Goal: Transaction & Acquisition: Purchase product/service

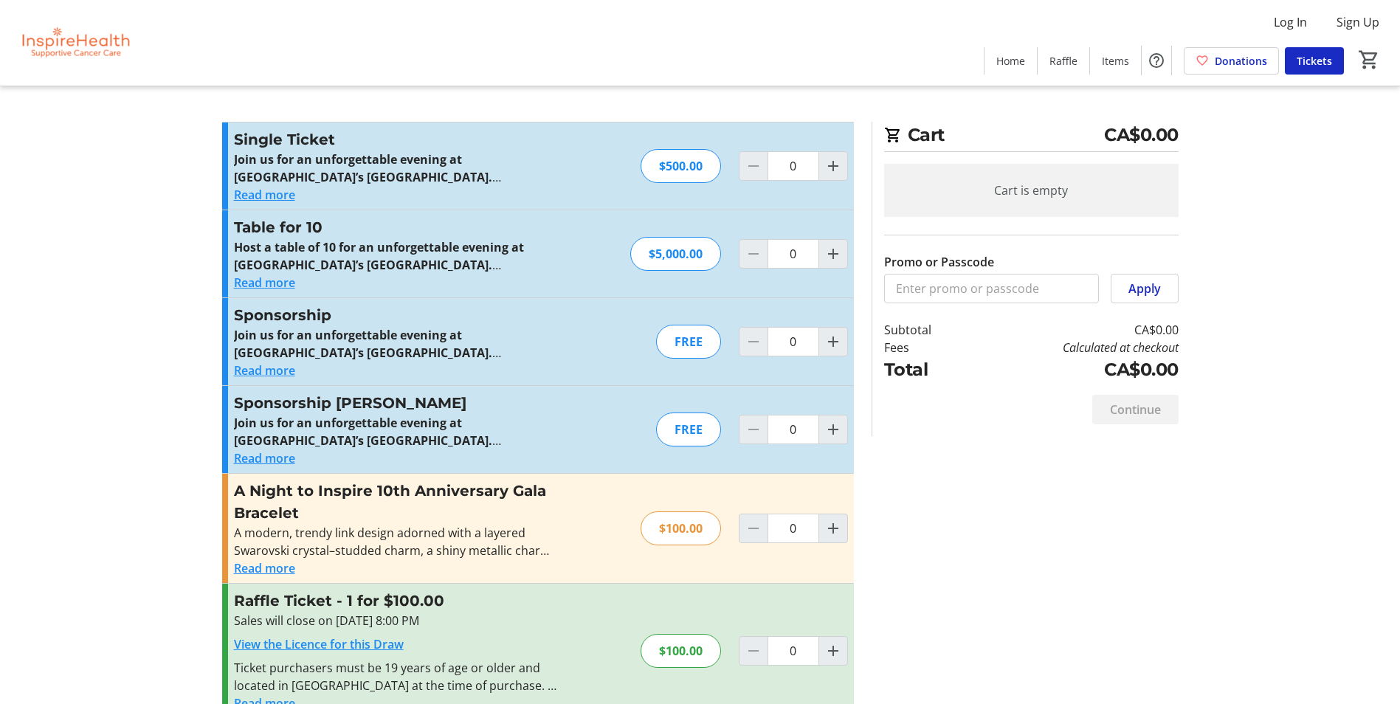
click at [706, 432] on div "FREE" at bounding box center [688, 430] width 65 height 34
click at [826, 433] on mat-icon "Increment by one" at bounding box center [834, 430] width 18 height 18
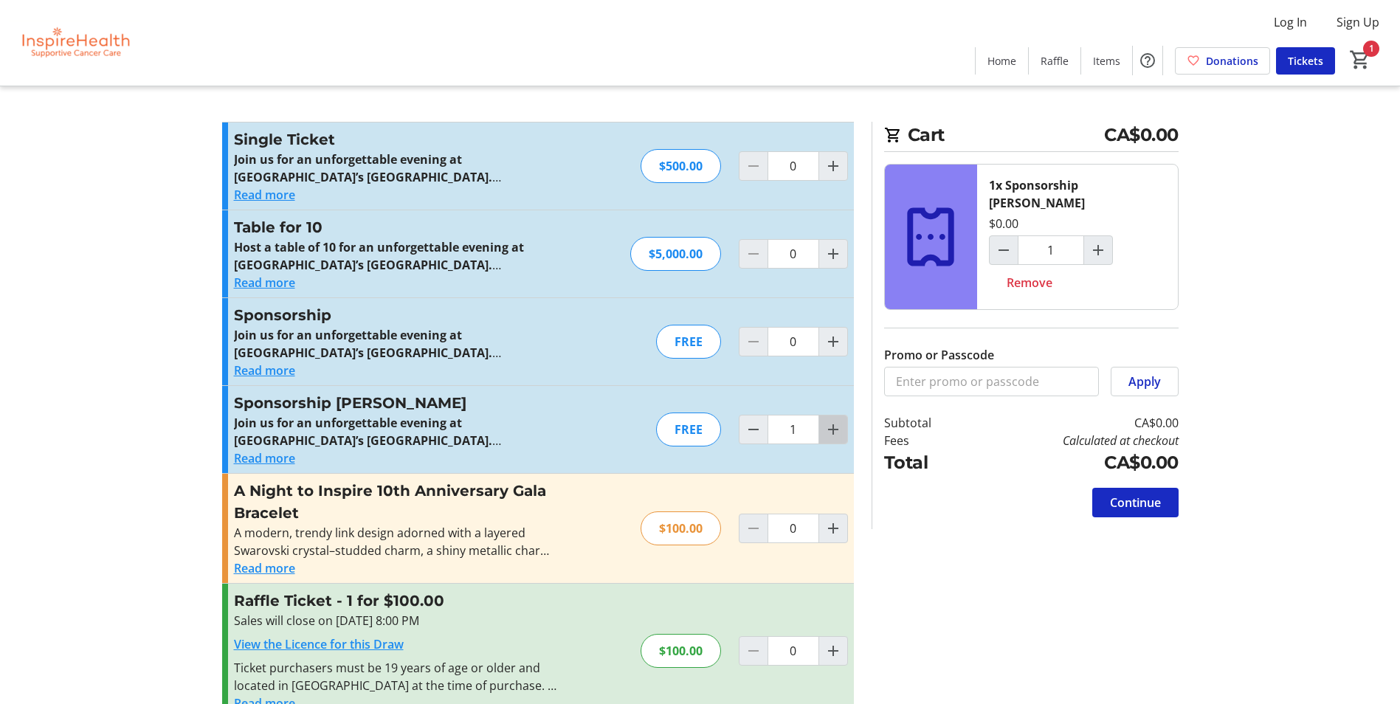
click at [826, 433] on mat-icon "Increment by one" at bounding box center [834, 430] width 18 height 18
type input "2"
click at [750, 439] on span "Decrement by one" at bounding box center [754, 430] width 28 height 28
type input "1"
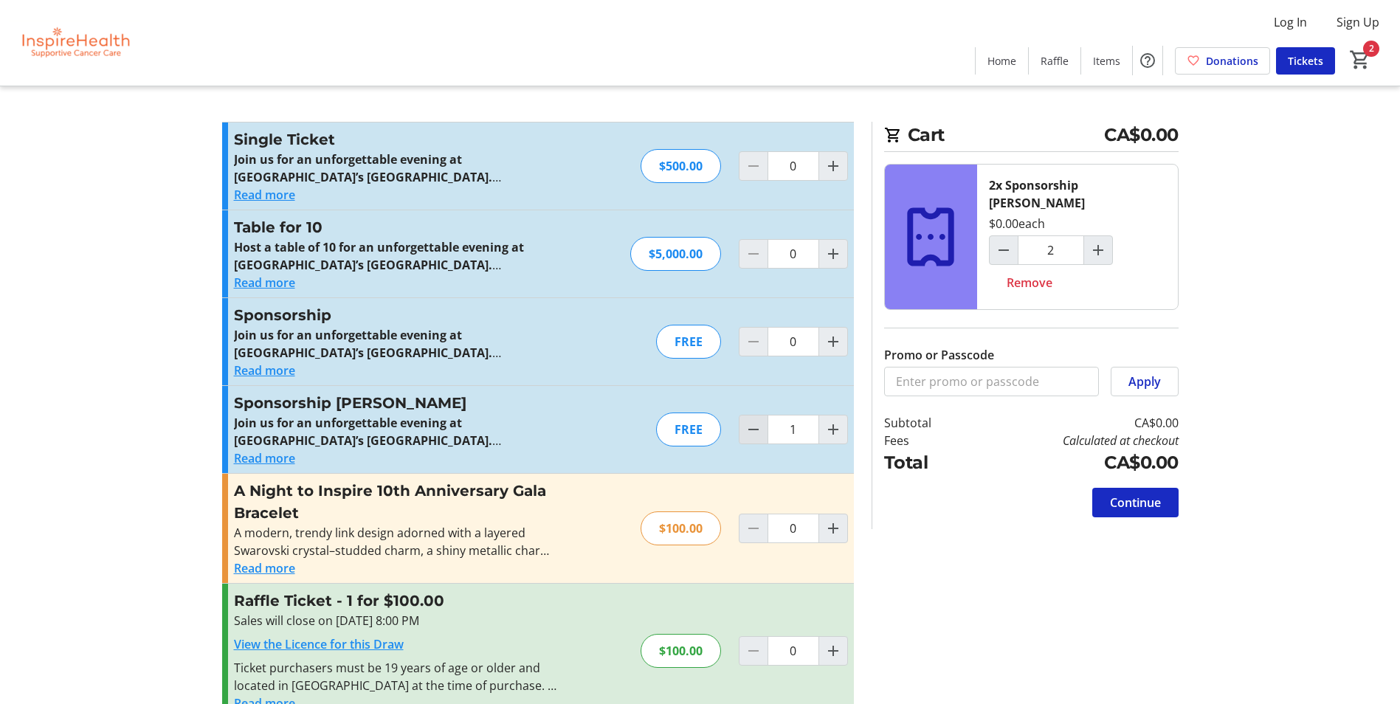
type input "1"
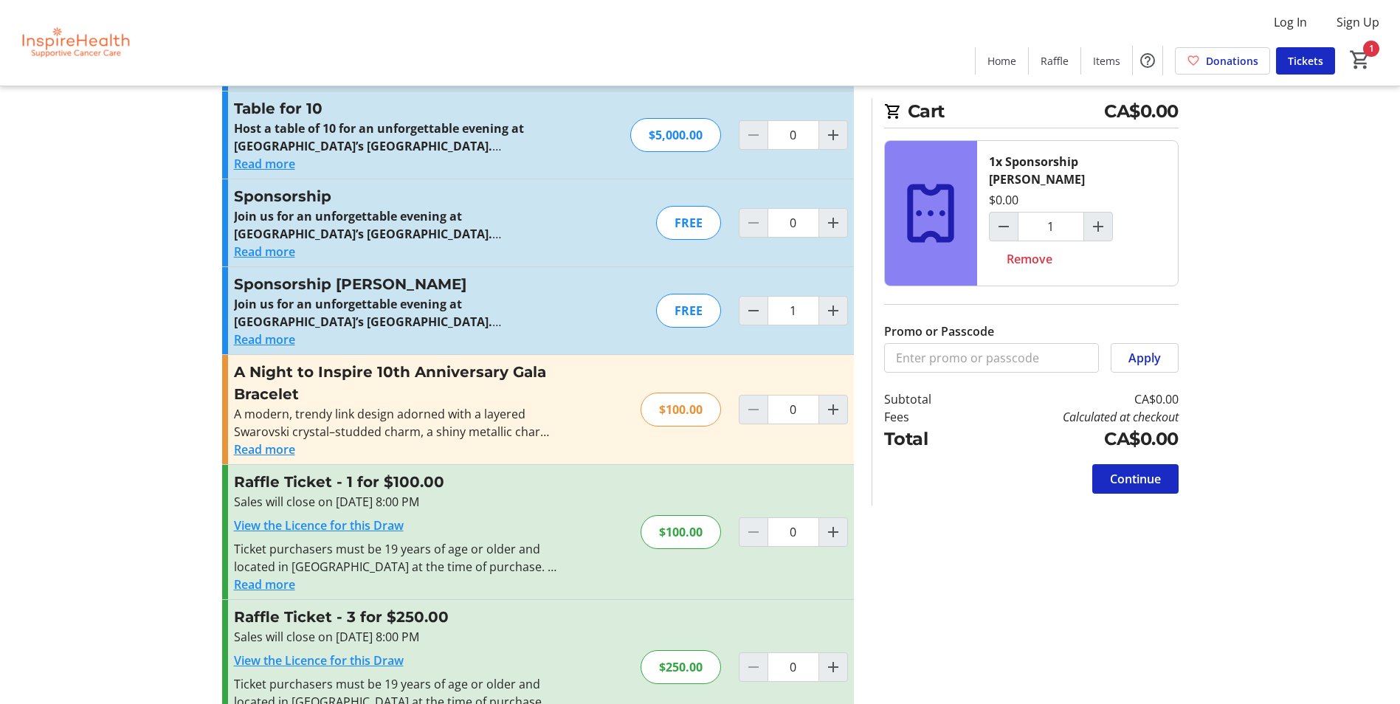
scroll to position [93, 0]
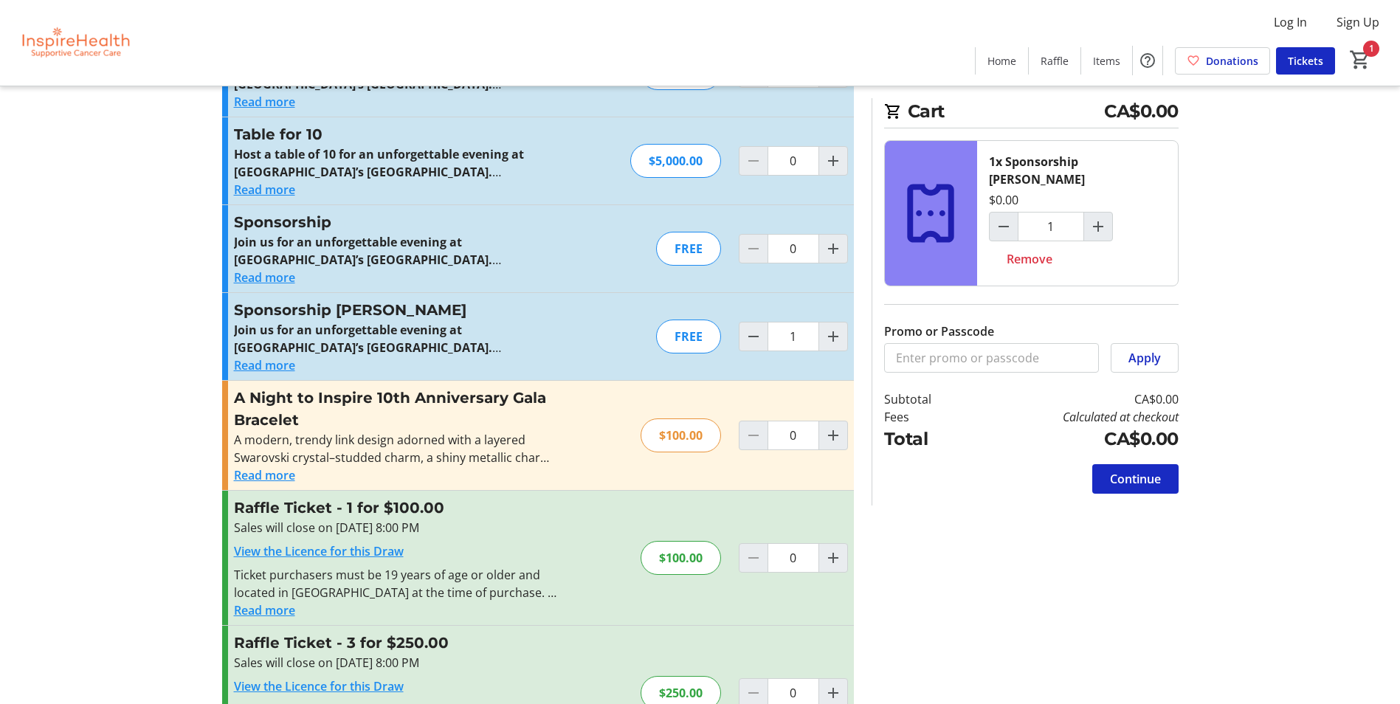
click at [290, 366] on button "Read more" at bounding box center [264, 366] width 61 height 18
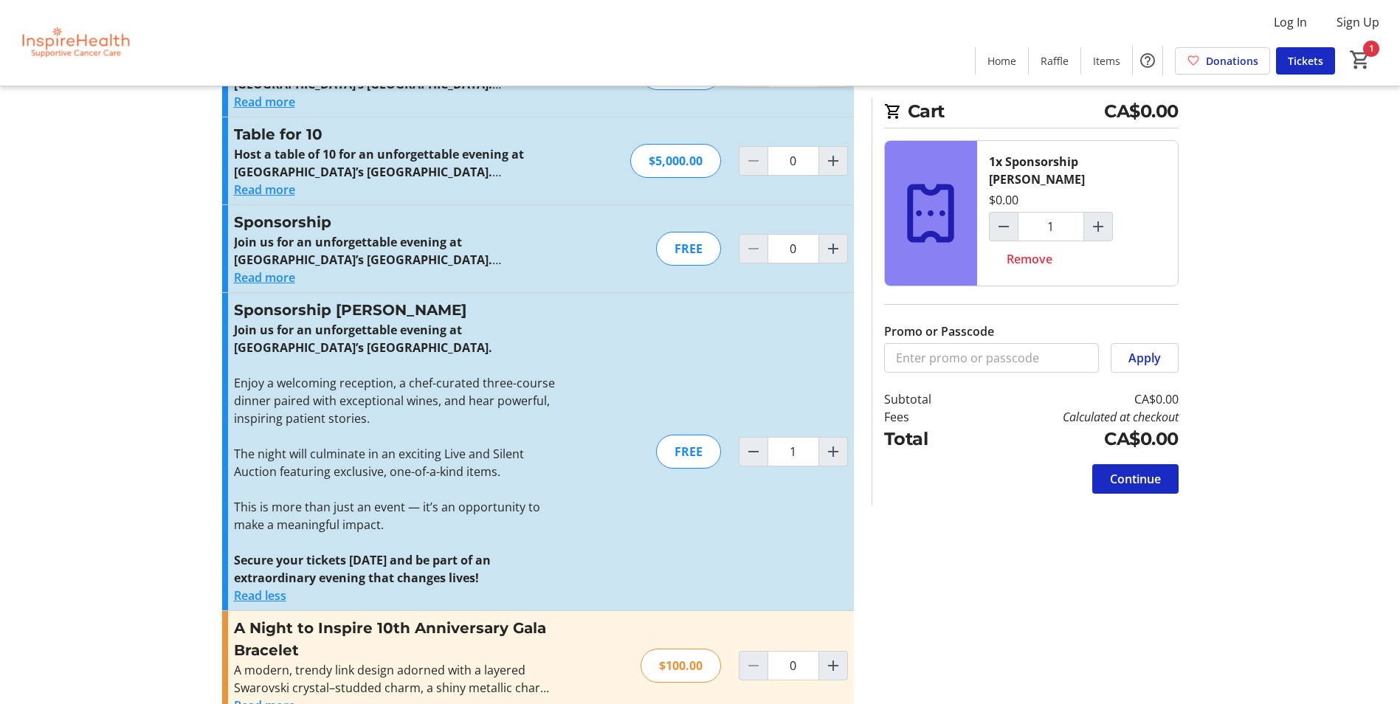
click at [473, 432] on p at bounding box center [395, 436] width 323 height 18
click at [831, 458] on mat-icon "Increment by one" at bounding box center [834, 452] width 18 height 18
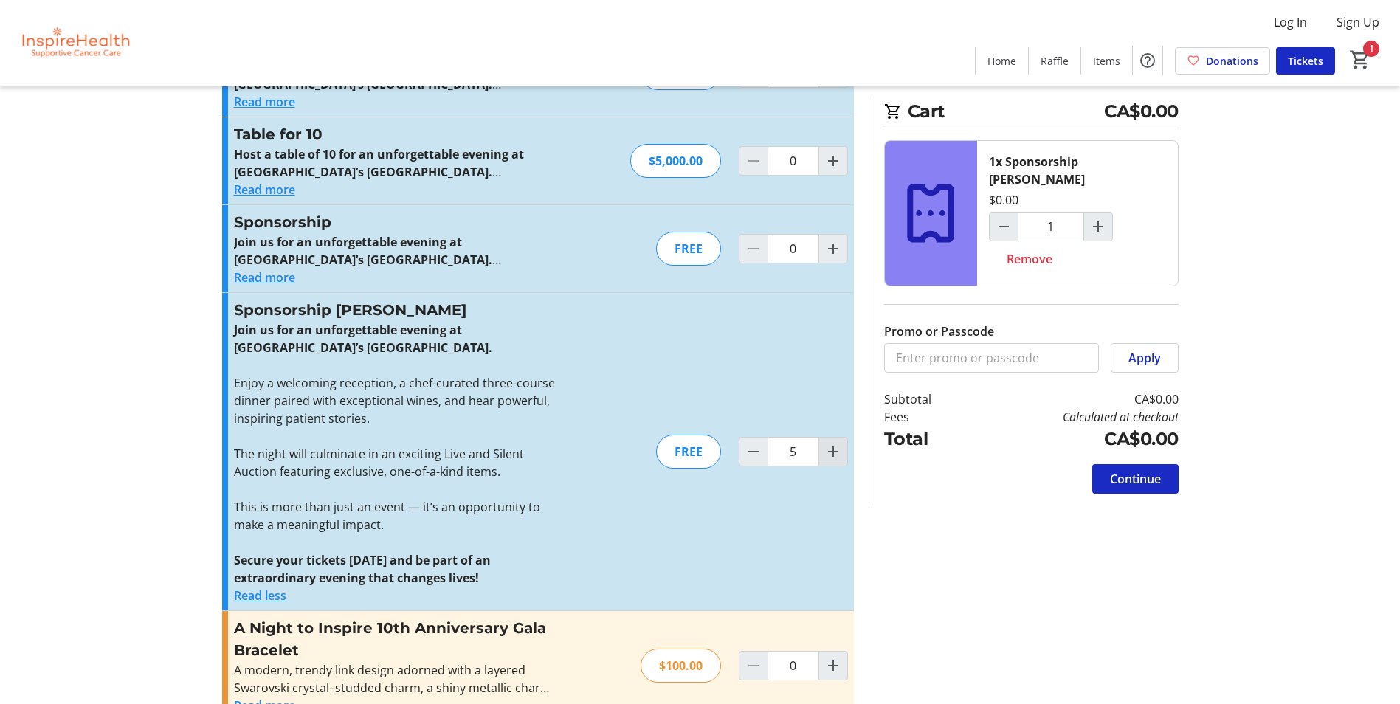
click at [831, 458] on mat-icon "Increment by one" at bounding box center [834, 452] width 18 height 18
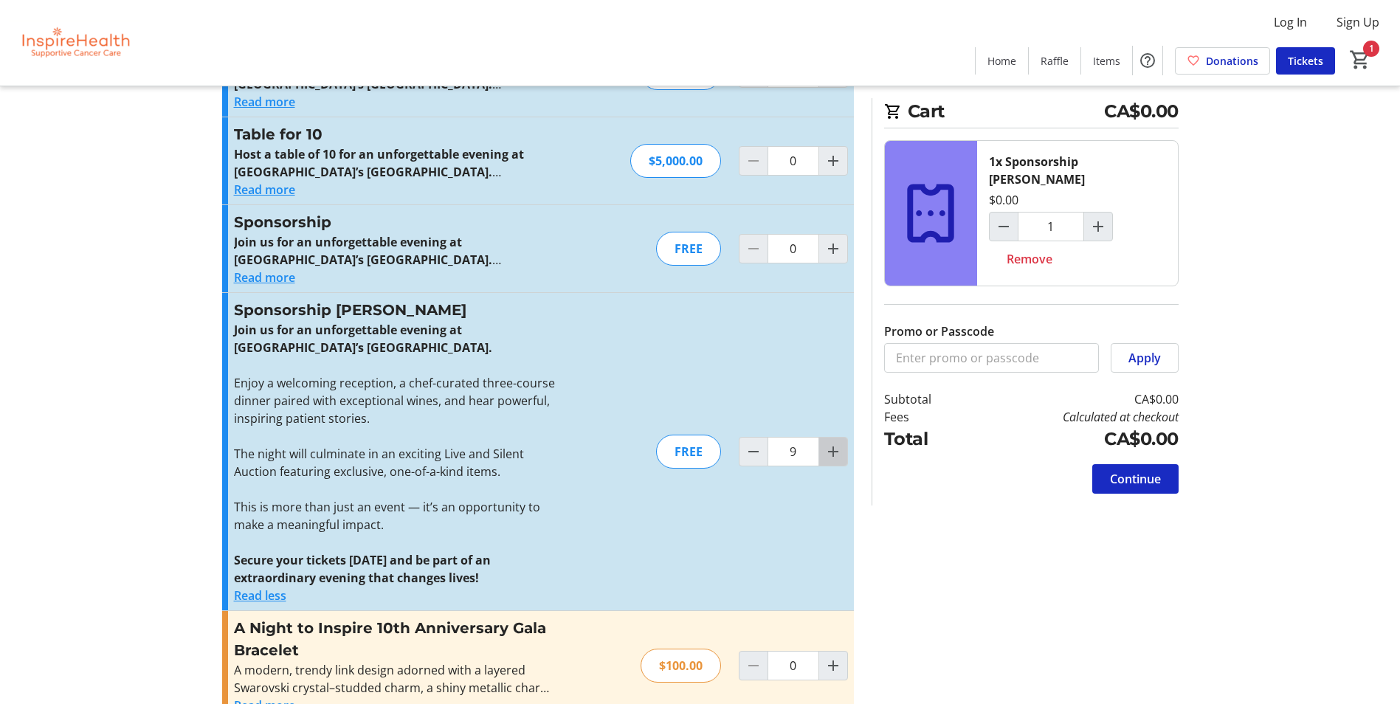
type input "10"
type input "7"
click at [820, 453] on span "Increment by one" at bounding box center [833, 452] width 28 height 28
click at [822, 453] on span "Increment by one" at bounding box center [833, 452] width 28 height 28
click at [828, 453] on mat-icon "Increment by one" at bounding box center [834, 452] width 18 height 18
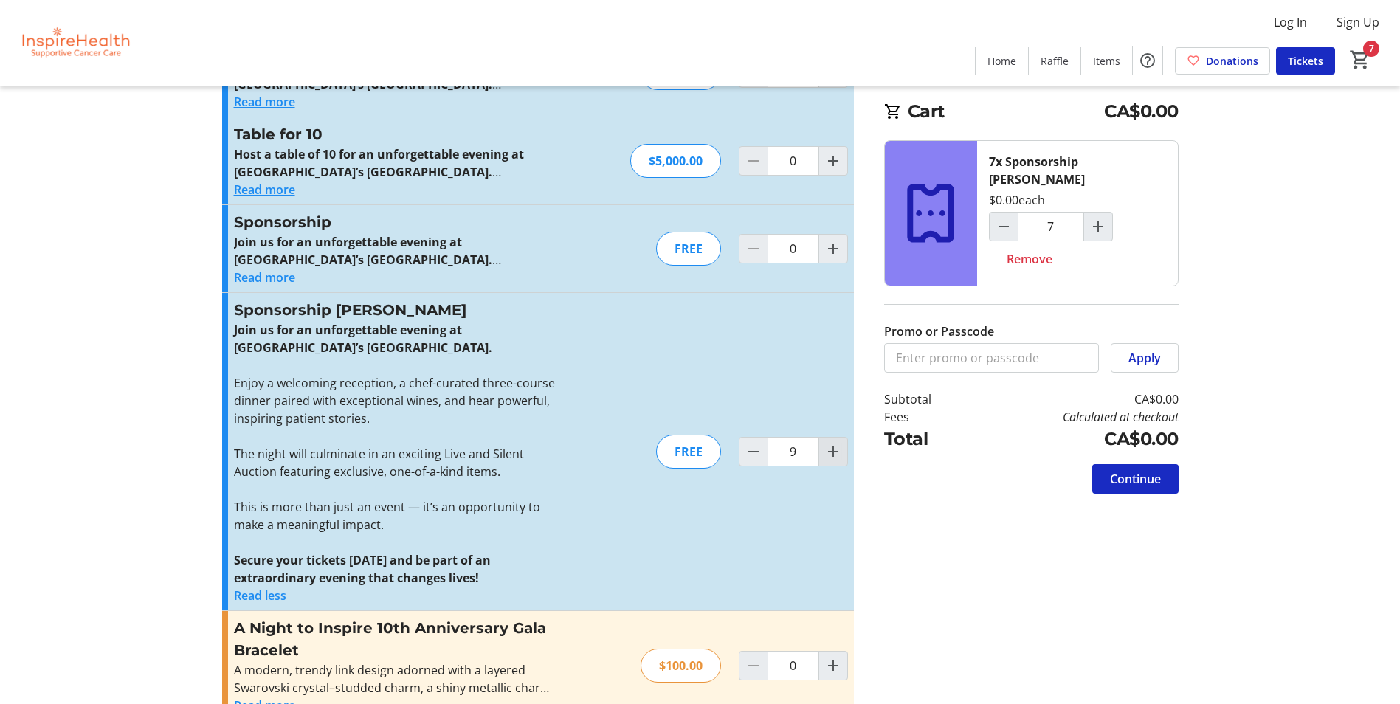
type input "10"
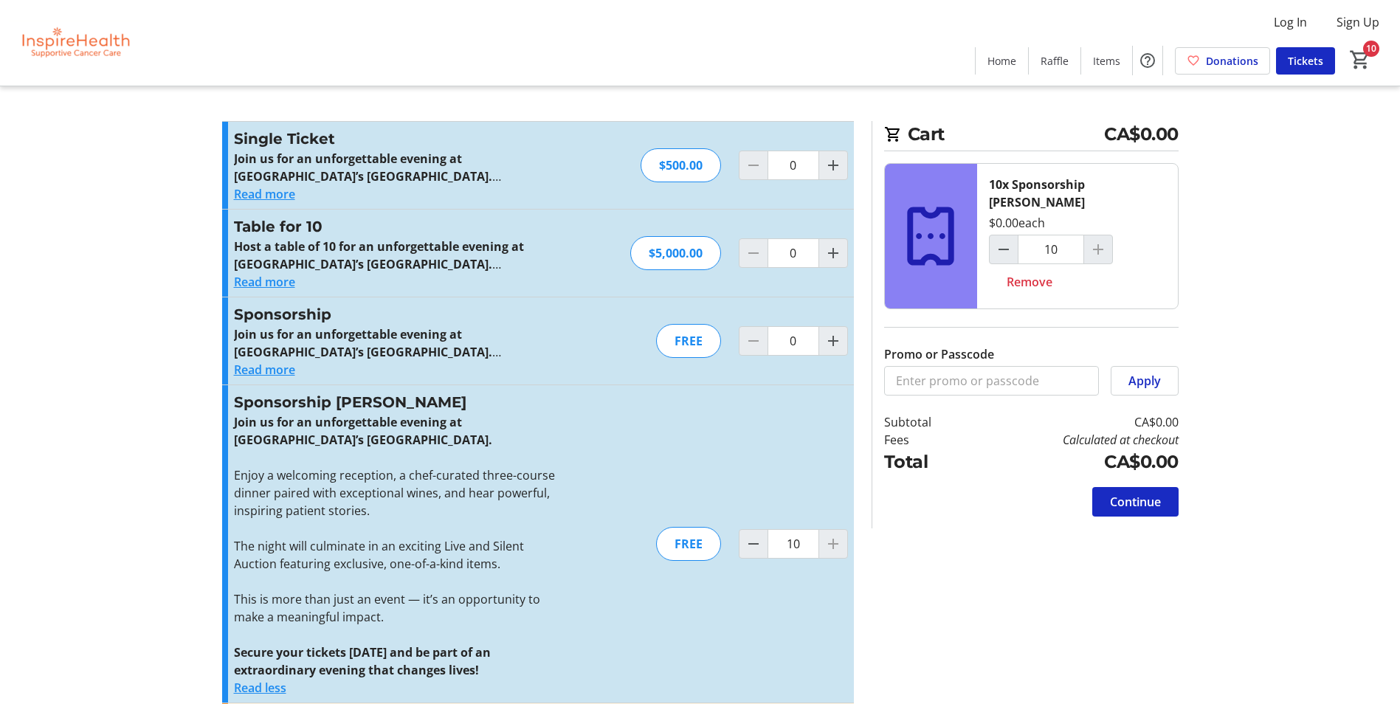
scroll to position [0, 0]
click at [1168, 485] on span at bounding box center [1136, 502] width 86 height 35
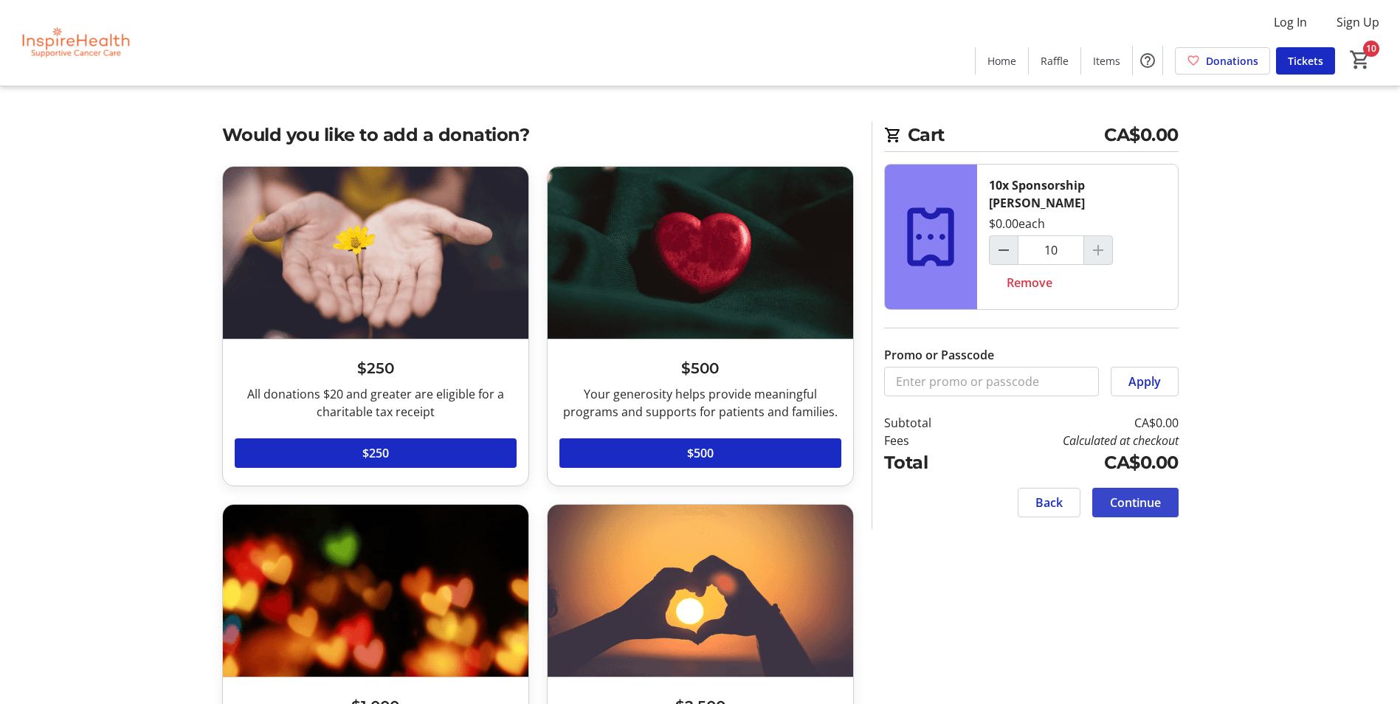
click at [1153, 494] on span "Continue" at bounding box center [1135, 503] width 51 height 18
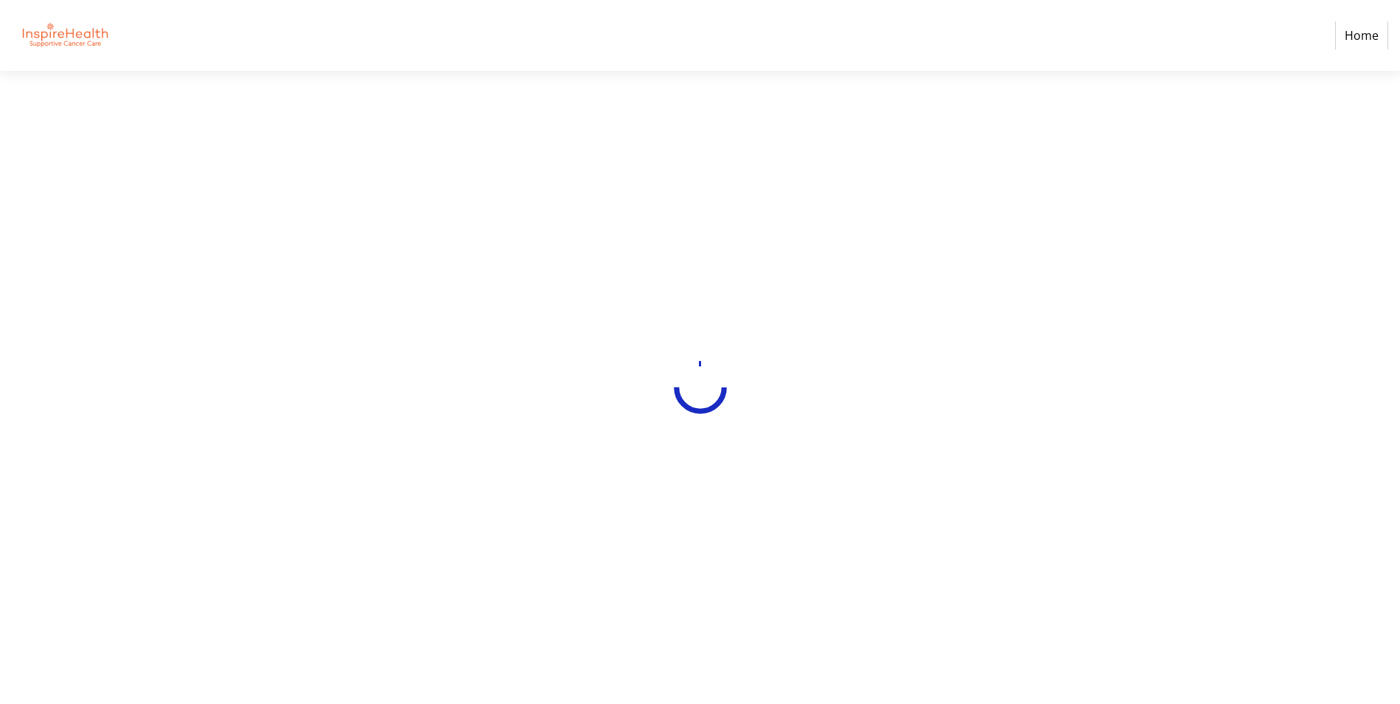
select select
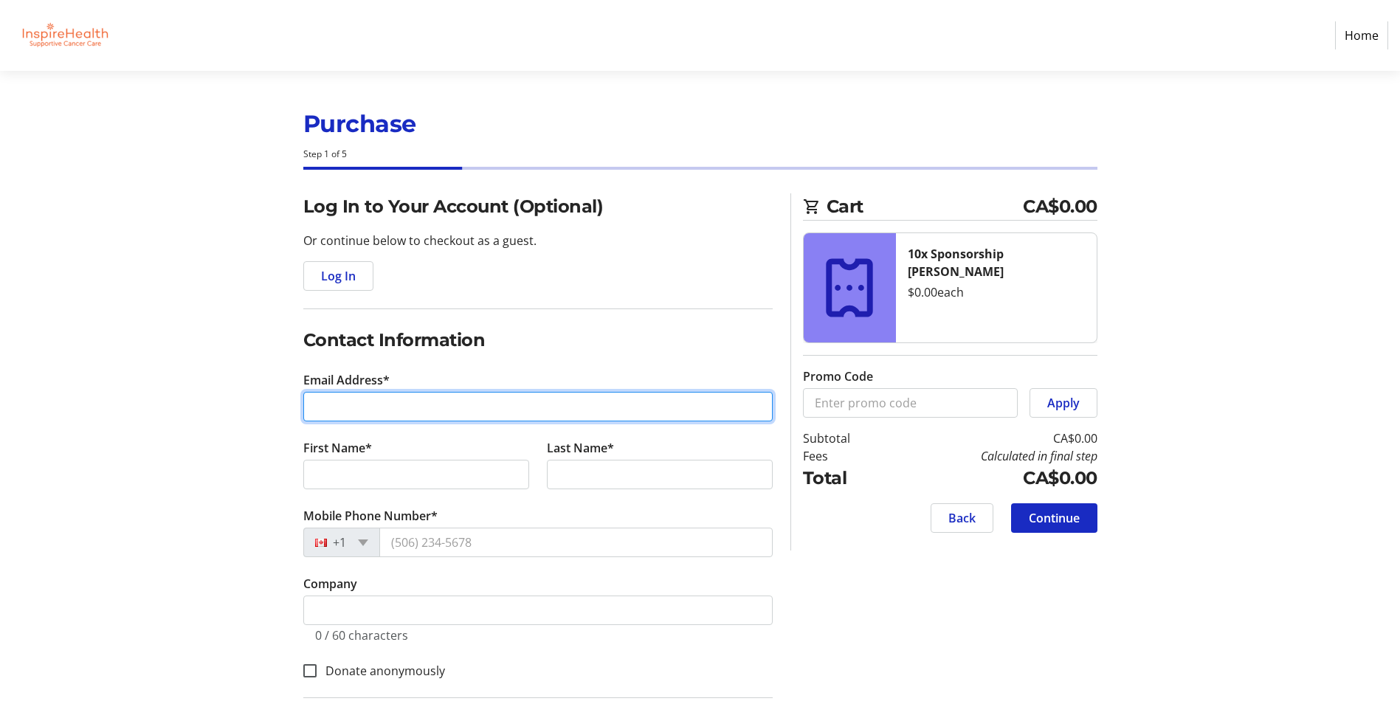
click at [450, 408] on input "Email Address*" at bounding box center [538, 407] width 470 height 30
type input "[EMAIL_ADDRESS][PERSON_NAME][DOMAIN_NAME]"
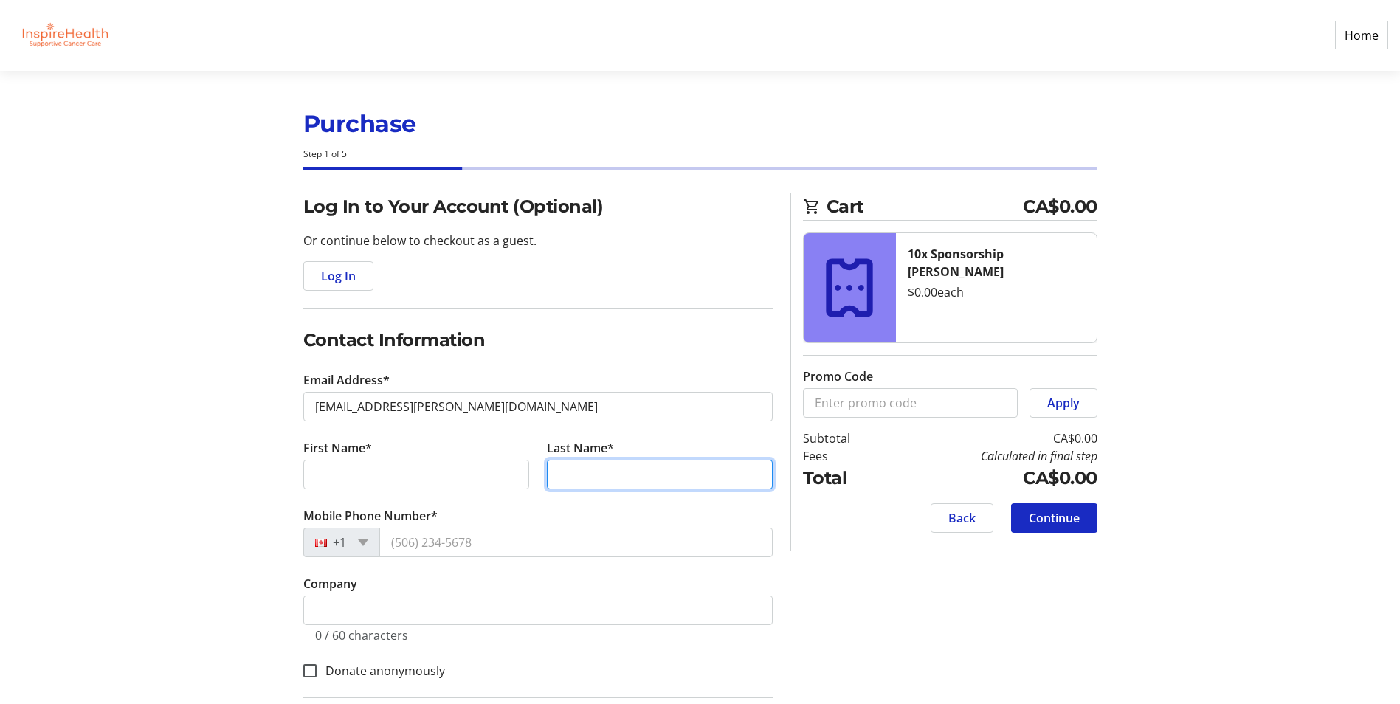
type input "[PERSON_NAME]"
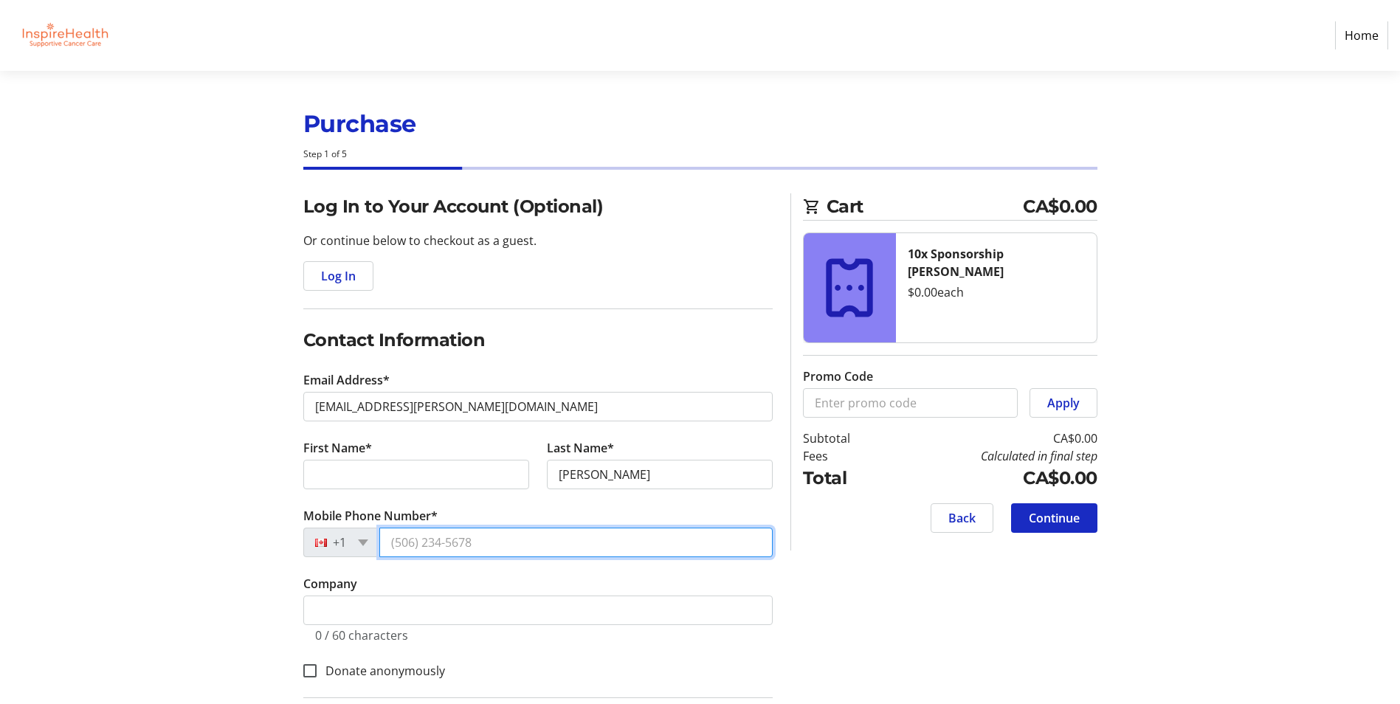
type input "[PHONE_NUMBER]"
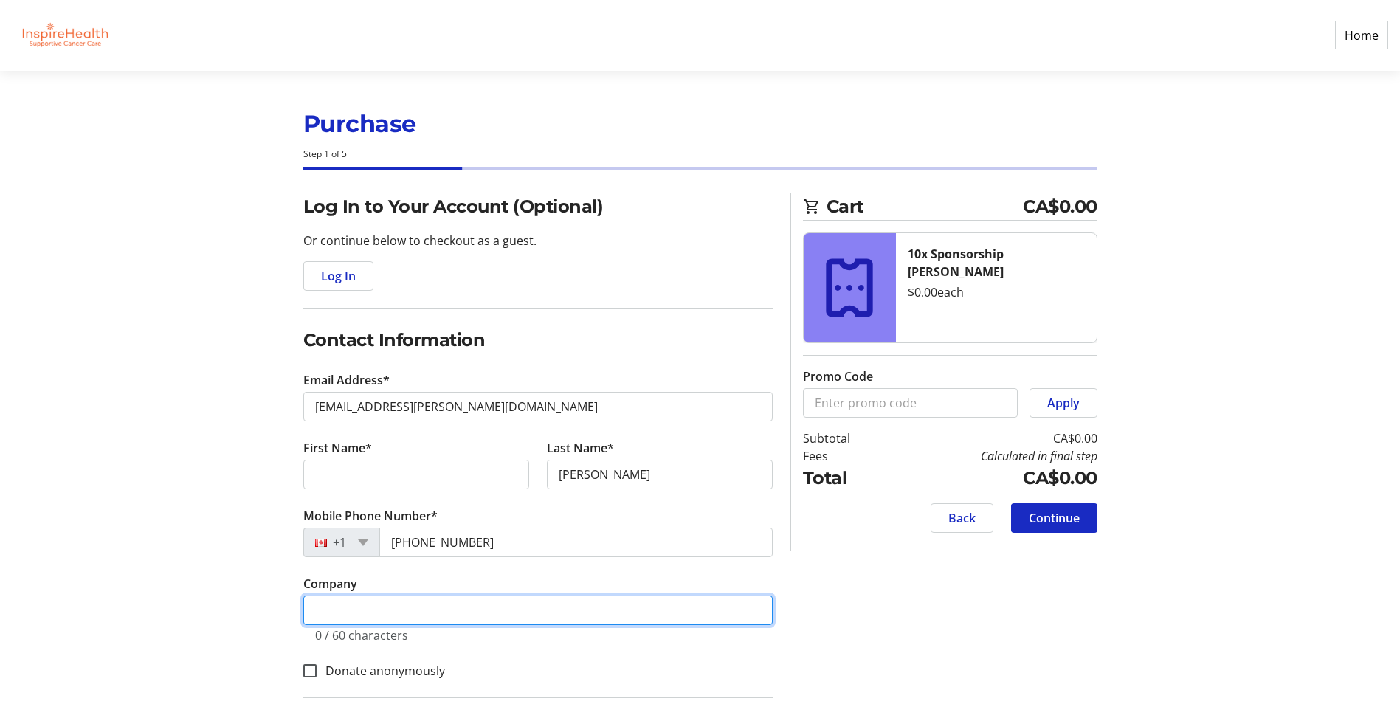
type input "Lotte & [PERSON_NAME] Memorial Foundation"
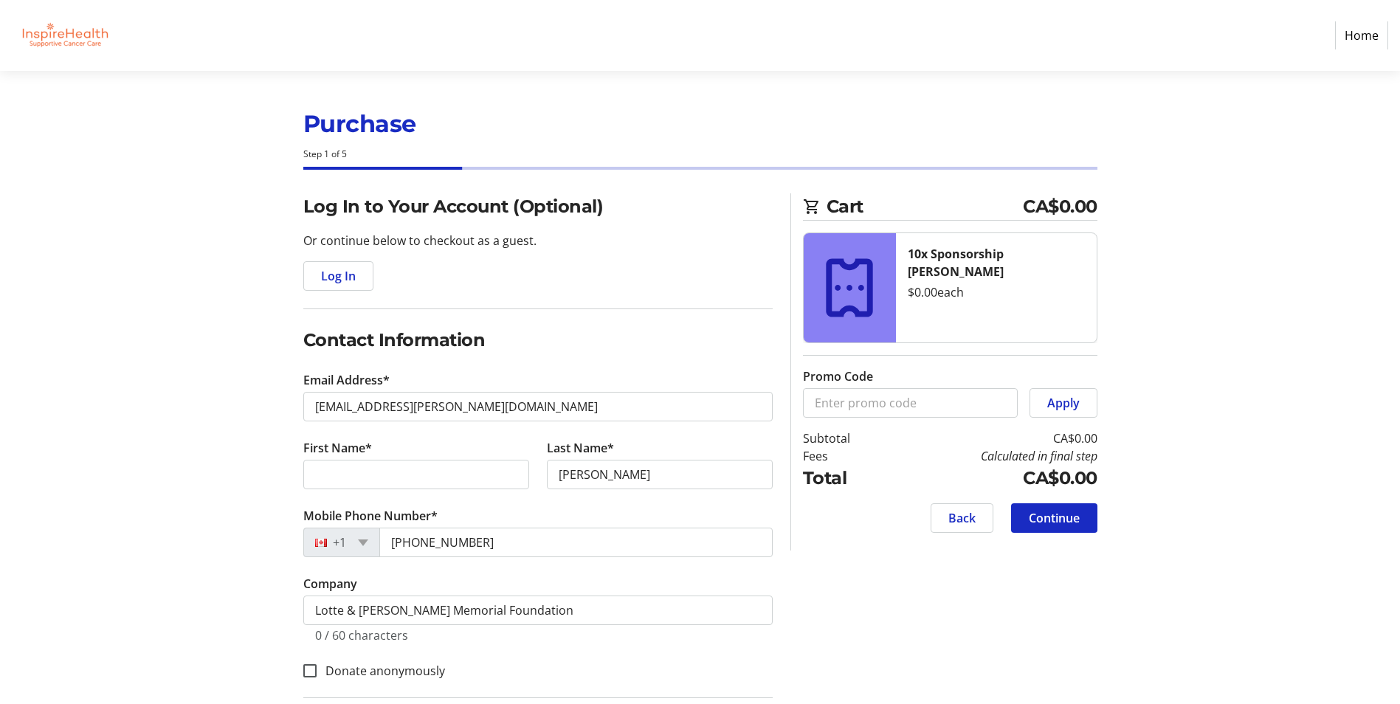
select select "CA"
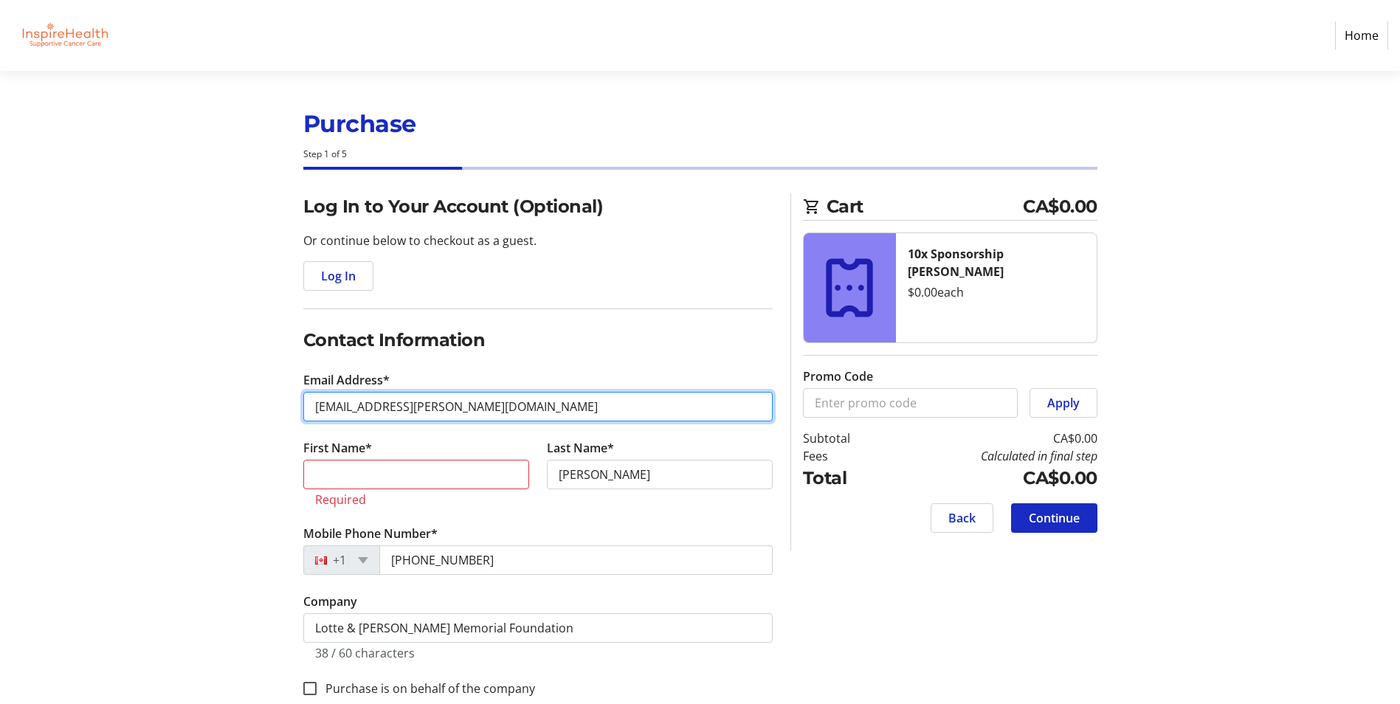
type input "[DOMAIN_NAME][EMAIL_ADDRESS][DOMAIN_NAME]"
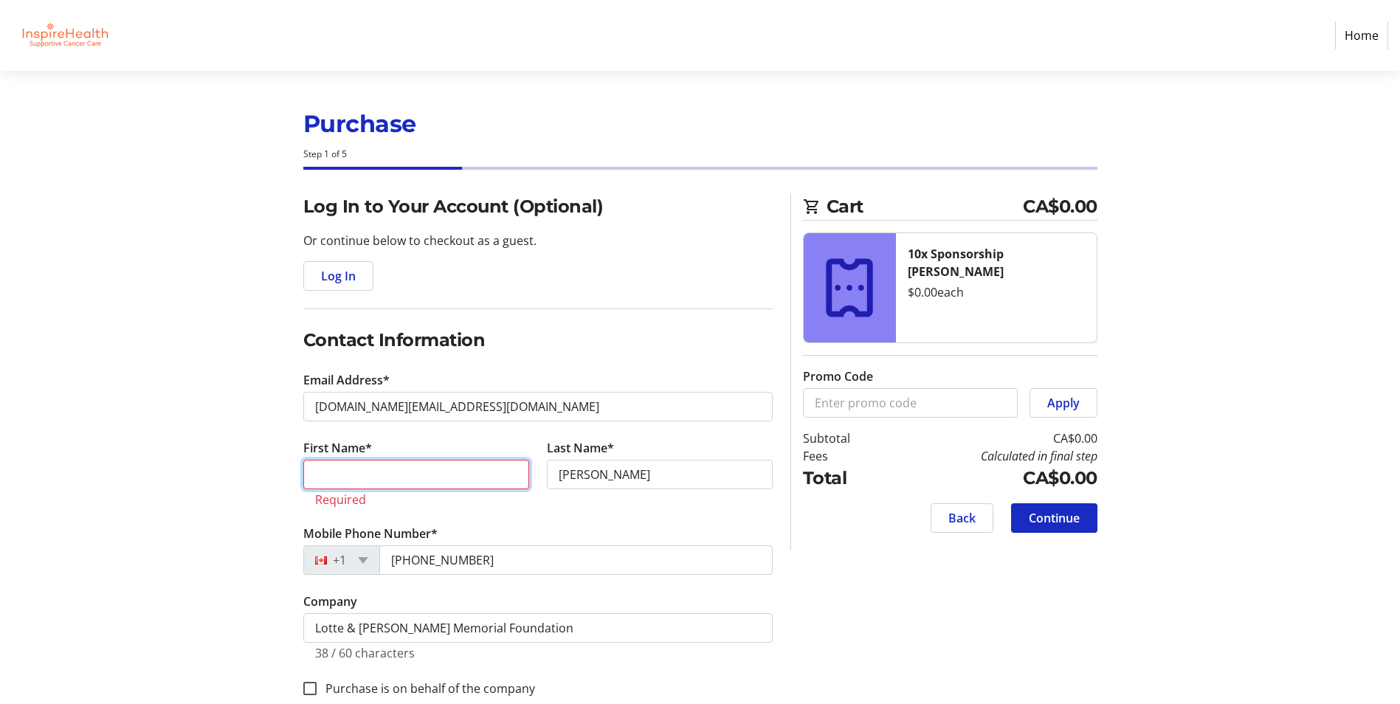
type input "Marivick"
type input "[STREET_ADDRESS][PERSON_NAME]"
type input "[GEOGRAPHIC_DATA]"
type input "V6A 1L9"
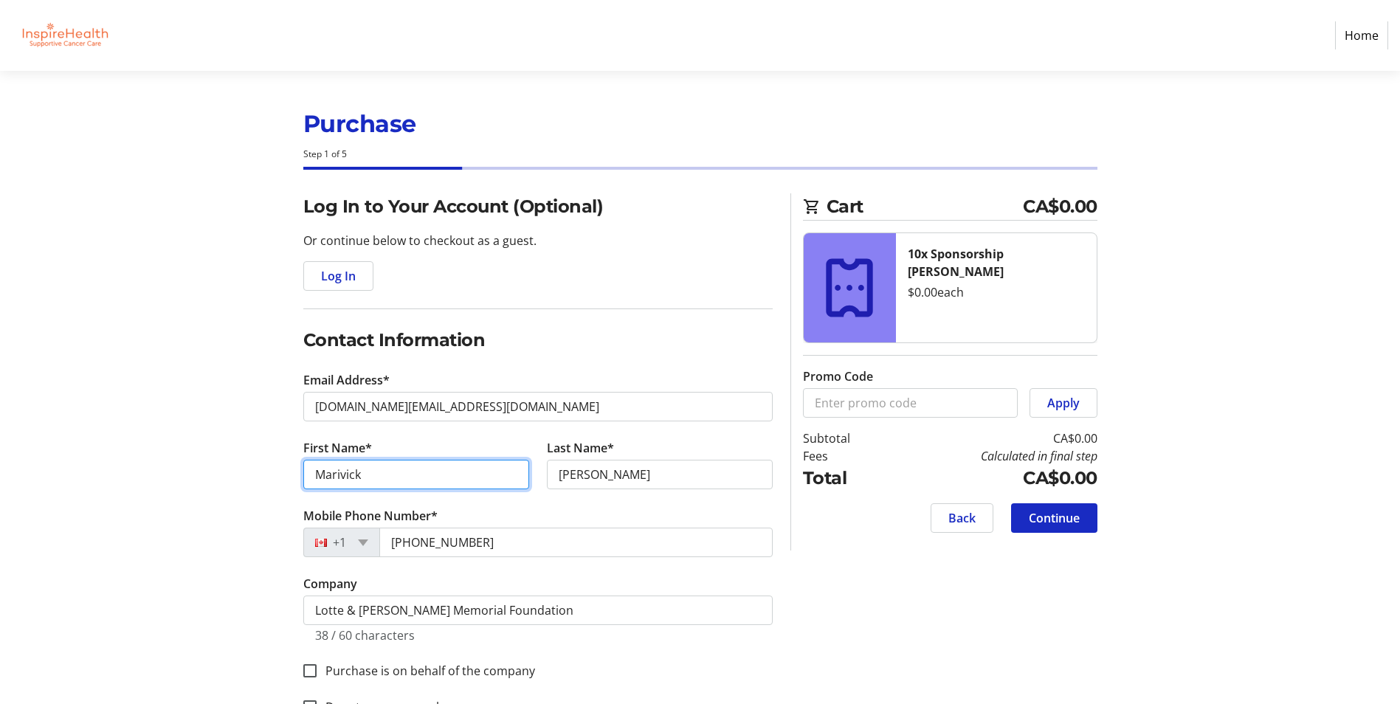
drag, startPoint x: 439, startPoint y: 481, endPoint x: 292, endPoint y: 480, distance: 147.7
click at [292, 480] on div "Log In to Your Account (Optional) Or continue below to checkout as a guest. Log…" at bounding box center [700, 606] width 975 height 826
type input "h"
type input "[PERSON_NAME]"
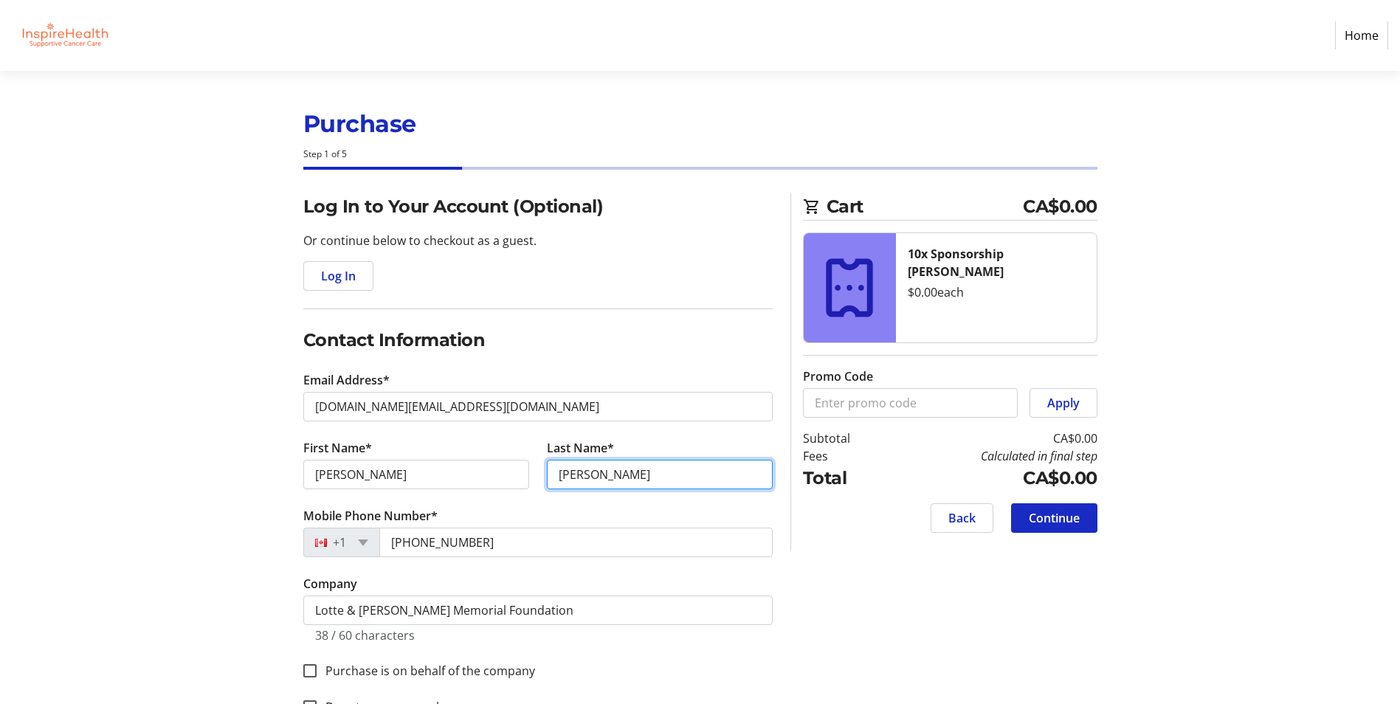
drag, startPoint x: 587, startPoint y: 480, endPoint x: 526, endPoint y: 474, distance: 60.8
click at [526, 474] on div "First Name* [PERSON_NAME] Last Name* [PERSON_NAME]" at bounding box center [538, 473] width 487 height 68
type input "[PERSON_NAME]"
click at [584, 352] on h2 "Contact Information" at bounding box center [538, 340] width 470 height 27
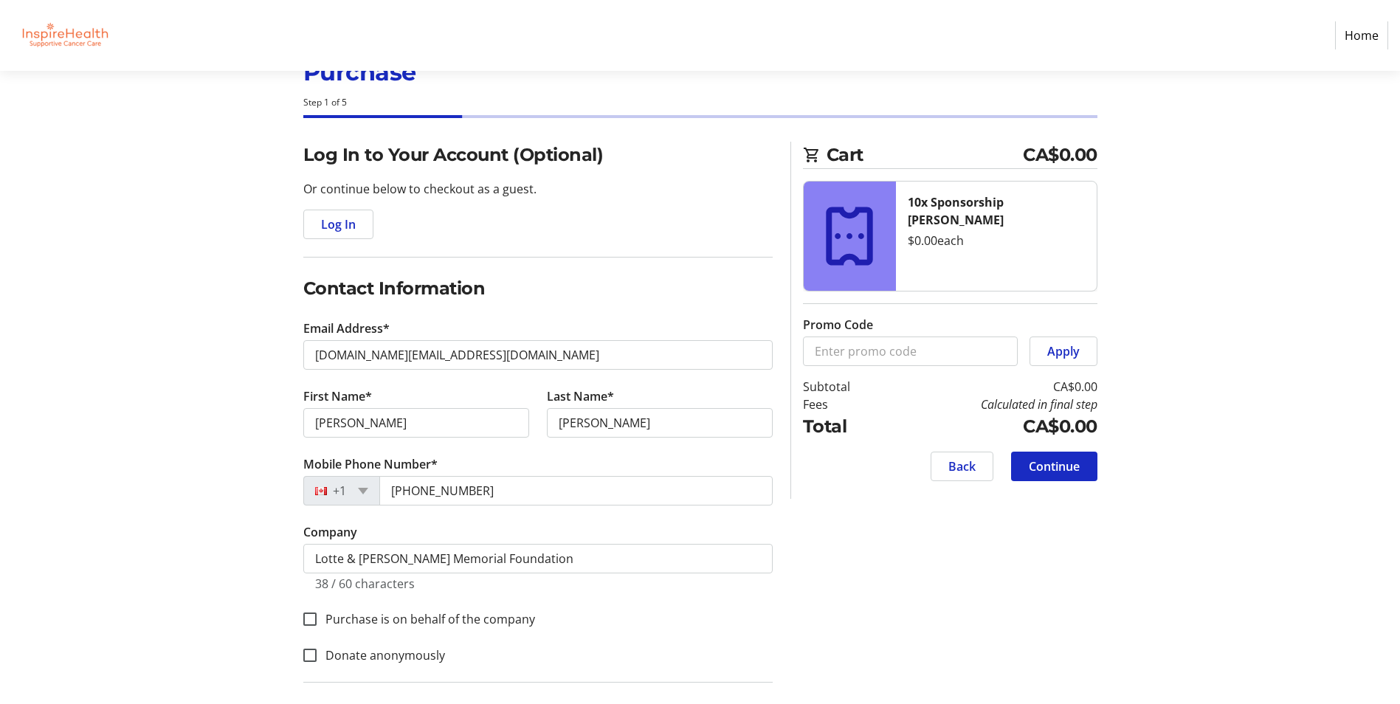
scroll to position [74, 0]
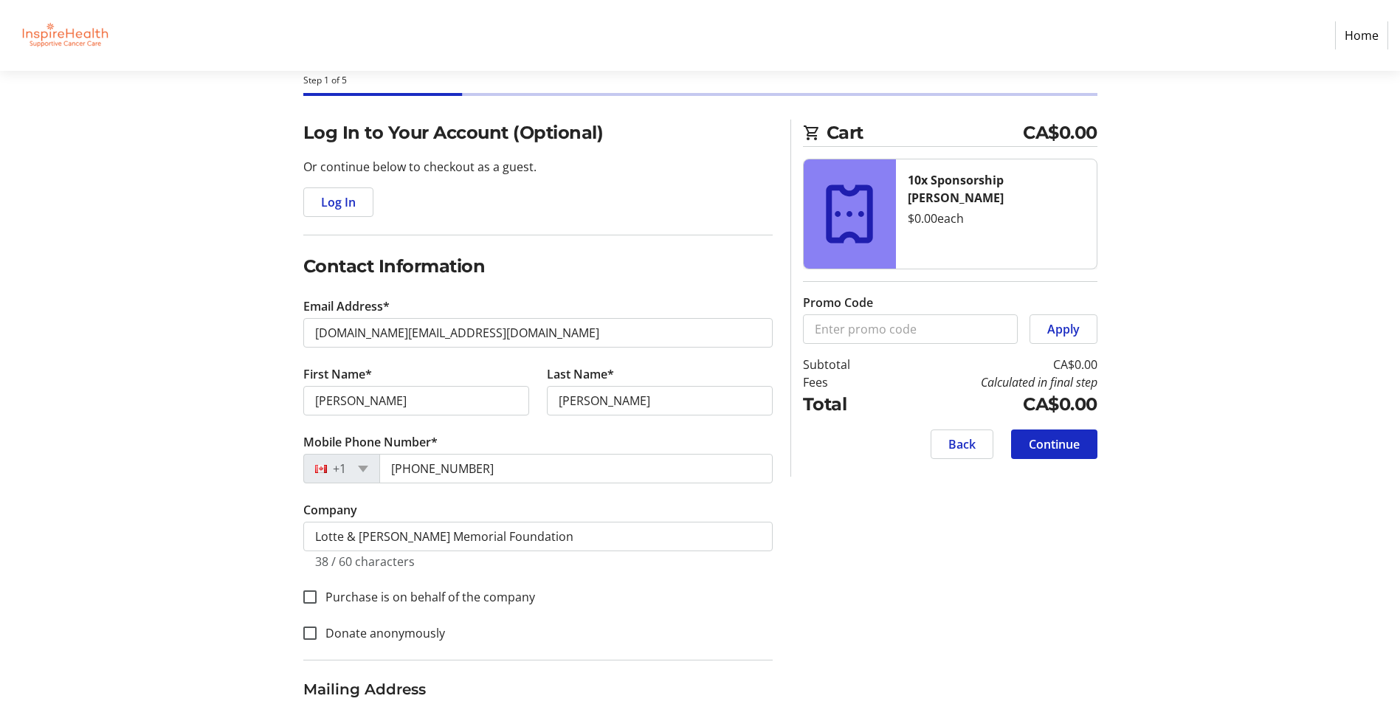
click at [339, 602] on label "Purchase is on behalf of the company" at bounding box center [426, 597] width 219 height 18
click at [317, 602] on input "Purchase is on behalf of the company" at bounding box center [309, 597] width 13 height 13
checkbox input "true"
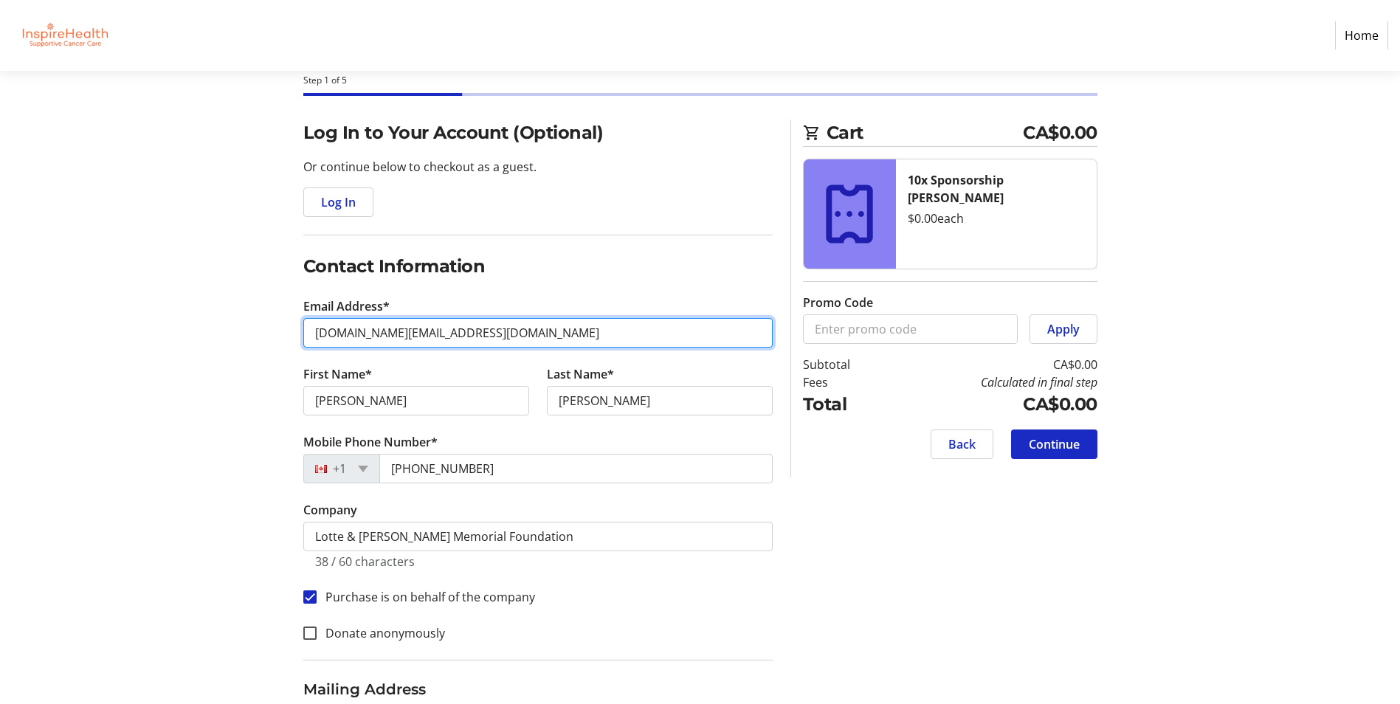
drag, startPoint x: 473, startPoint y: 339, endPoint x: 188, endPoint y: 343, distance: 285.7
click at [188, 343] on section "Purchase Step 1 of 5 Cart CA$0.00 10x Sponsorship [PERSON_NAME] $0.00 each Prom…" at bounding box center [700, 471] width 1400 height 949
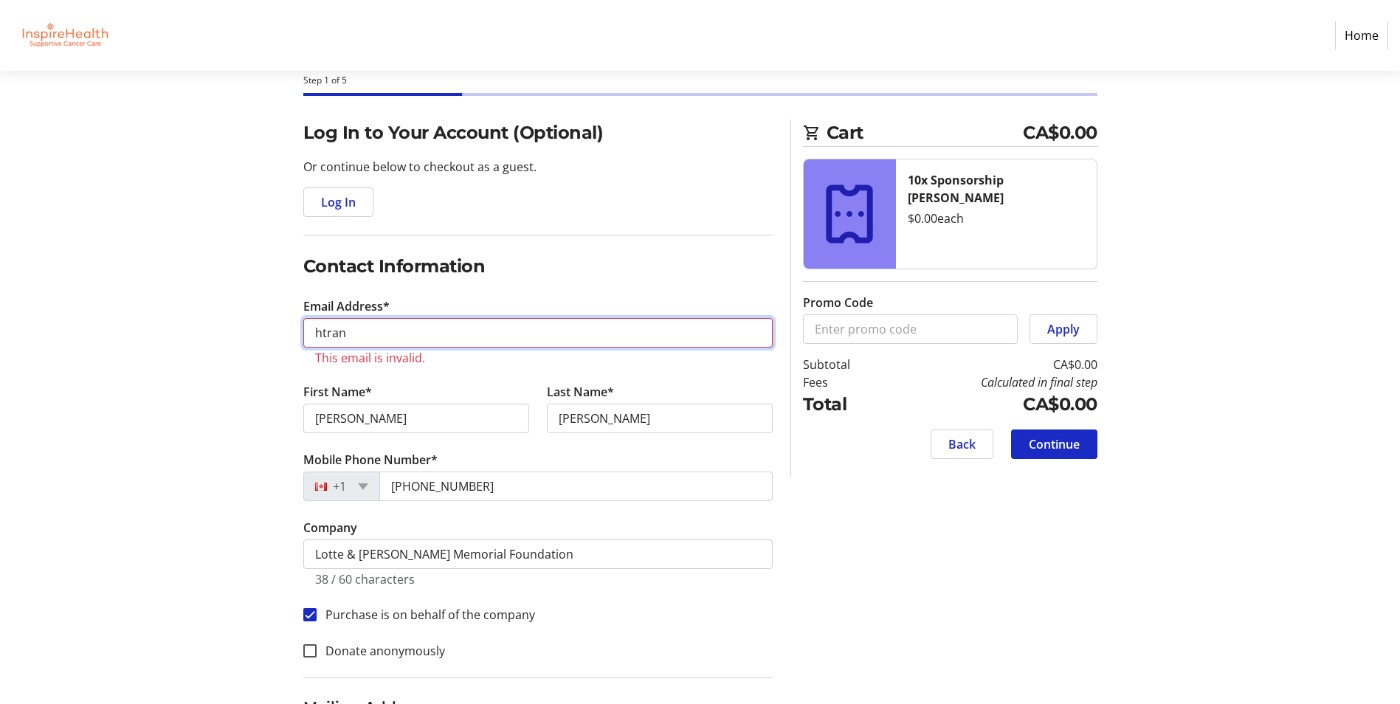
type input "[EMAIL_ADDRESS][PERSON_NAME][DOMAIN_NAME]"
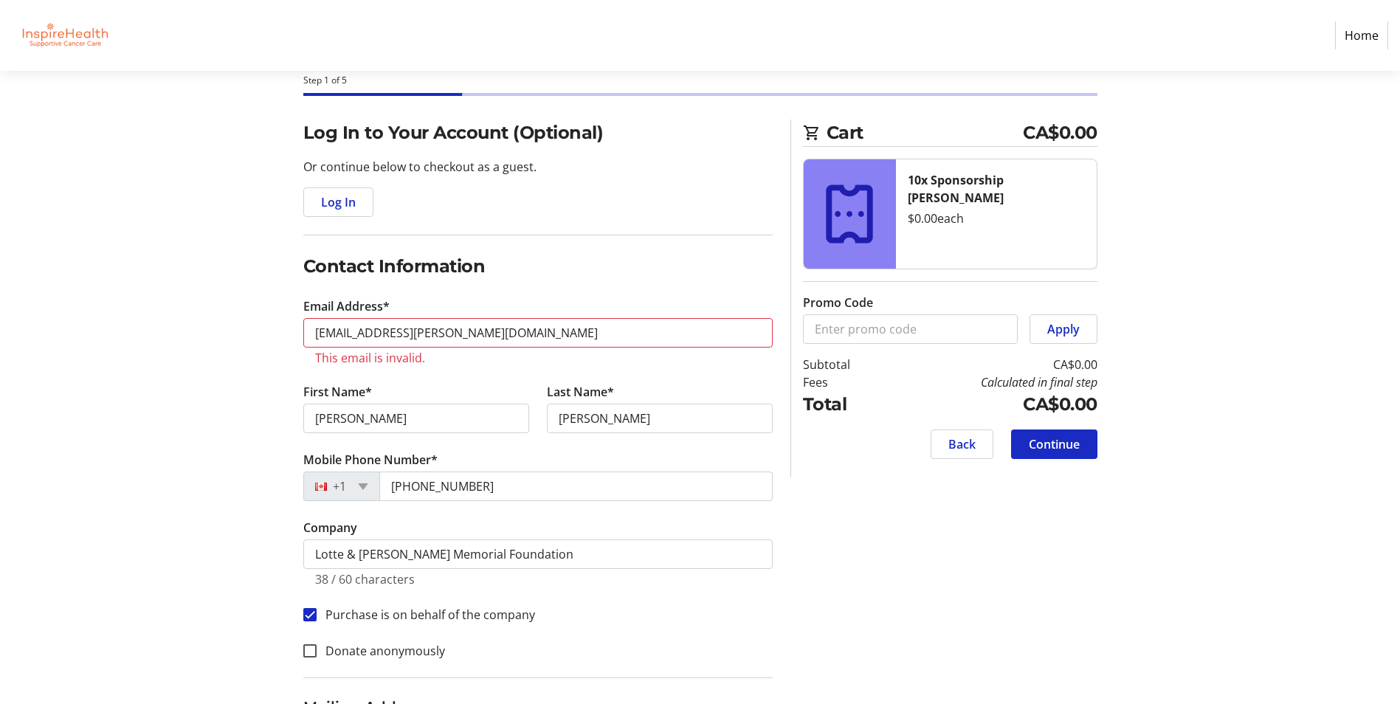
select select "BC"
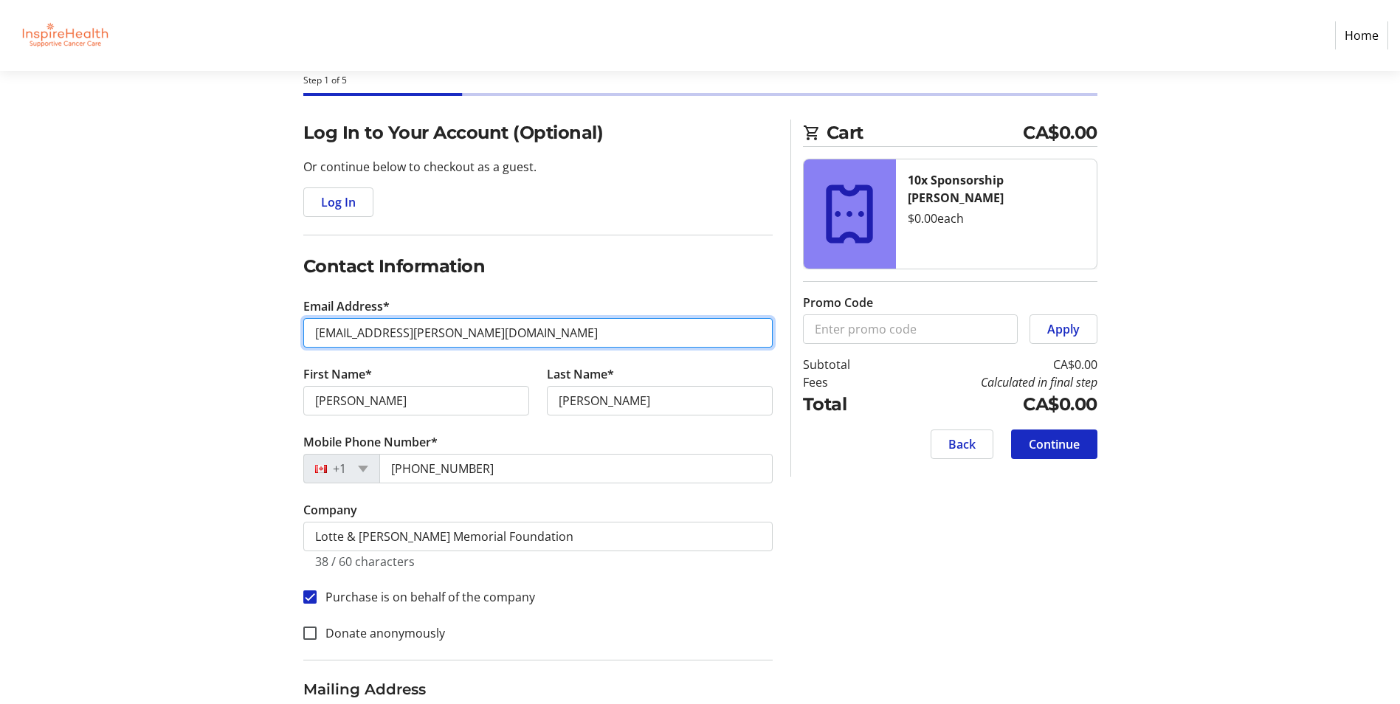
type input "[DOMAIN_NAME][EMAIL_ADDRESS][DOMAIN_NAME]"
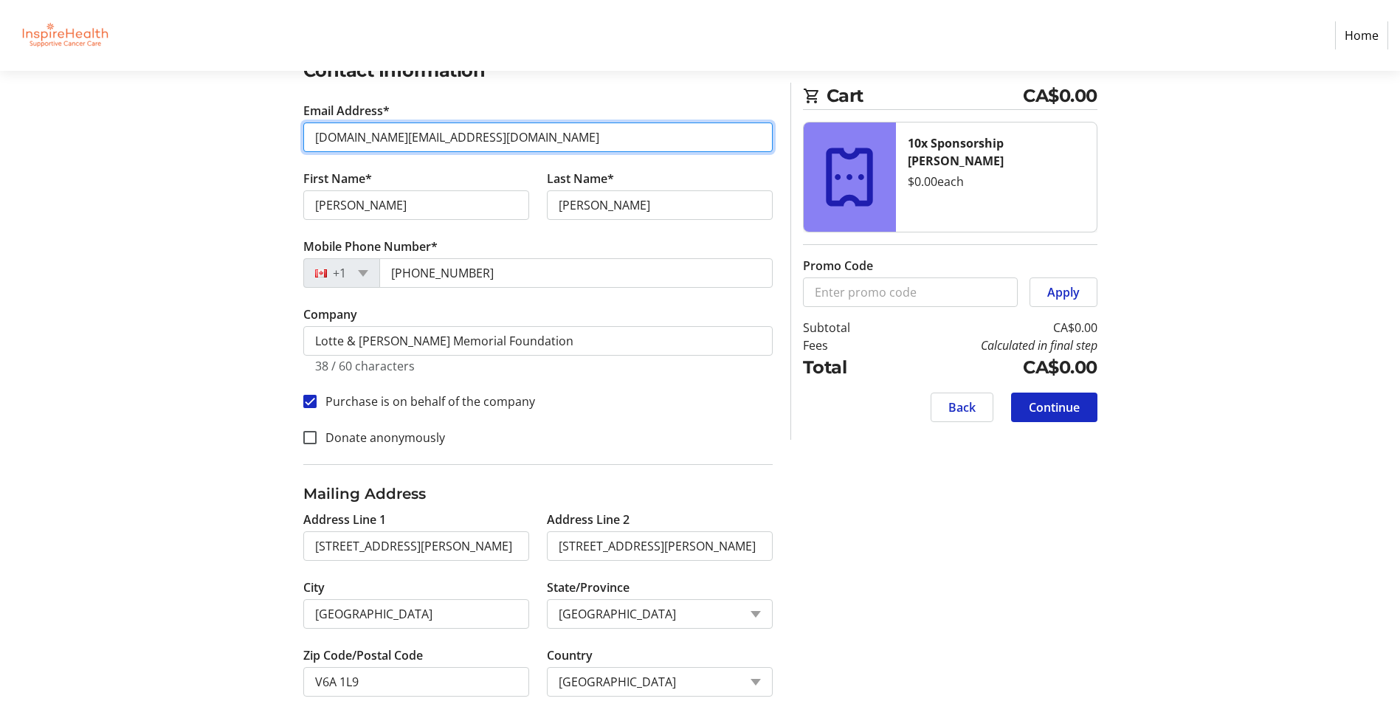
scroll to position [295, 0]
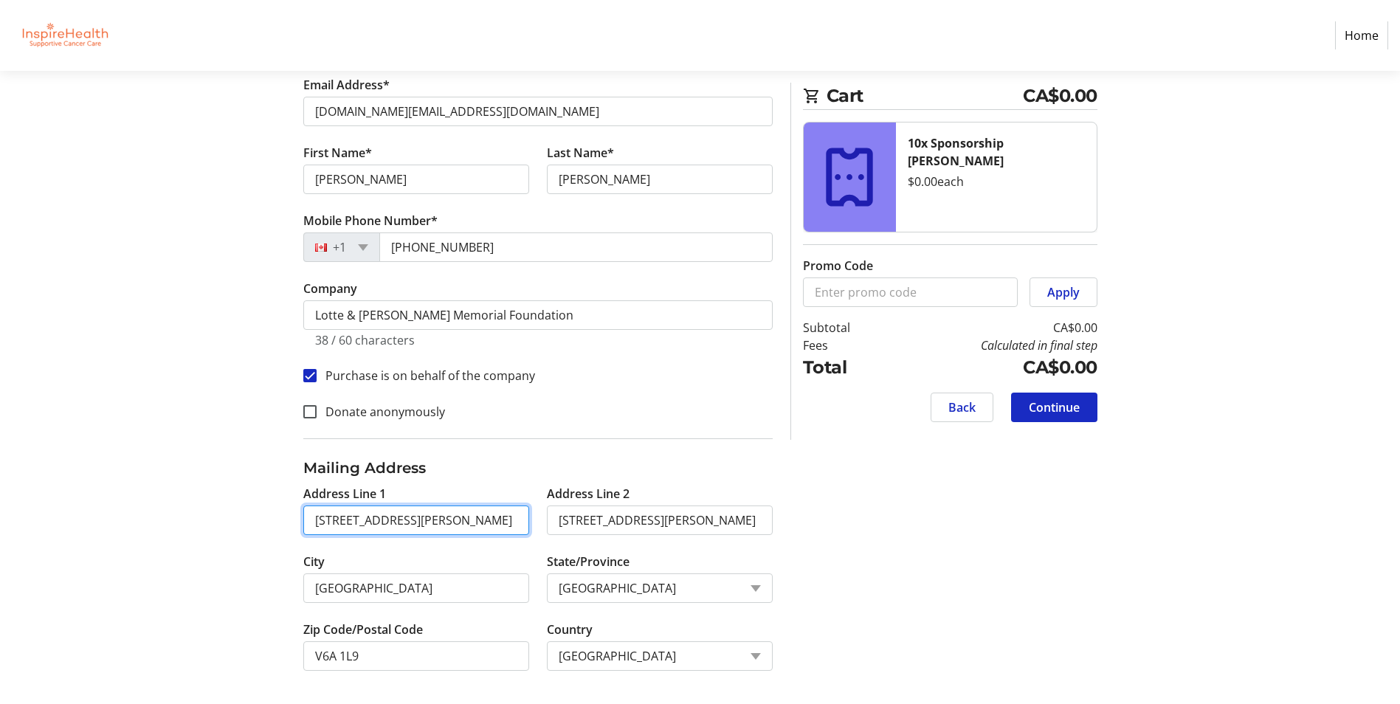
click at [484, 515] on input "[STREET_ADDRESS][PERSON_NAME]" at bounding box center [416, 521] width 226 height 30
drag, startPoint x: 484, startPoint y: 515, endPoint x: 120, endPoint y: 494, distance: 365.3
click at [120, 494] on section "Purchase Step 1 of 5 Cart CA$0.00 10x Sponsorship [PERSON_NAME] $0.00 each Prom…" at bounding box center [700, 241] width 1400 height 931
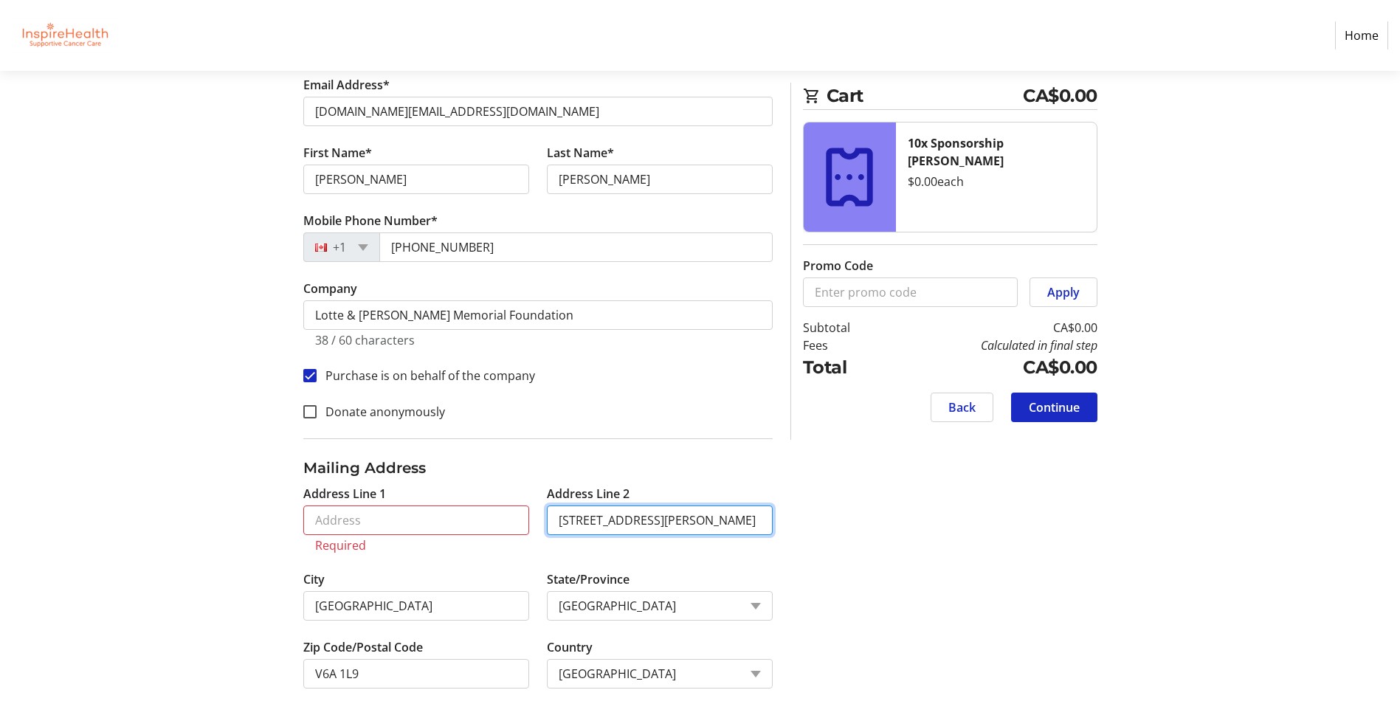
drag, startPoint x: 727, startPoint y: 520, endPoint x: 238, endPoint y: 490, distance: 489.6
click at [238, 490] on div "Log In to Your Account (Optional) Or continue below to checkout as a guest. Log…" at bounding box center [700, 311] width 975 height 826
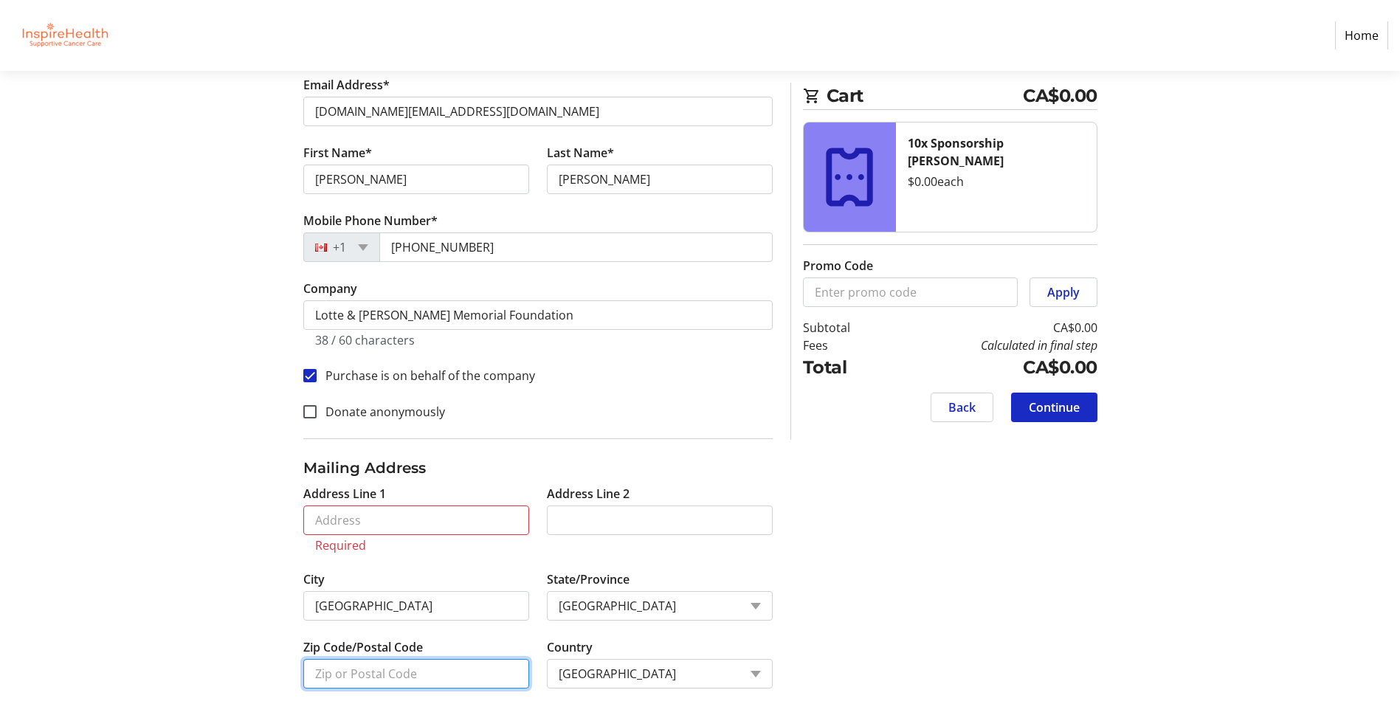
drag, startPoint x: 402, startPoint y: 670, endPoint x: 142, endPoint y: 668, distance: 260.6
click at [142, 668] on section "Purchase Step 1 of 5 Cart CA$0.00 10x Sponsorship [PERSON_NAME] $0.00 each Prom…" at bounding box center [700, 250] width 1400 height 949
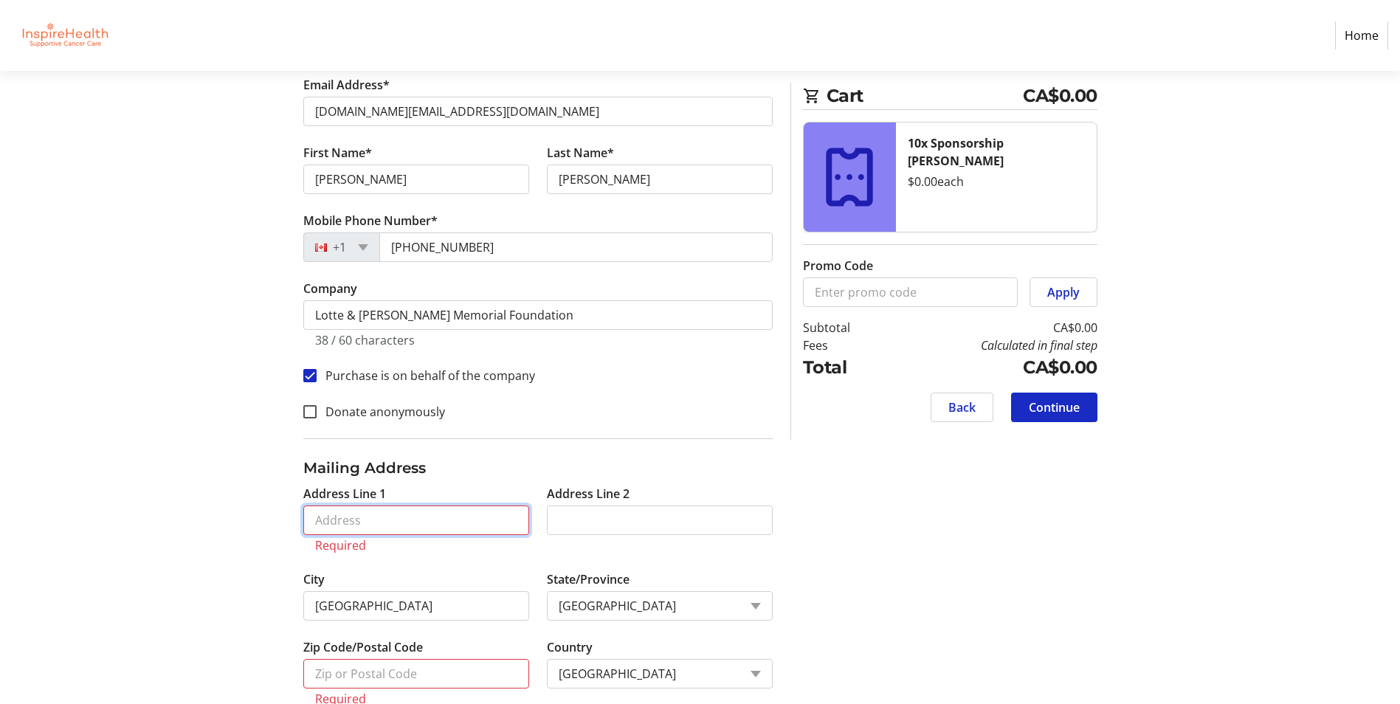
click at [351, 529] on input "Address Line 1" at bounding box center [416, 521] width 226 height 30
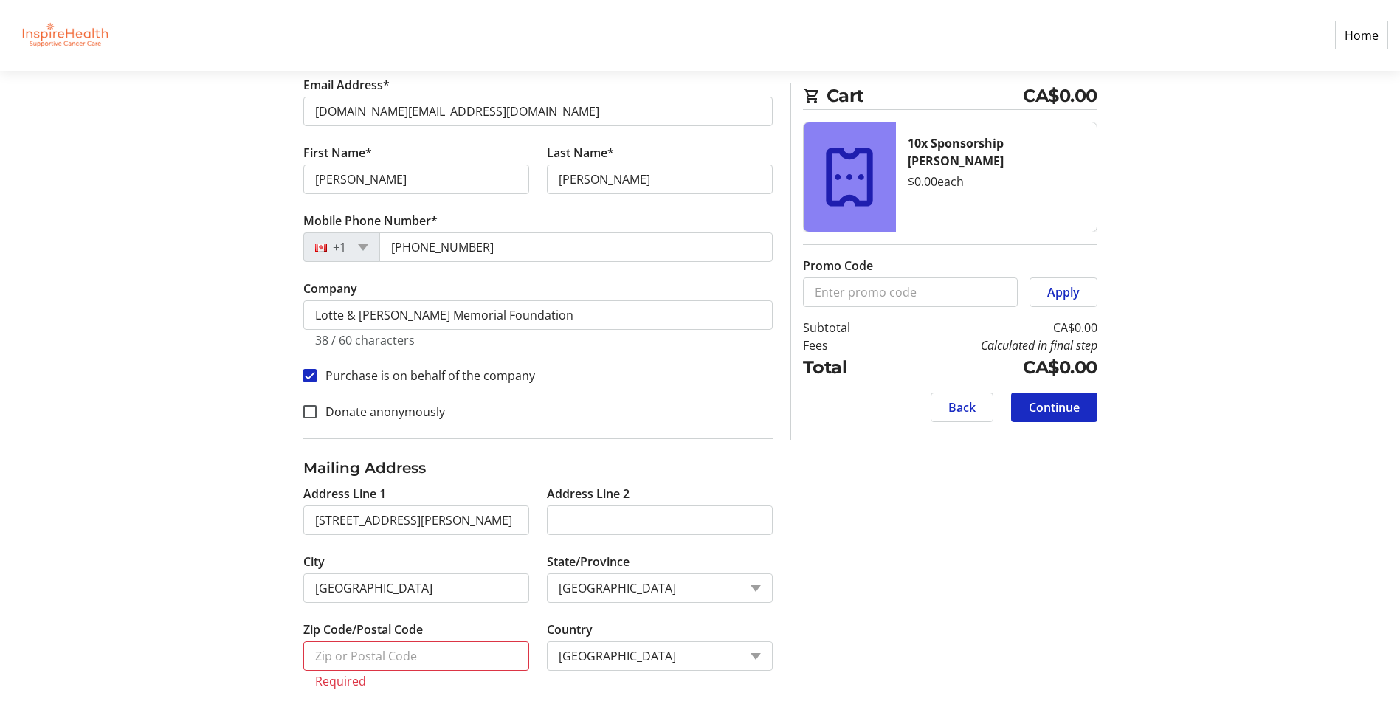
type input "[STREET_ADDRESS][PERSON_NAME]"
drag, startPoint x: 390, startPoint y: 651, endPoint x: 267, endPoint y: 653, distance: 123.3
click at [267, 653] on div "Log In to Your Account (Optional) Or continue below to checkout as a guest. Log…" at bounding box center [700, 302] width 975 height 808
click at [393, 661] on input "V6C 3N2" at bounding box center [416, 657] width 226 height 30
type input "V6C 1Z7"
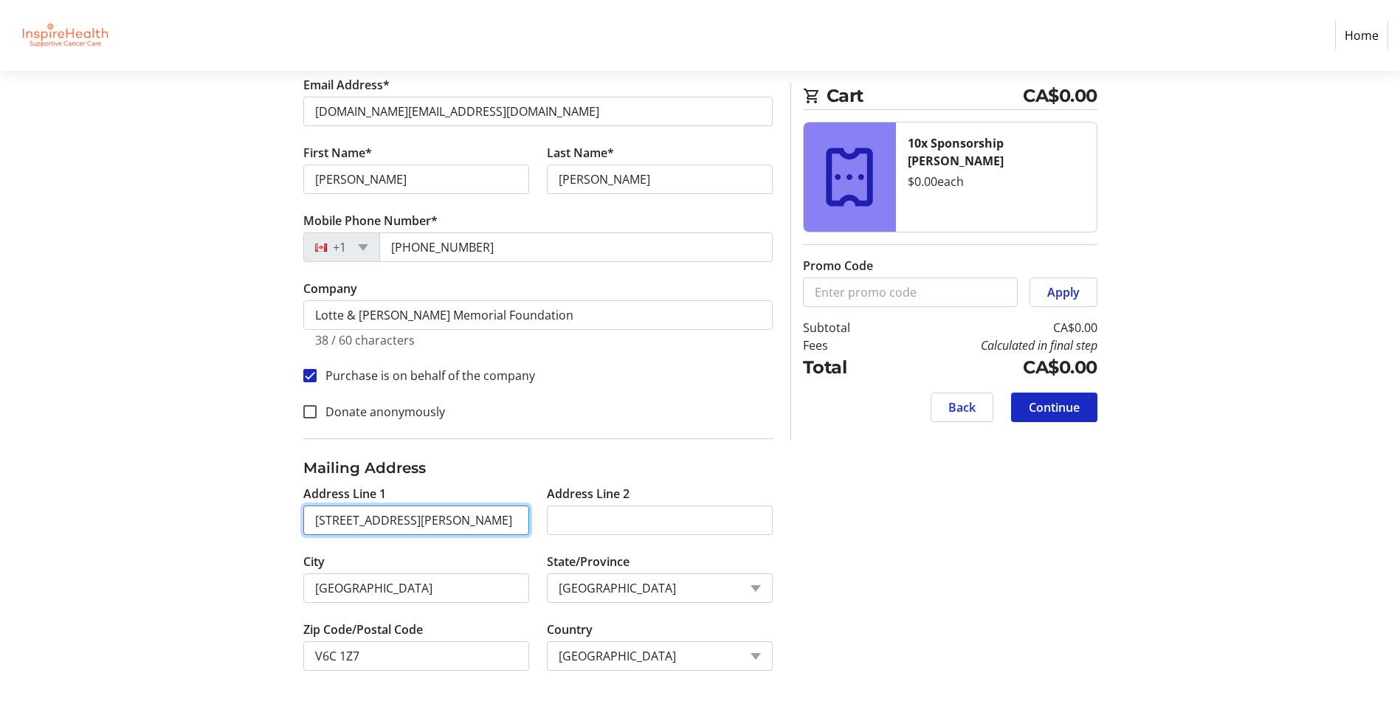
click at [314, 520] on input "[STREET_ADDRESS][PERSON_NAME]" at bounding box center [416, 521] width 226 height 30
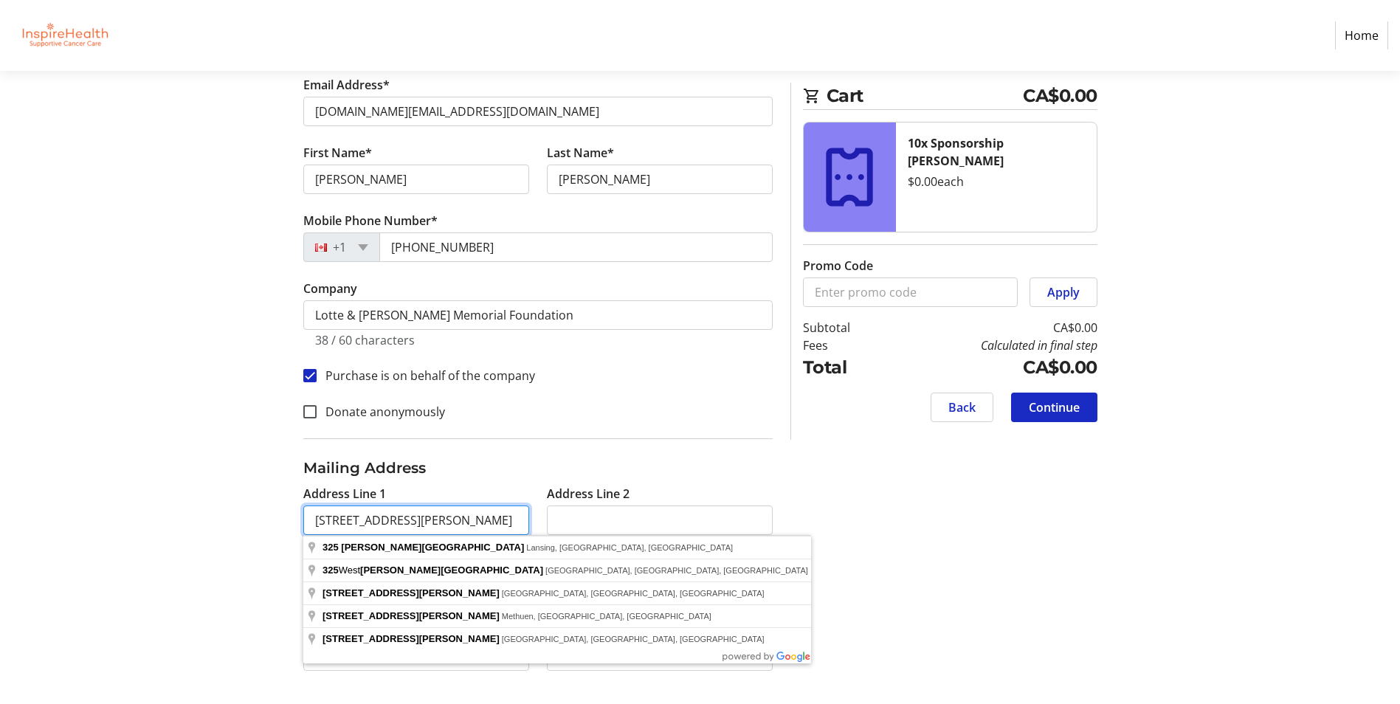
drag, startPoint x: 421, startPoint y: 526, endPoint x: 298, endPoint y: 528, distance: 122.6
click at [298, 528] on tr-form-field "Address Line [GEOGRAPHIC_DATA][STREET_ADDRESS][PERSON_NAME]" at bounding box center [417, 519] width 244 height 68
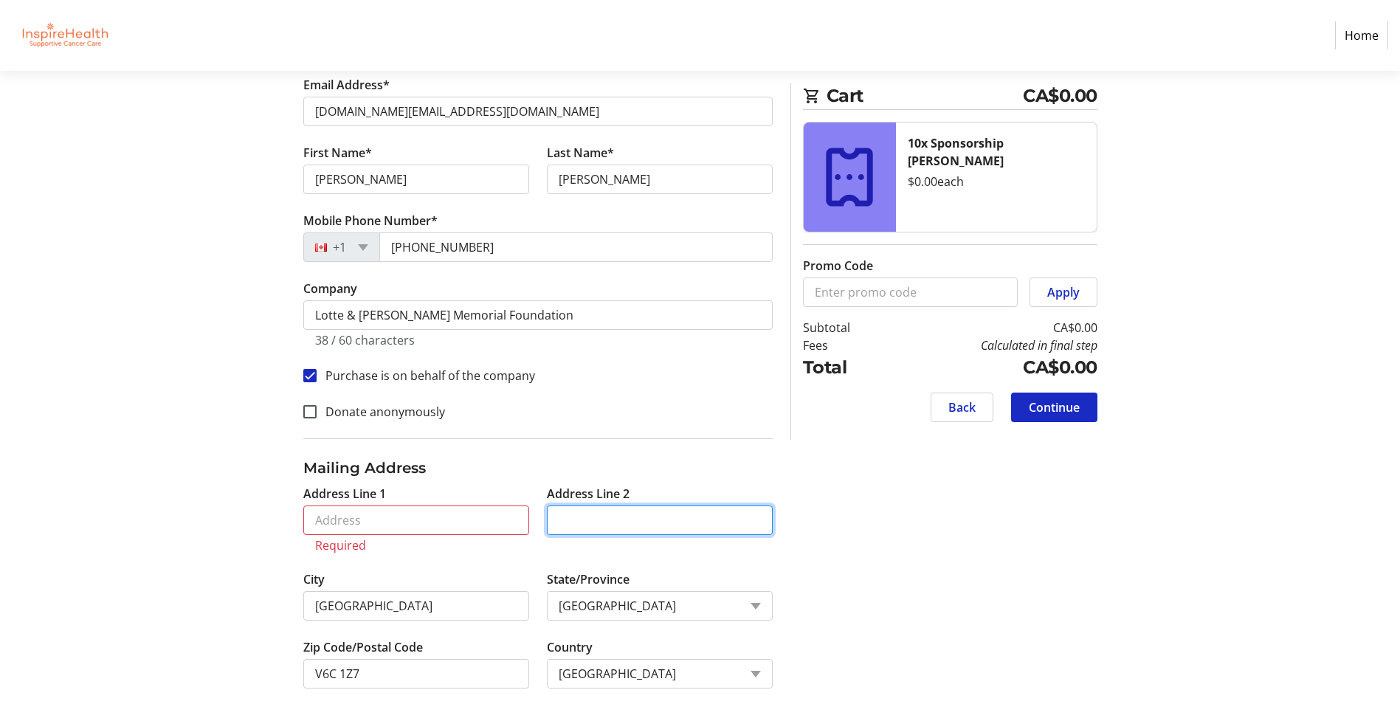
click at [585, 523] on input "Address Line 2" at bounding box center [660, 521] width 226 height 30
paste input "[STREET_ADDRESS][PERSON_NAME]"
type input "[STREET_ADDRESS][PERSON_NAME]"
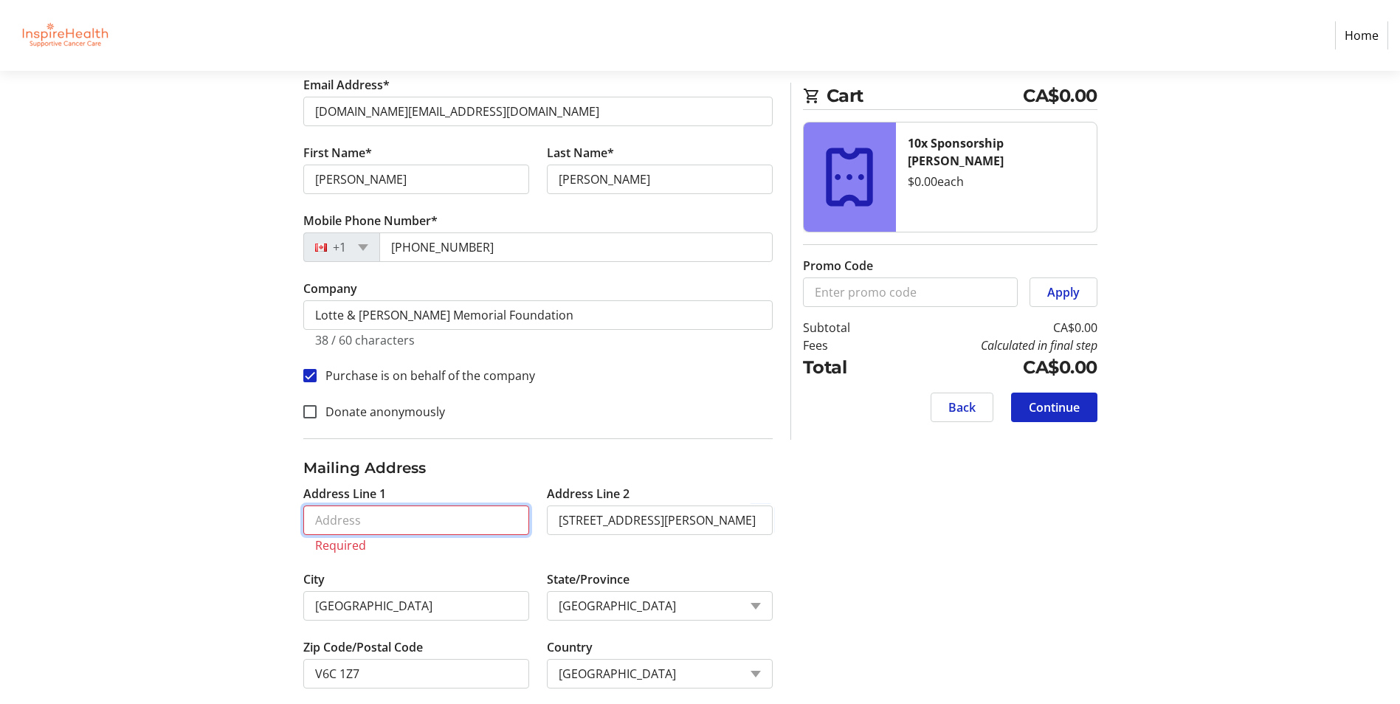
click at [459, 515] on input "Address Line 1" at bounding box center [416, 521] width 226 height 30
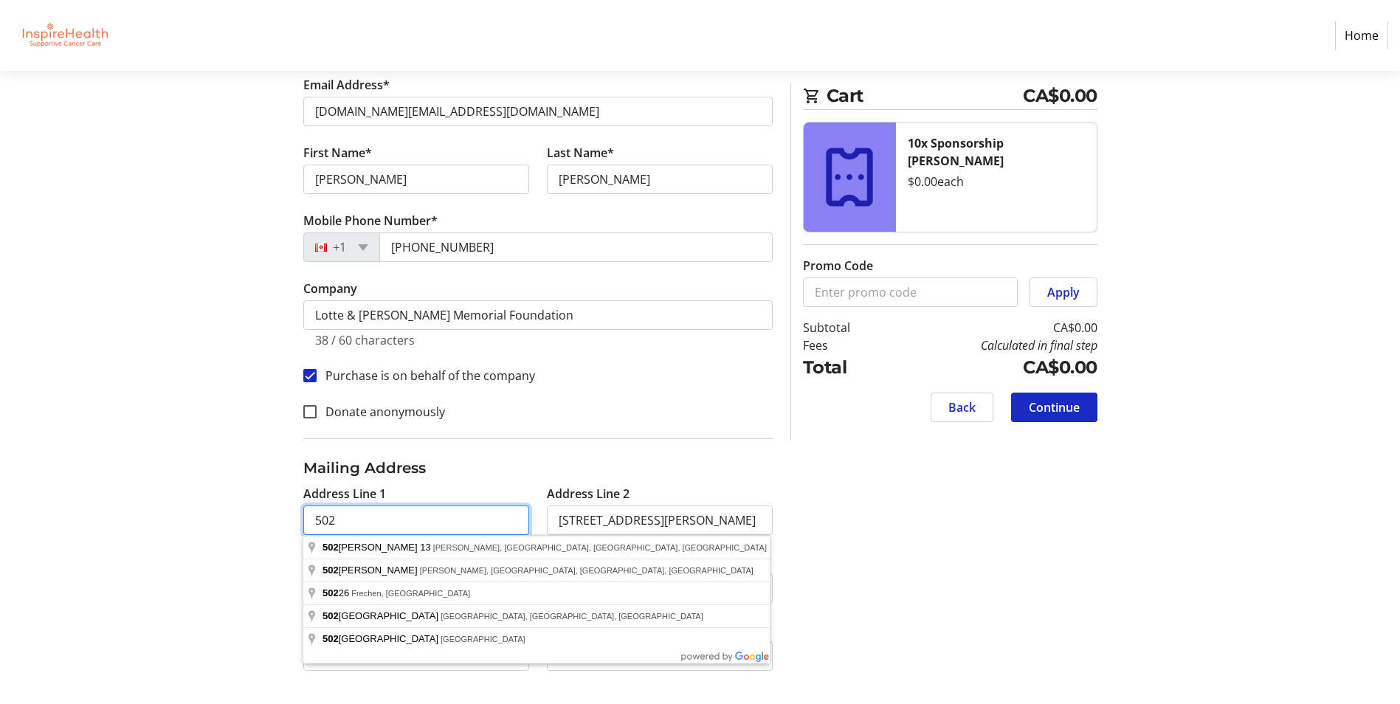
type input "502"
click at [492, 481] on tr-shared-address-form-ui "Address Line 1 502 Address Line 2 [STREET_ADDRESS][PERSON_NAME] State/Province …" at bounding box center [538, 573] width 470 height 232
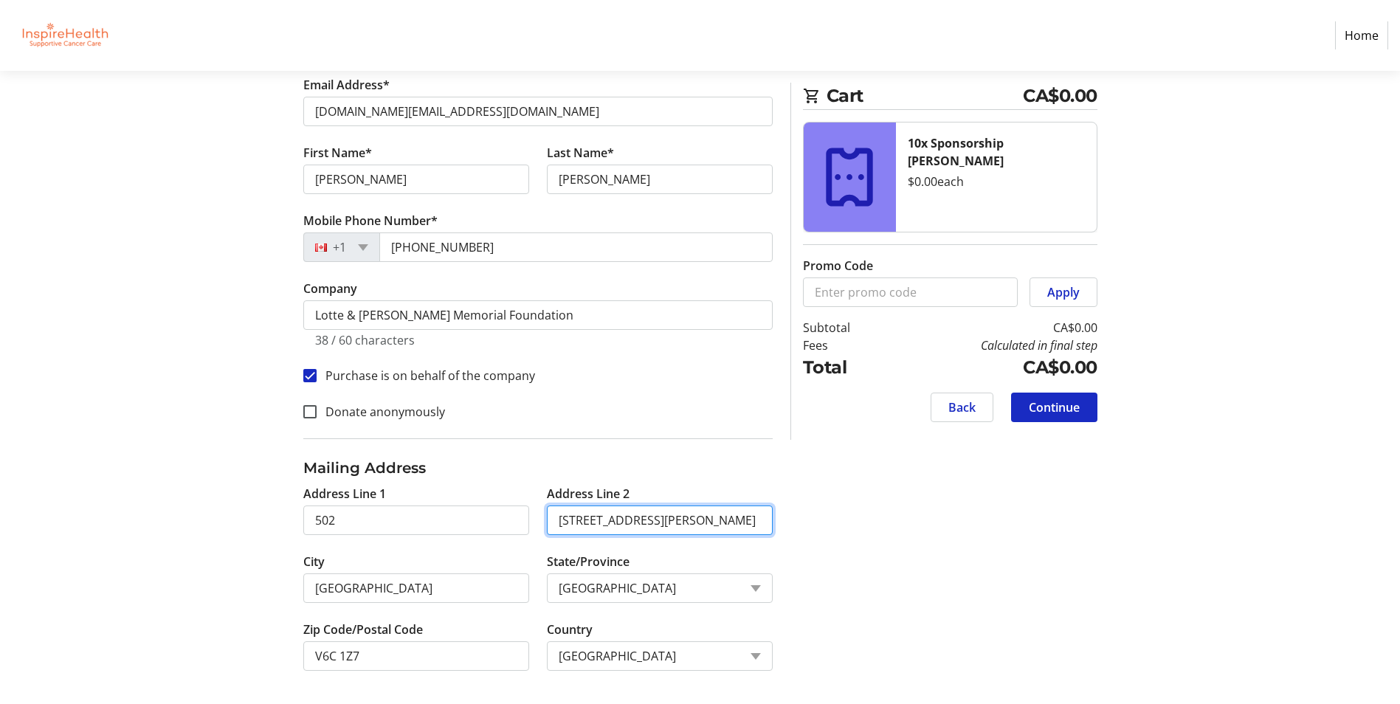
drag, startPoint x: 668, startPoint y: 529, endPoint x: 556, endPoint y: 512, distance: 113.5
click at [556, 512] on input "[STREET_ADDRESS][PERSON_NAME]" at bounding box center [660, 521] width 226 height 30
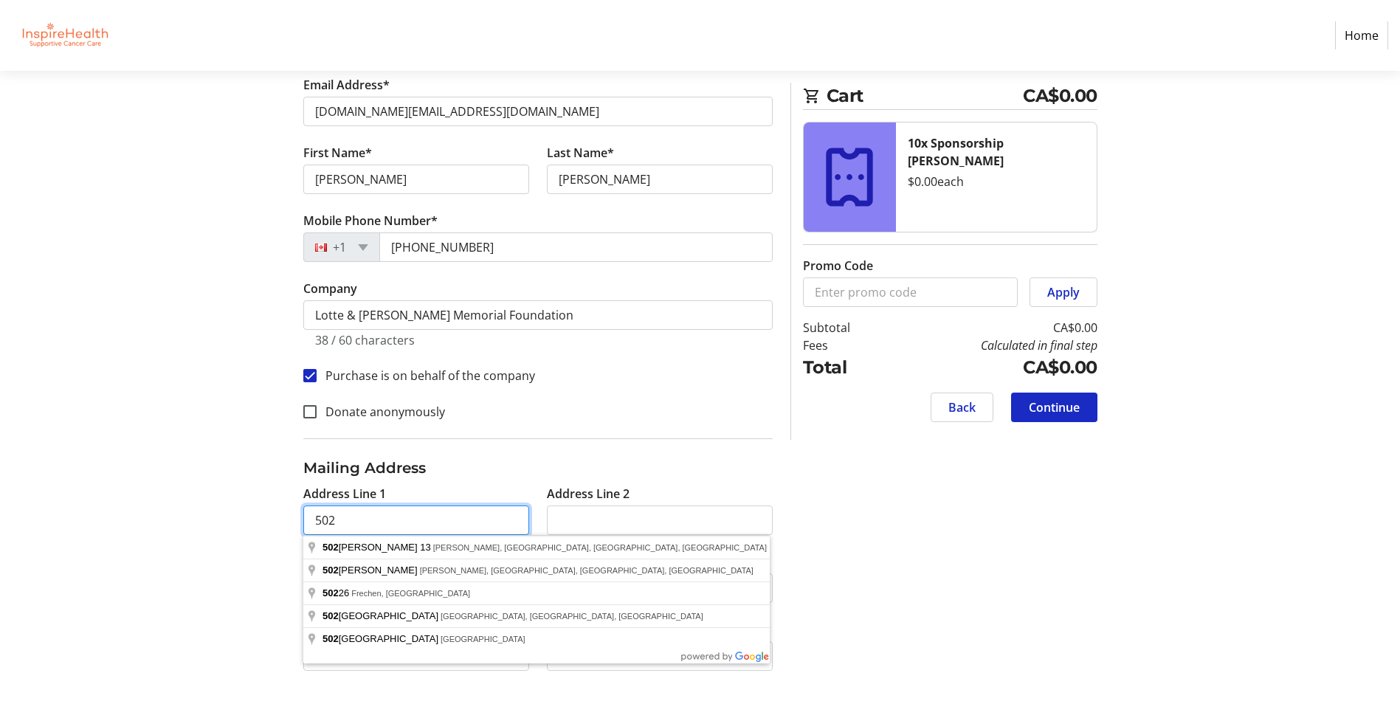
click at [378, 519] on input "502" at bounding box center [416, 521] width 226 height 30
paste input "[STREET_ADDRESS][PERSON_NAME]"
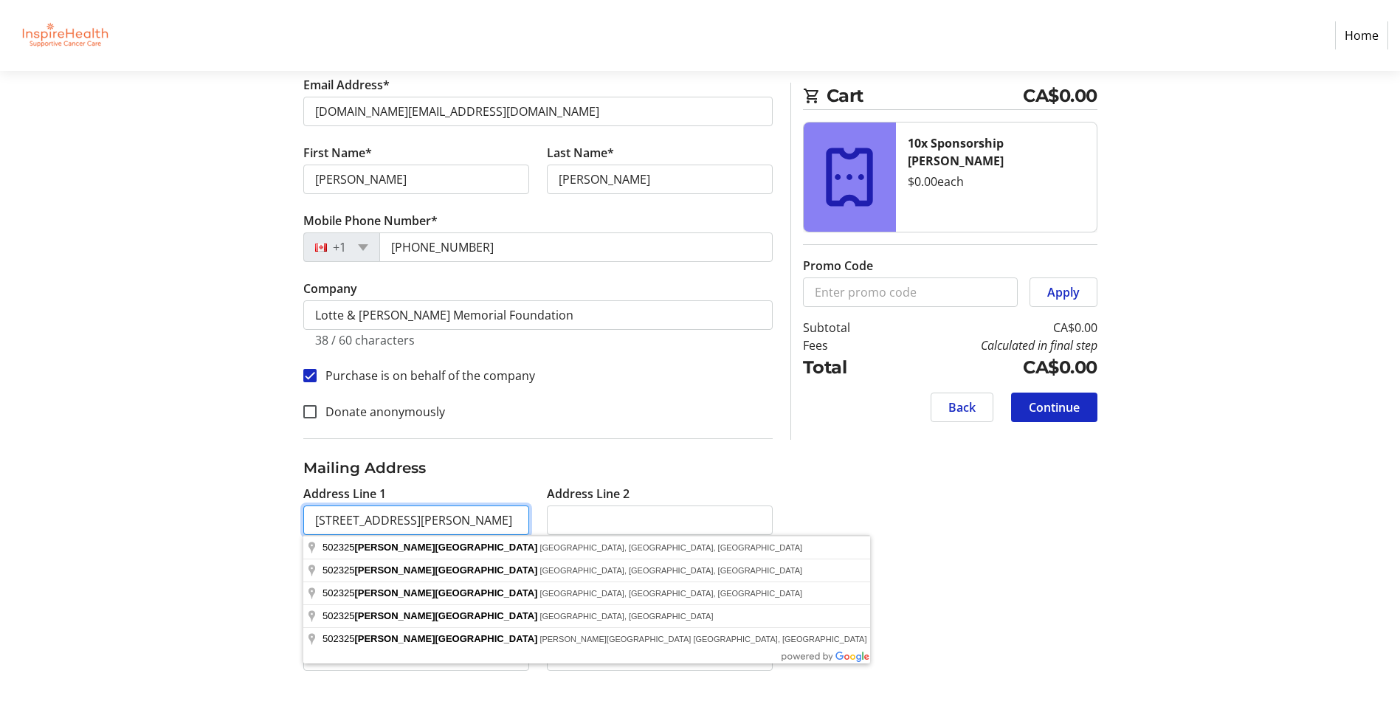
click at [335, 520] on input "[STREET_ADDRESS][PERSON_NAME]" at bounding box center [416, 521] width 226 height 30
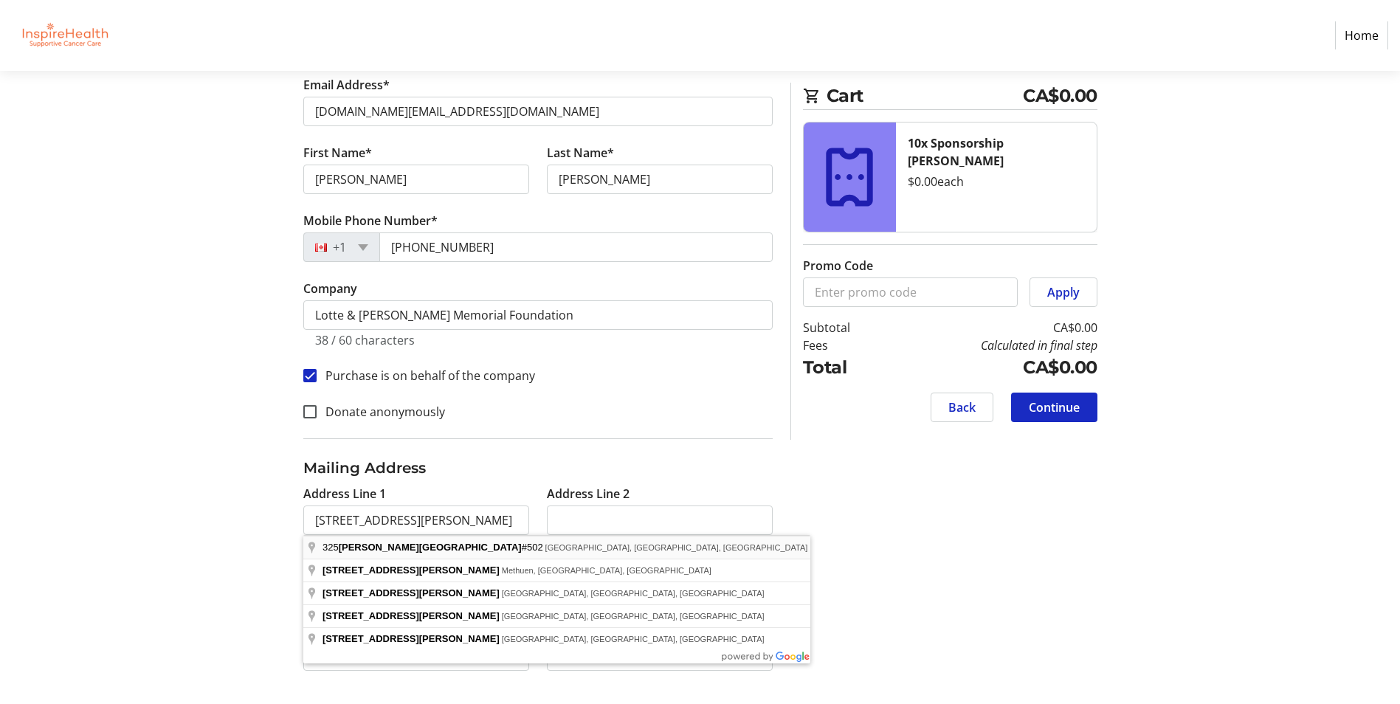
type input "[STREET_ADDRESS][PERSON_NAME]"
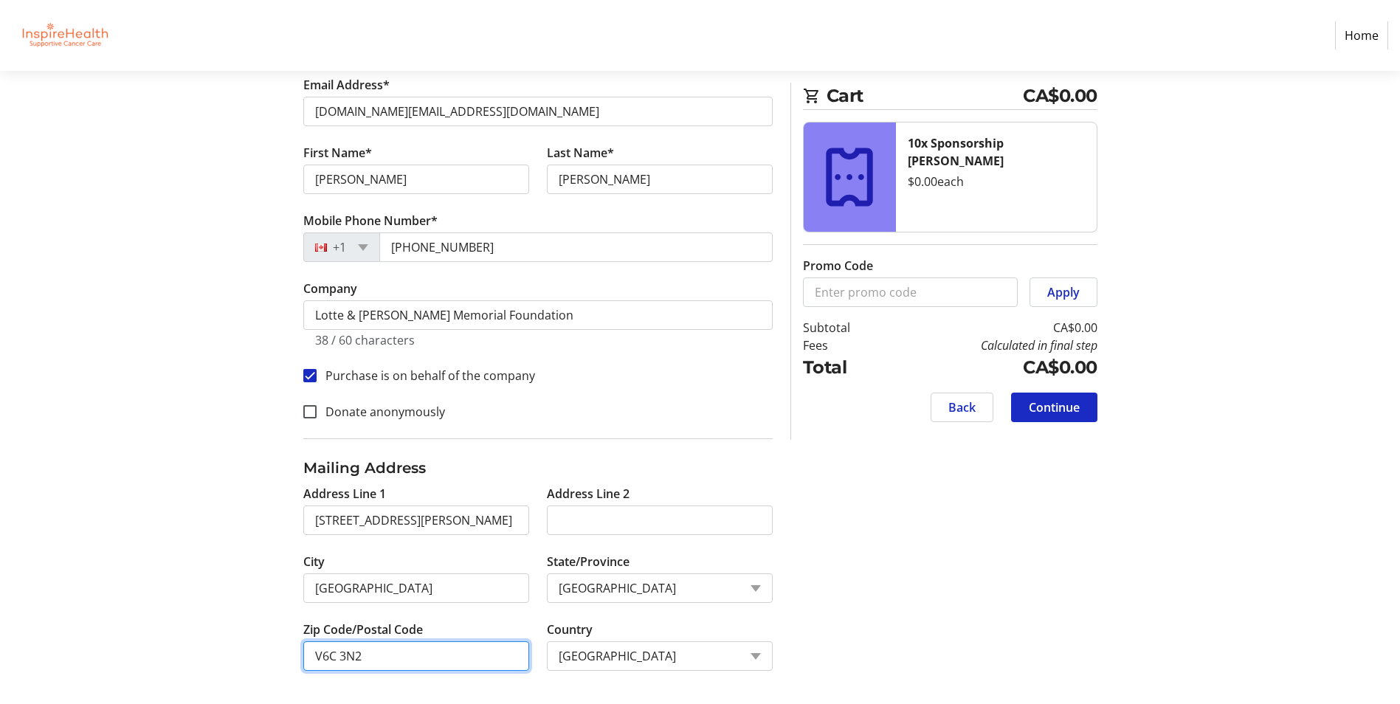
click at [379, 649] on input "V6C 3N2" at bounding box center [416, 657] width 226 height 30
type input "V6C 1Z7"
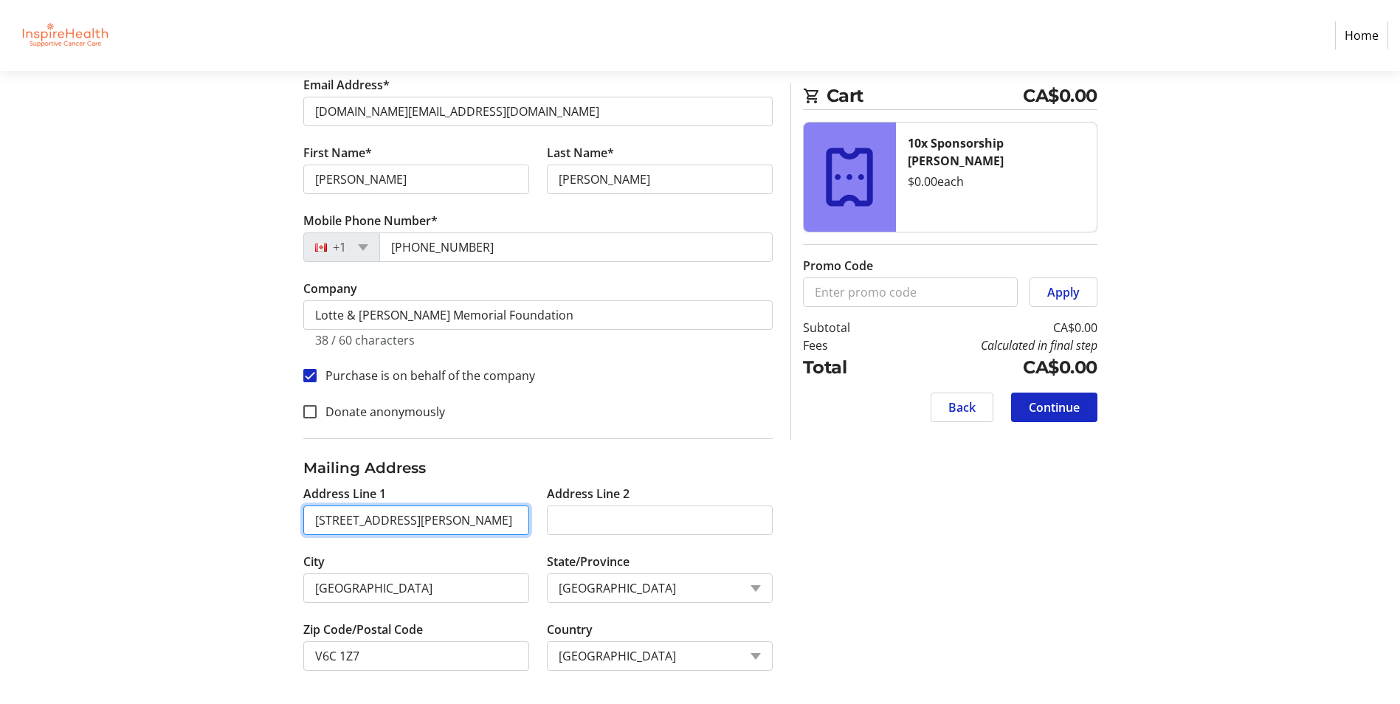
click at [317, 523] on input "[STREET_ADDRESS][PERSON_NAME]" at bounding box center [416, 521] width 226 height 30
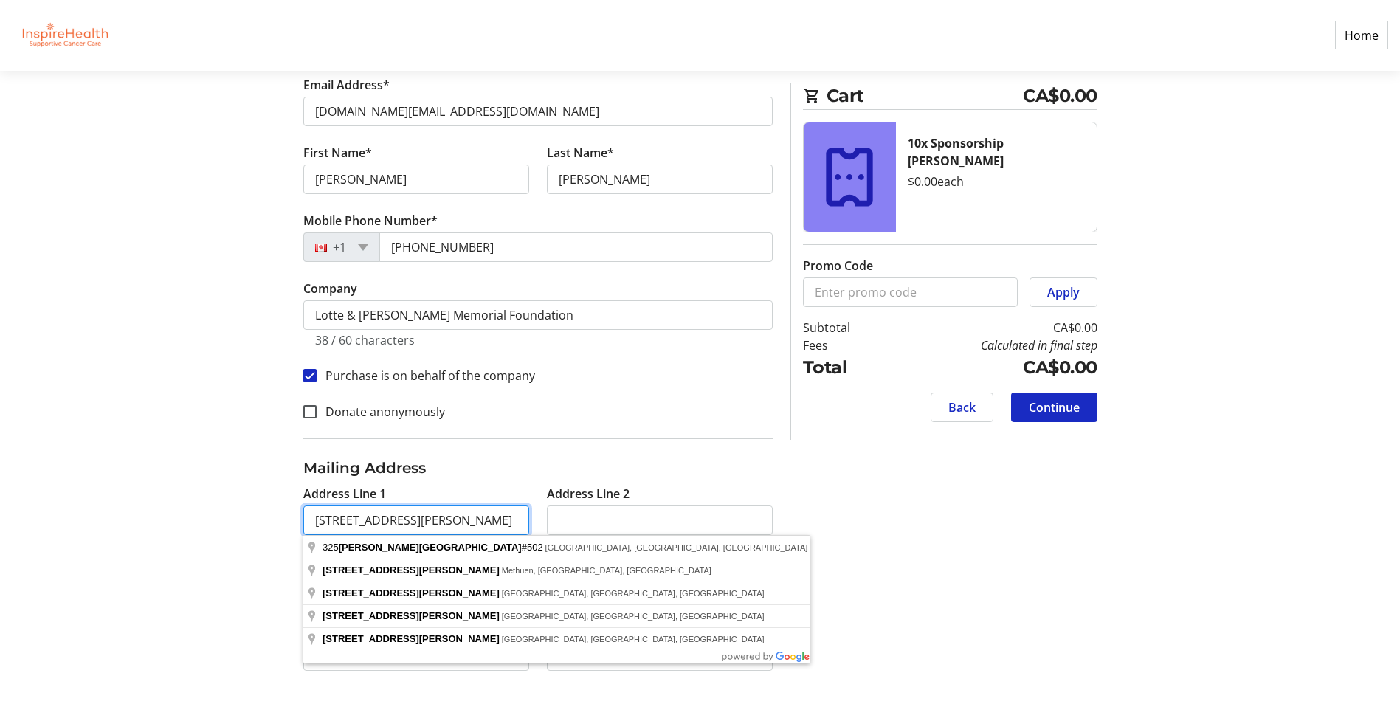
type input "[STREET_ADDRESS][PERSON_NAME]"
click at [996, 496] on div "Log In to Your Account (Optional) Or continue below to checkout as a guest. Log…" at bounding box center [700, 302] width 975 height 808
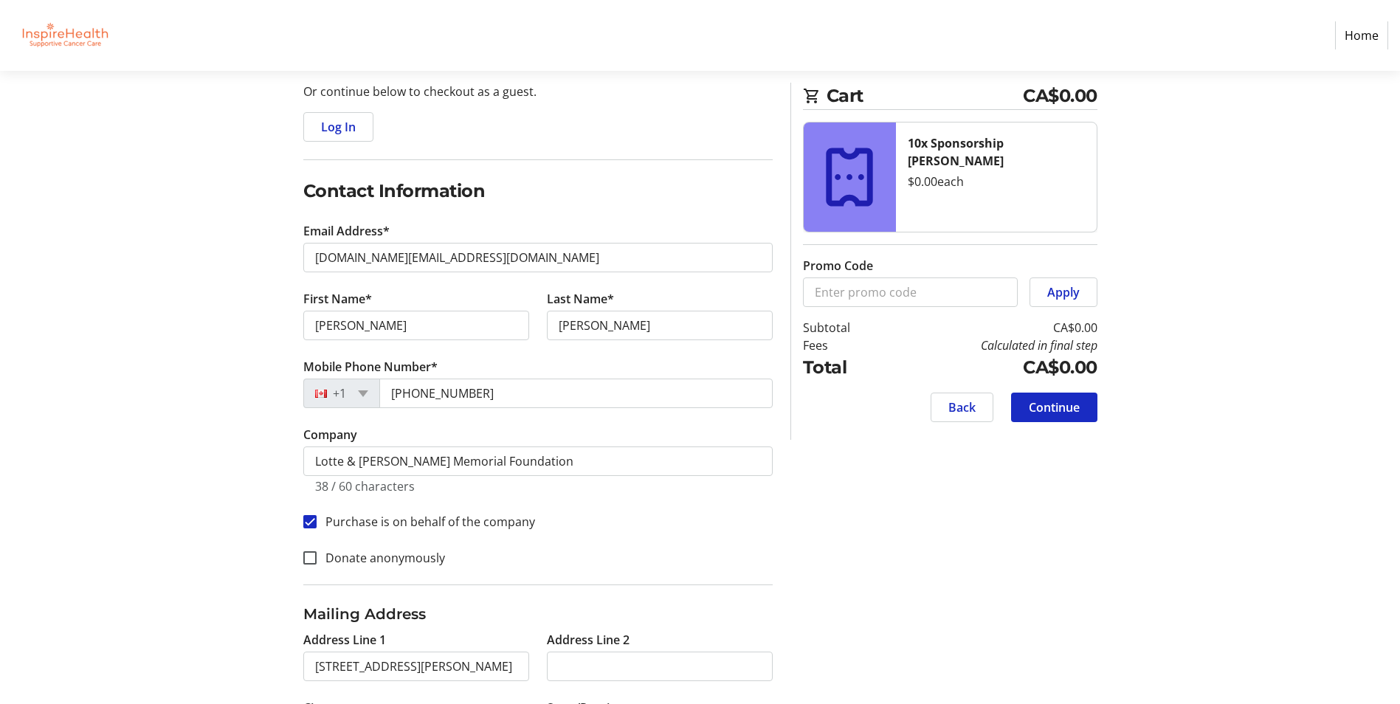
scroll to position [0, 0]
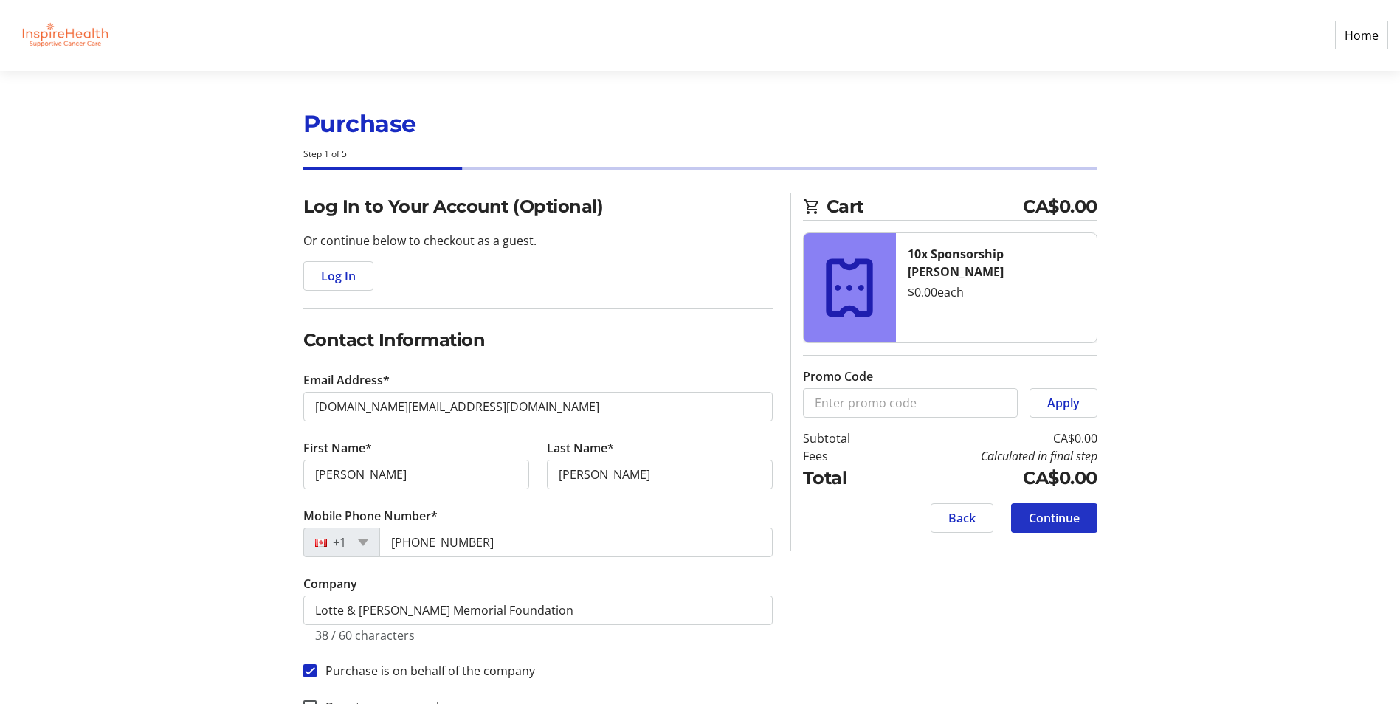
click at [1071, 523] on span "Continue" at bounding box center [1054, 518] width 51 height 18
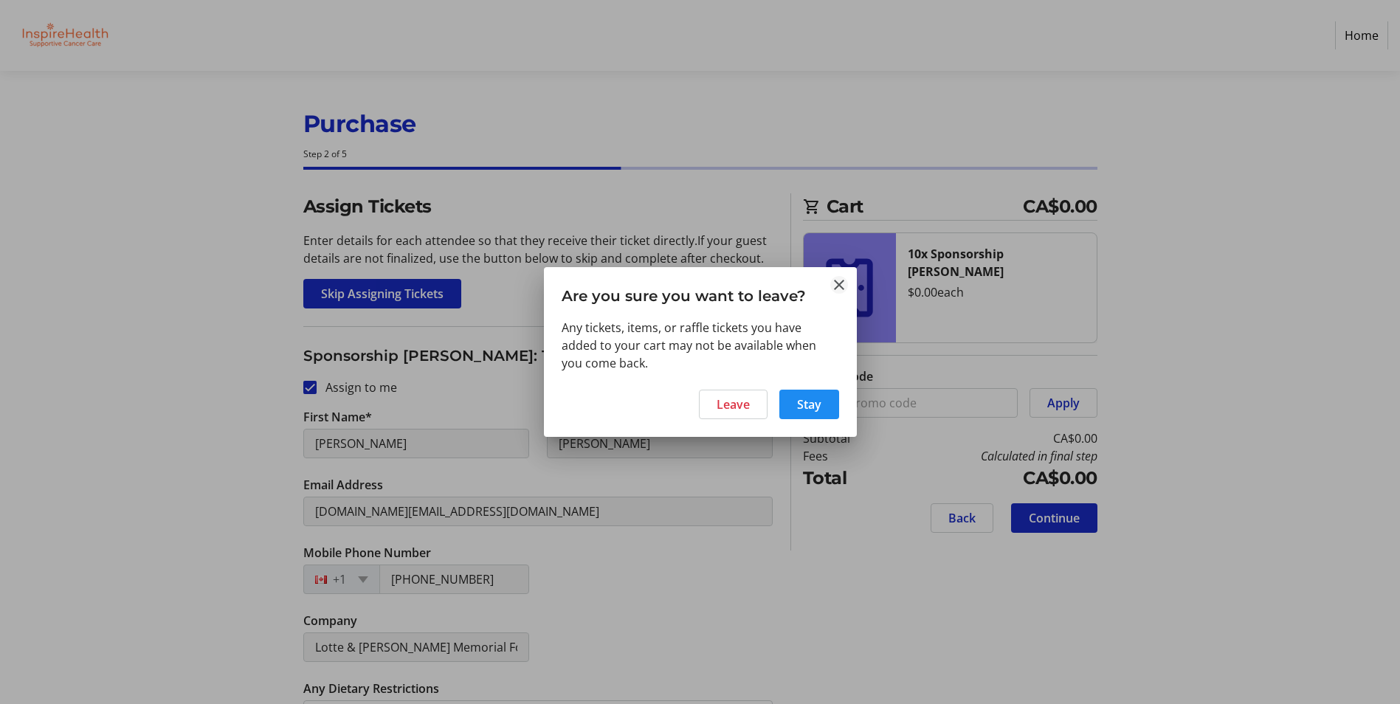
click at [834, 283] on mat-icon "Close" at bounding box center [840, 285] width 18 height 18
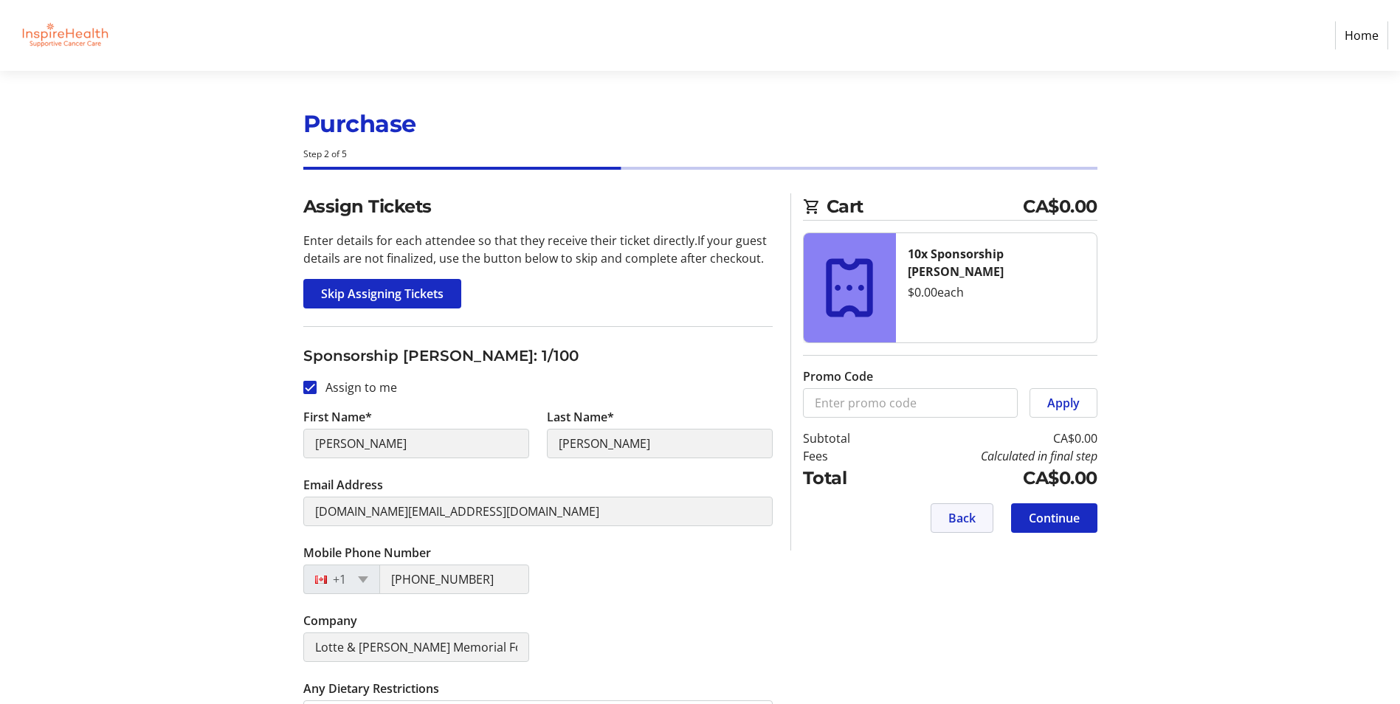
click at [933, 513] on span at bounding box center [962, 518] width 61 height 35
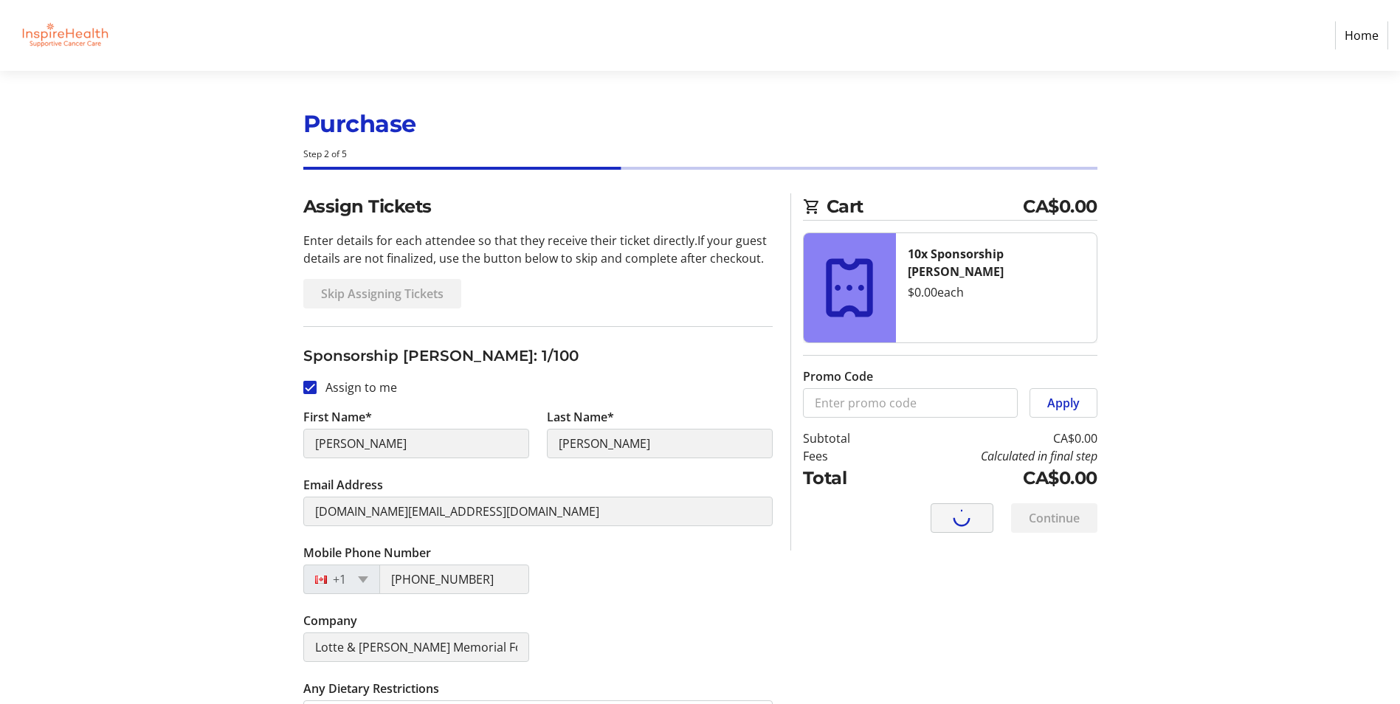
select select "BC"
select select "CA"
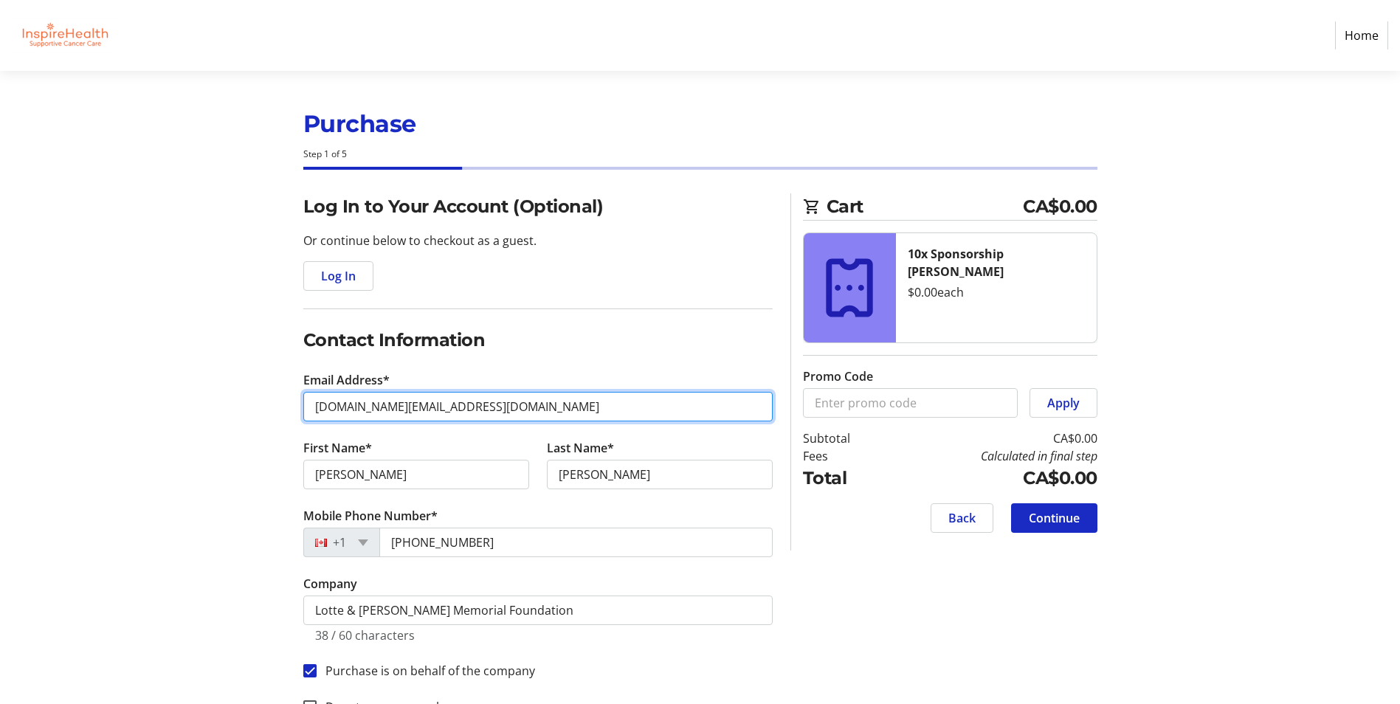
click at [424, 409] on input "[DOMAIN_NAME][EMAIL_ADDRESS][DOMAIN_NAME]" at bounding box center [538, 407] width 470 height 30
drag, startPoint x: 433, startPoint y: 408, endPoint x: 176, endPoint y: 399, distance: 257.0
click at [176, 399] on section "Purchase Step 1 of 5 Cart CA$0.00 10x Sponsorship [PERSON_NAME] $0.00 each Prom…" at bounding box center [700, 536] width 1400 height 931
type input "[EMAIL_ADDRESS][PERSON_NAME][DOMAIN_NAME]"
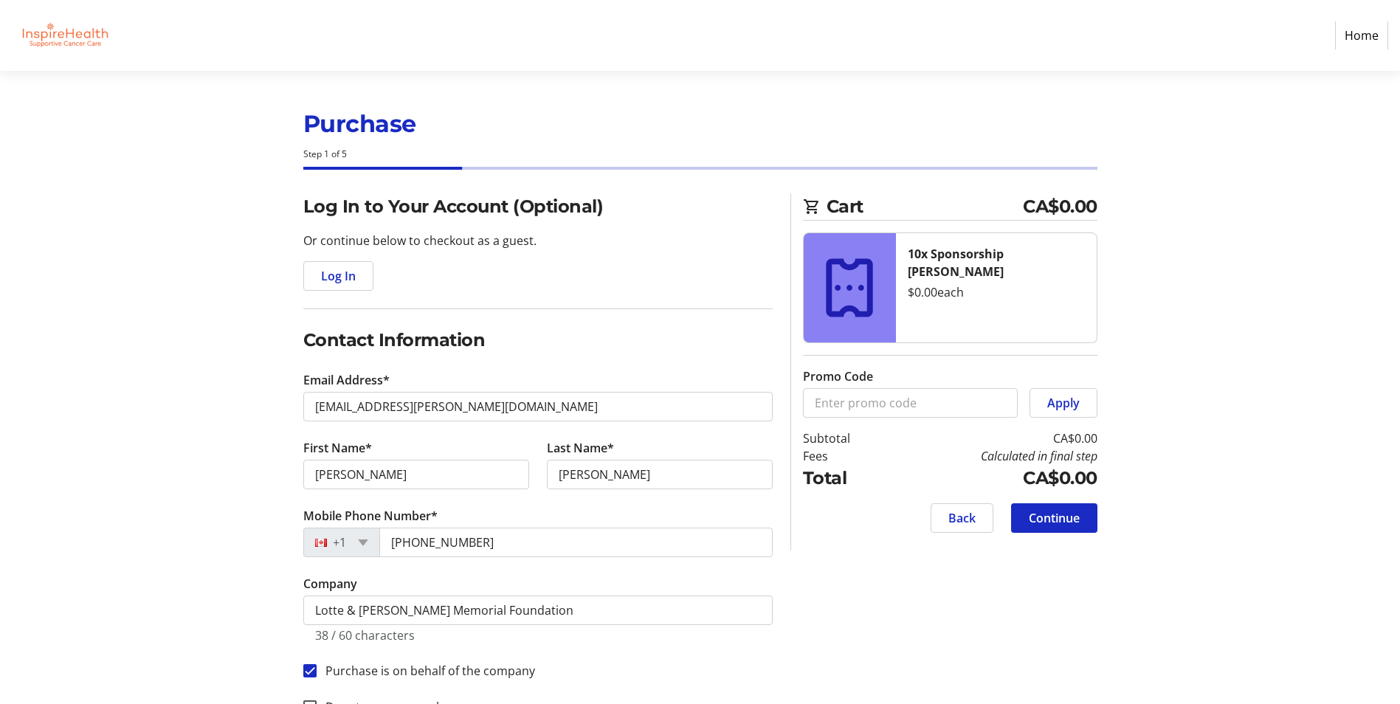
click at [470, 452] on tr-form-field "First Name* [PERSON_NAME]" at bounding box center [417, 473] width 244 height 68
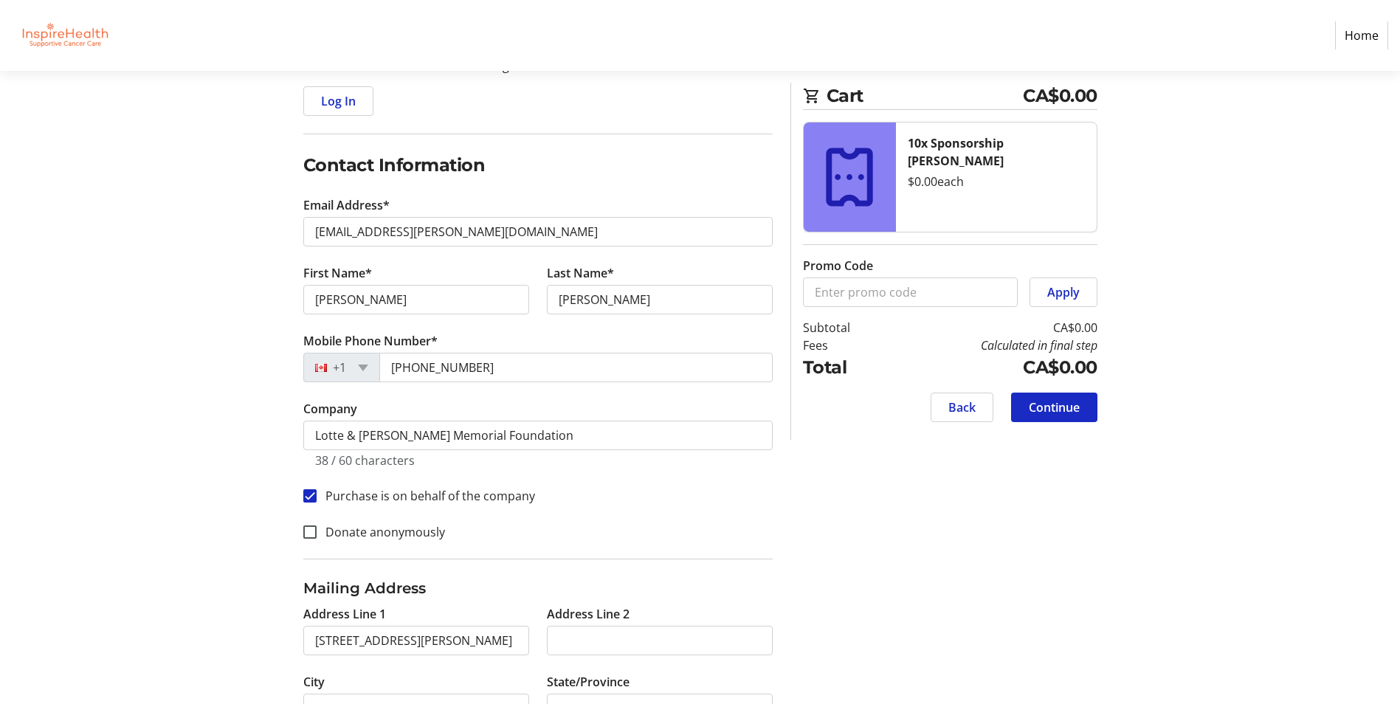
scroll to position [150, 0]
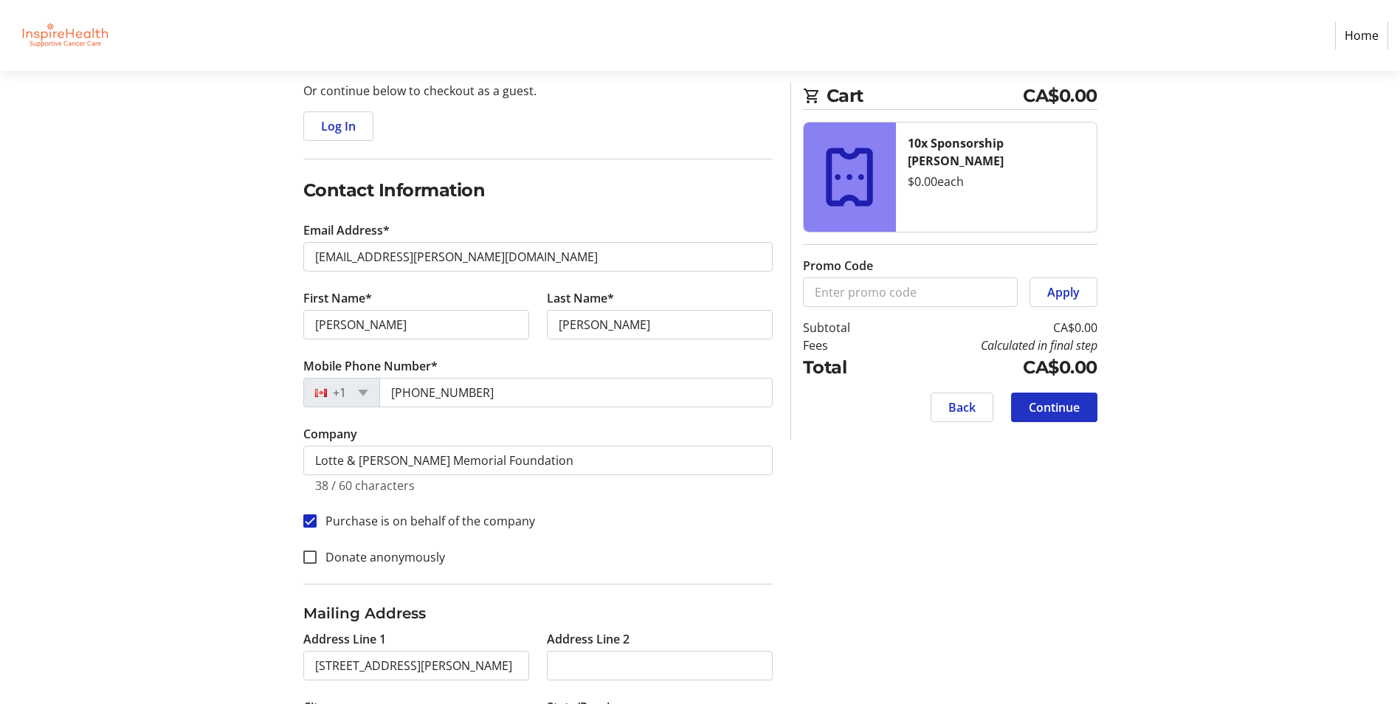
click at [1069, 410] on span "Continue" at bounding box center [1054, 408] width 51 height 18
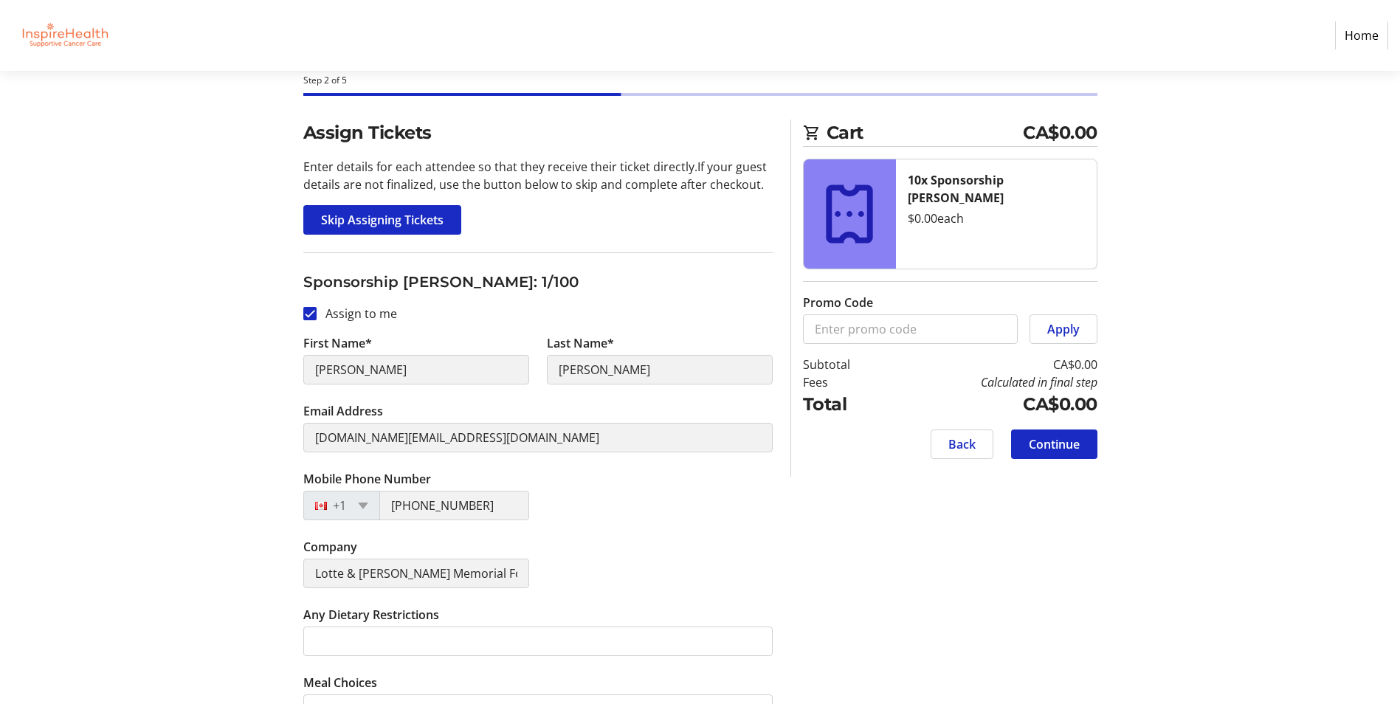
scroll to position [148, 0]
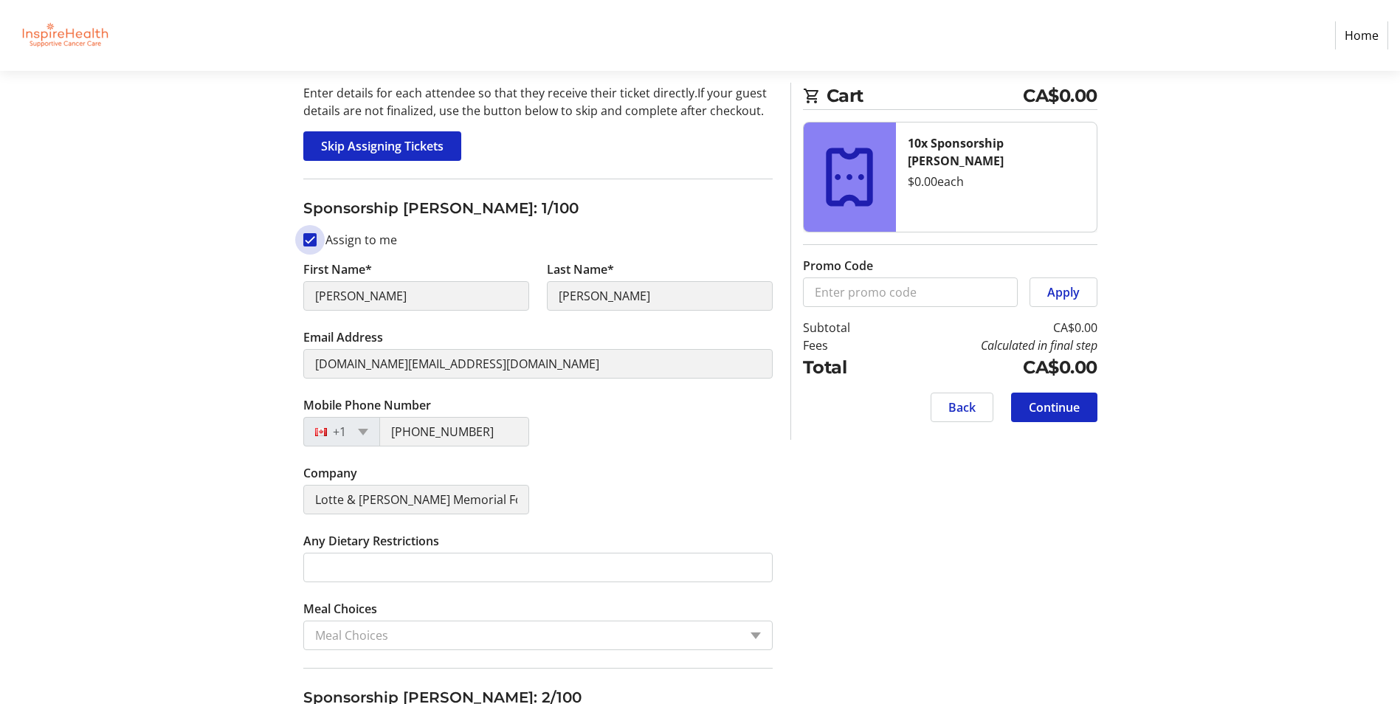
click at [315, 238] on input "Assign to me" at bounding box center [309, 239] width 13 height 13
checkbox input "false"
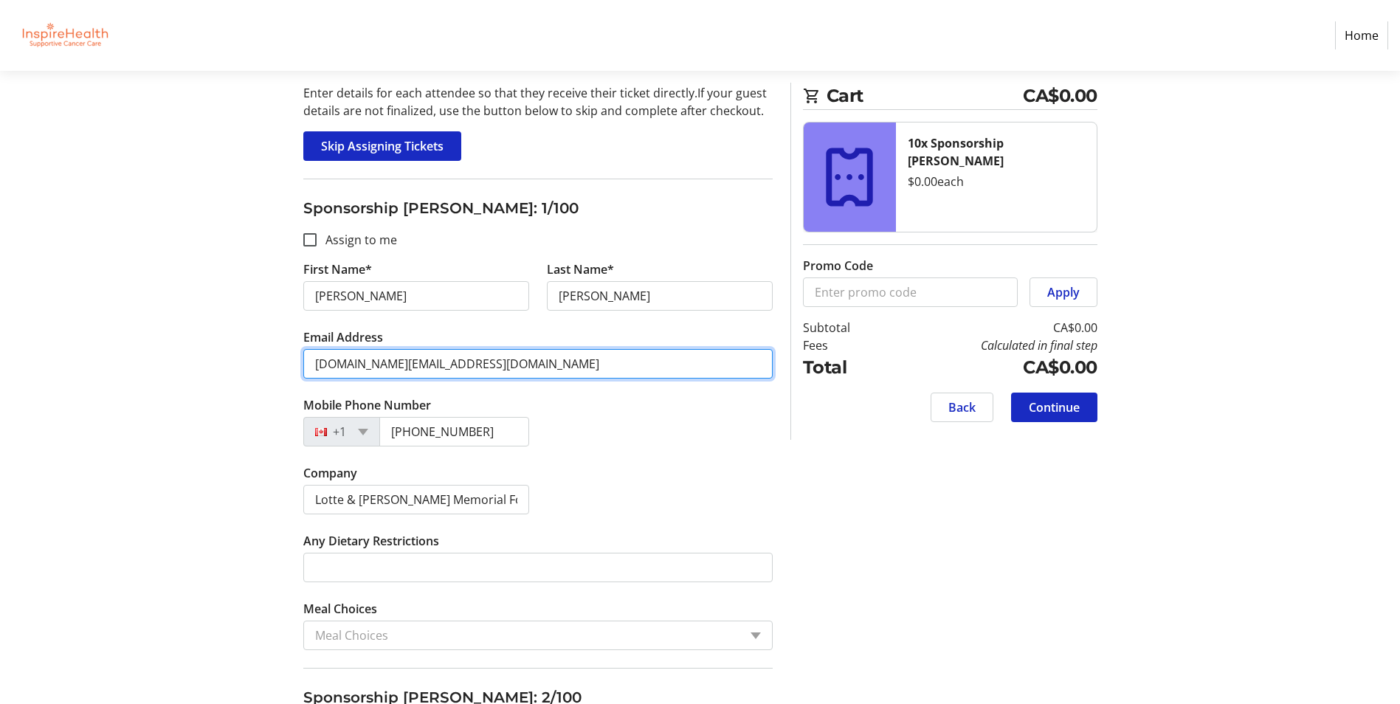
click at [388, 351] on input "[DOMAIN_NAME][EMAIL_ADDRESS][DOMAIN_NAME]" at bounding box center [538, 364] width 470 height 30
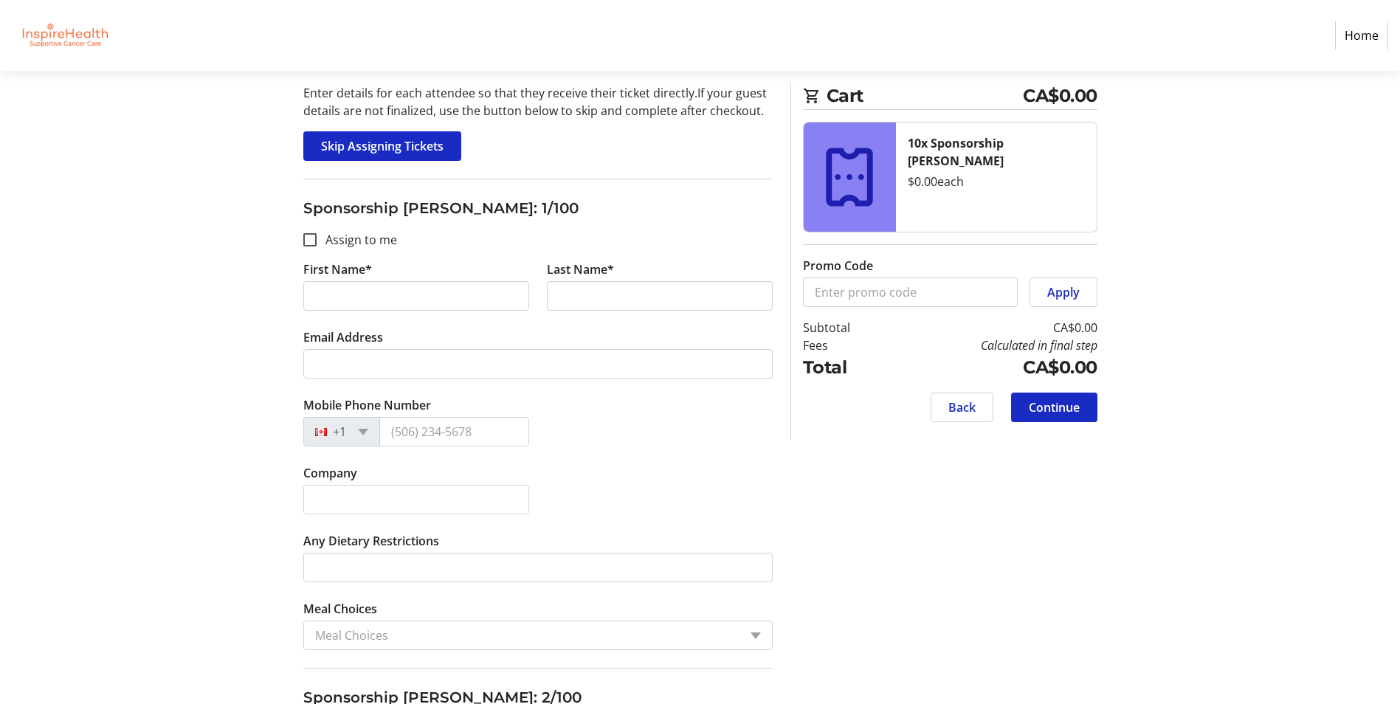
click at [312, 240] on input "Assign to me" at bounding box center [309, 239] width 13 height 13
checkbox input "true"
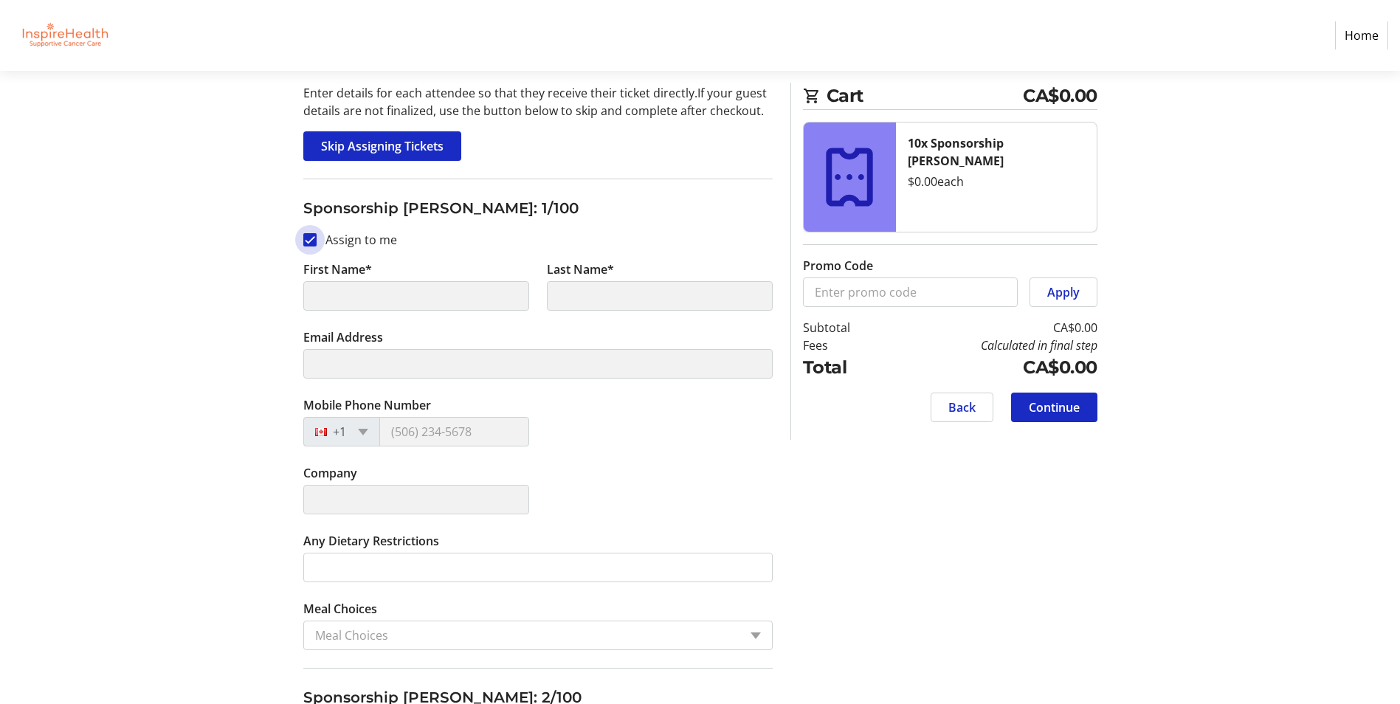
type input "[PERSON_NAME]"
type input "[EMAIL_ADDRESS][PERSON_NAME][DOMAIN_NAME]"
type input "[PHONE_NUMBER]"
type input "Lotte & [PERSON_NAME] Memorial Foundation"
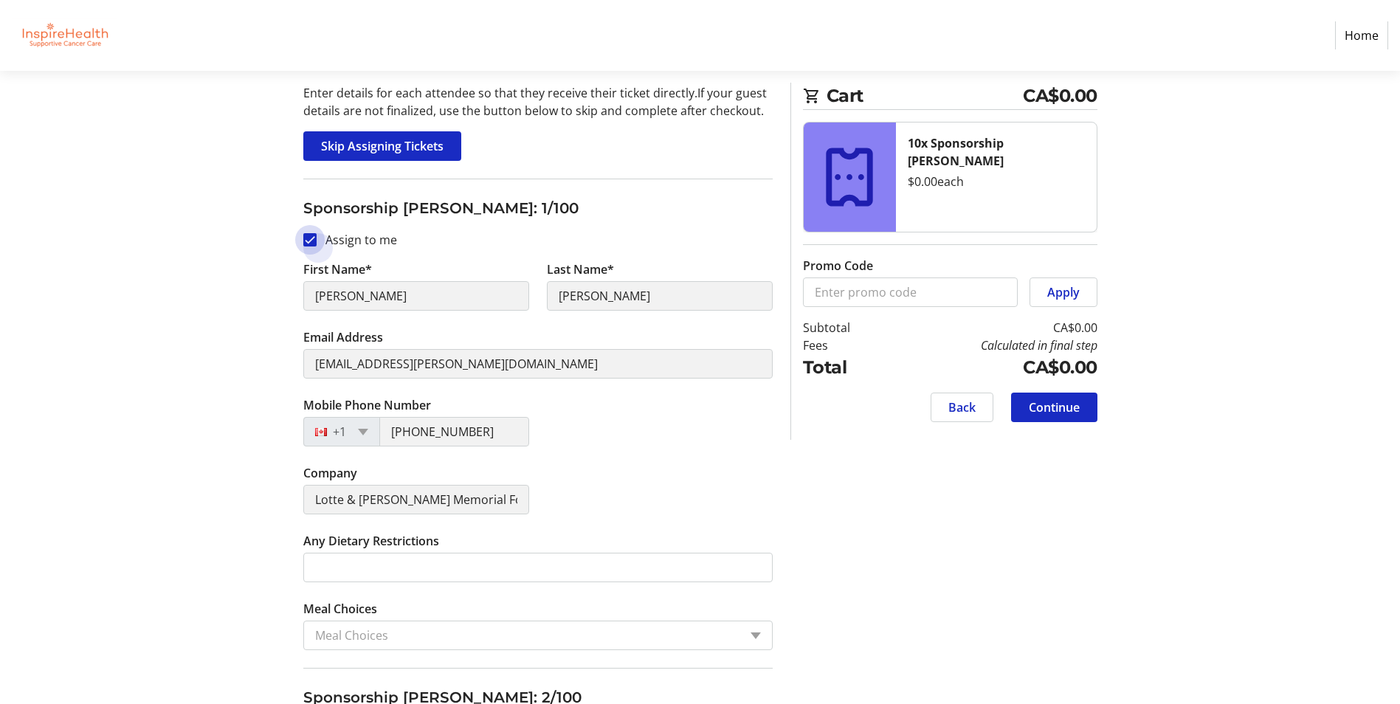
click at [308, 239] on input "Assign to me" at bounding box center [309, 239] width 13 height 13
checkbox input "false"
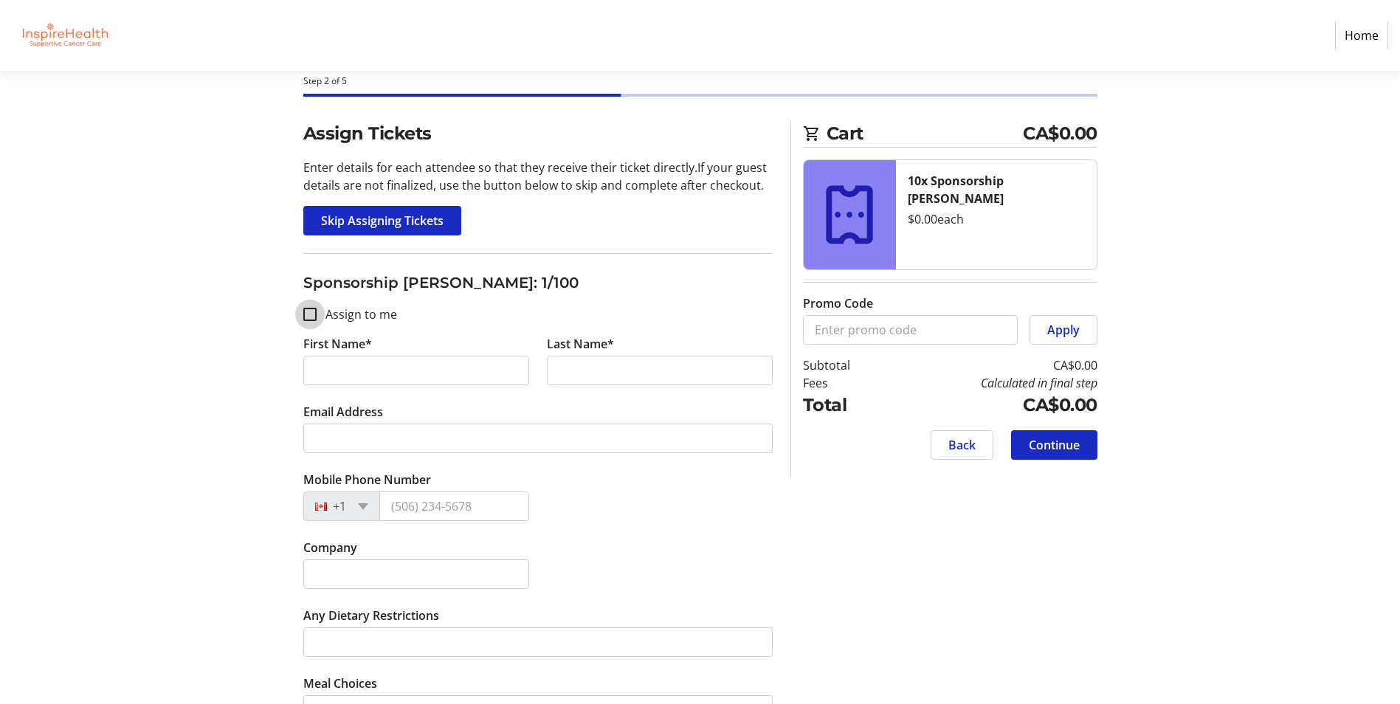
scroll to position [0, 0]
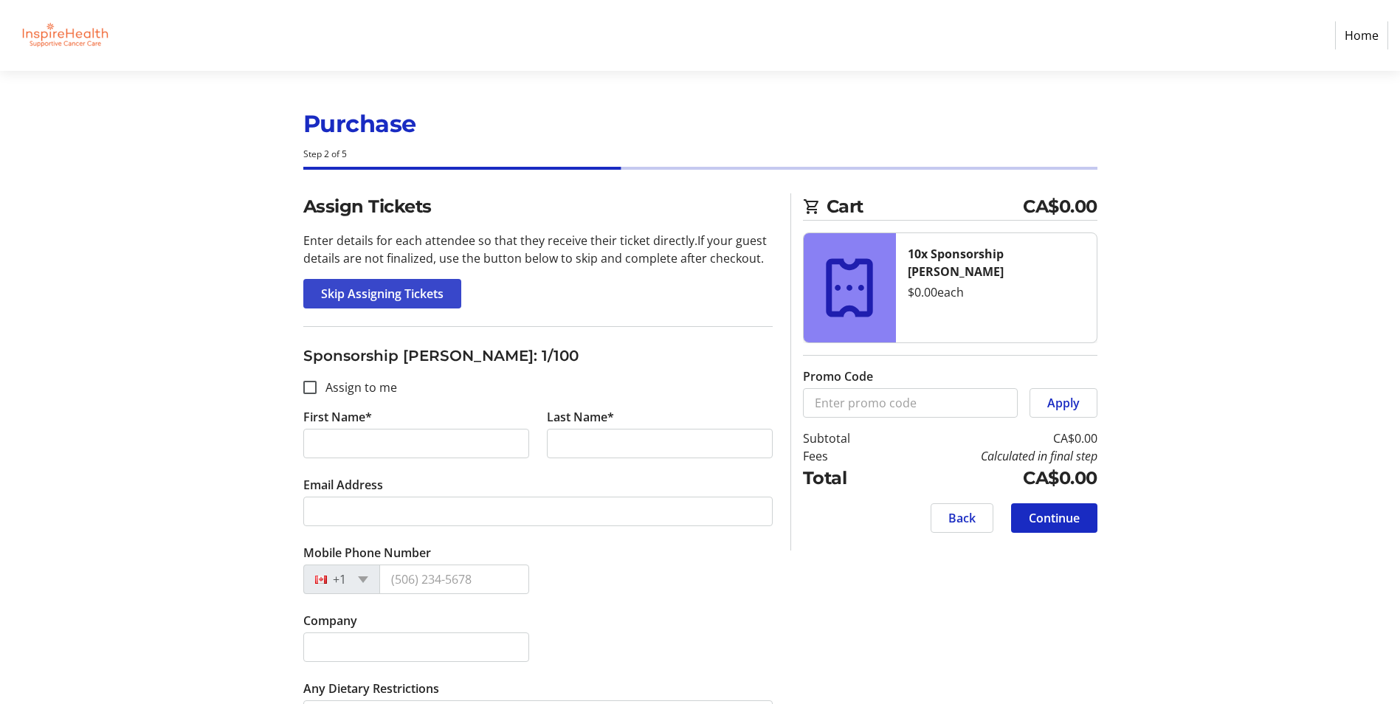
click at [408, 298] on span "Skip Assigning Tickets" at bounding box center [382, 294] width 123 height 18
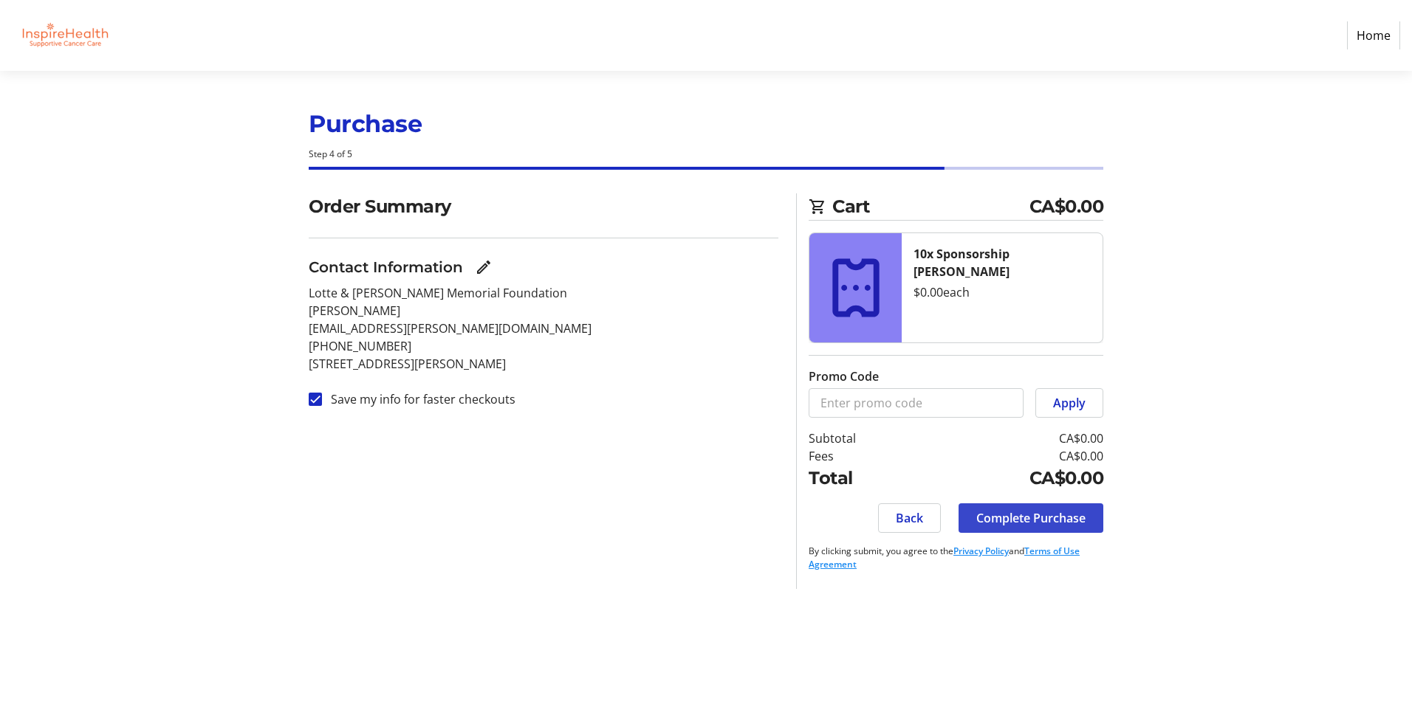
click at [1004, 522] on span "Complete Purchase" at bounding box center [1030, 518] width 109 height 18
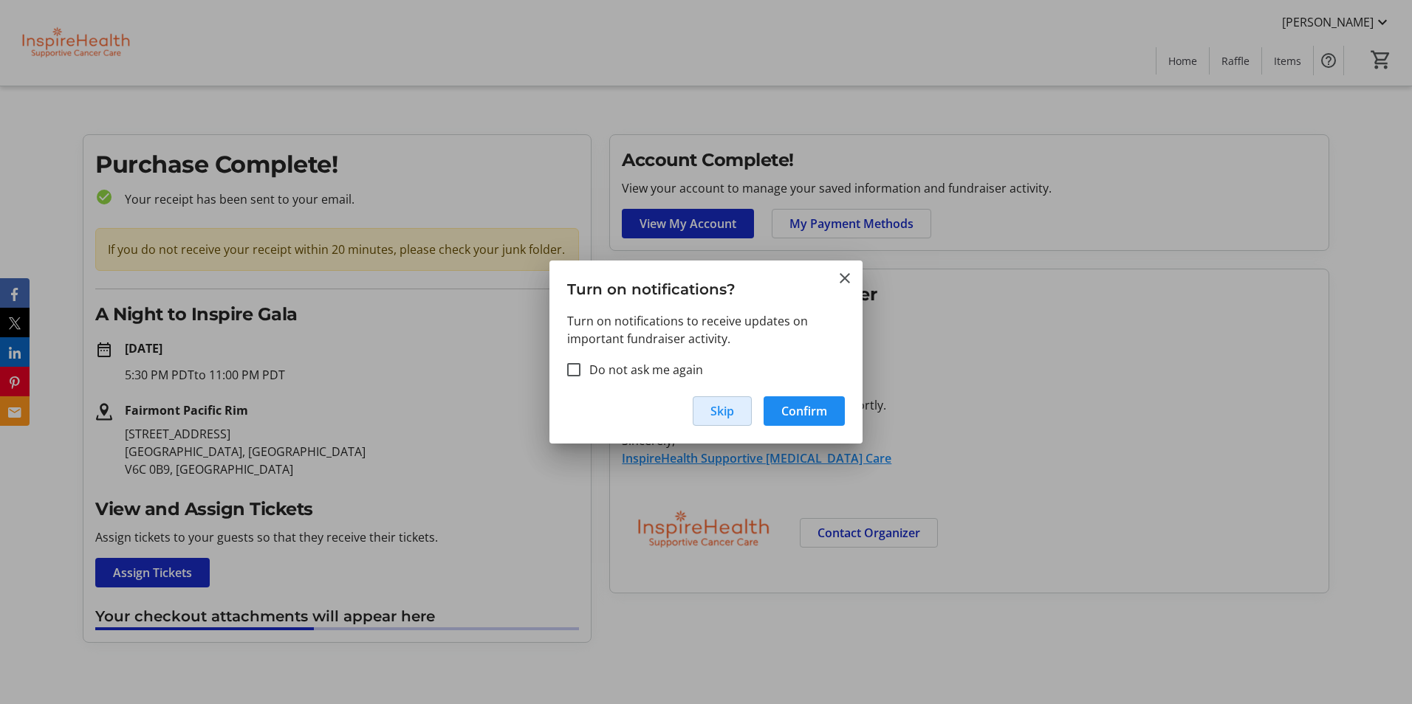
click at [725, 412] on span "Skip" at bounding box center [722, 411] width 24 height 18
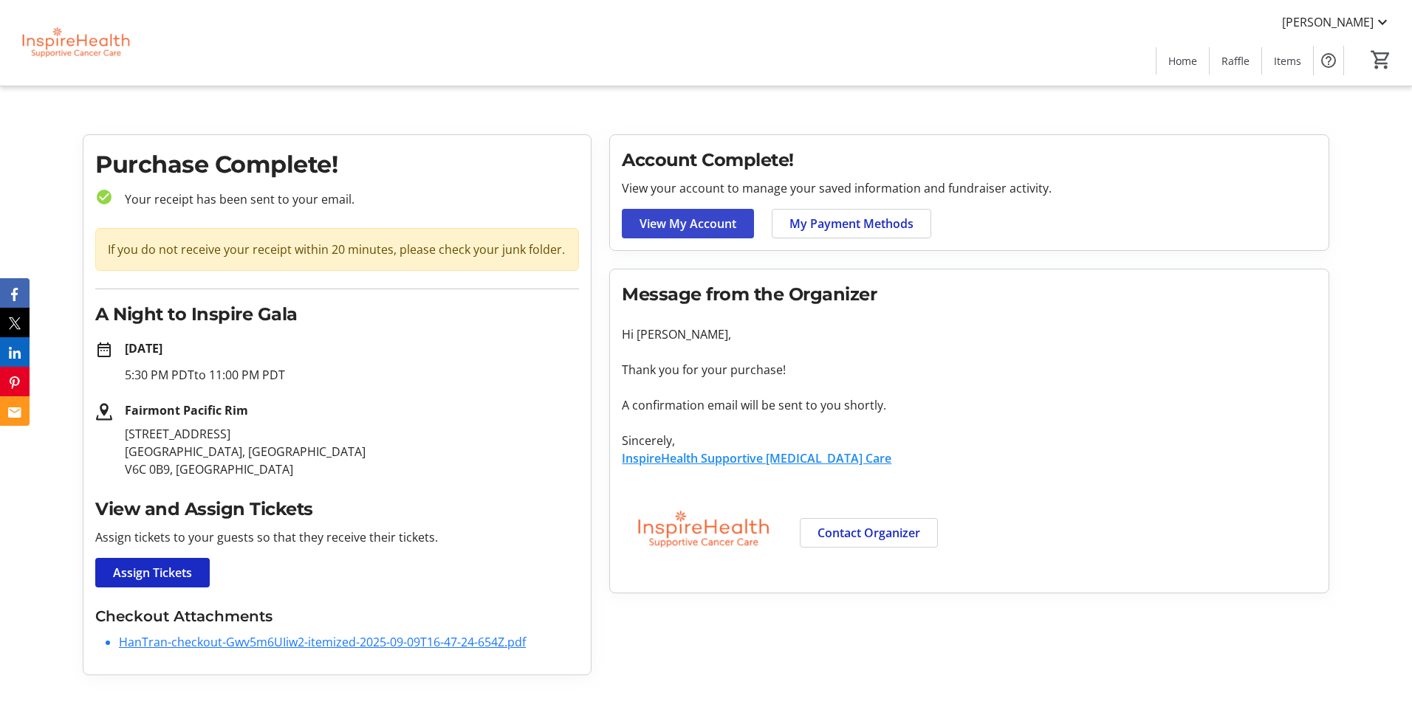
click at [734, 219] on span "View My Account" at bounding box center [687, 224] width 97 height 18
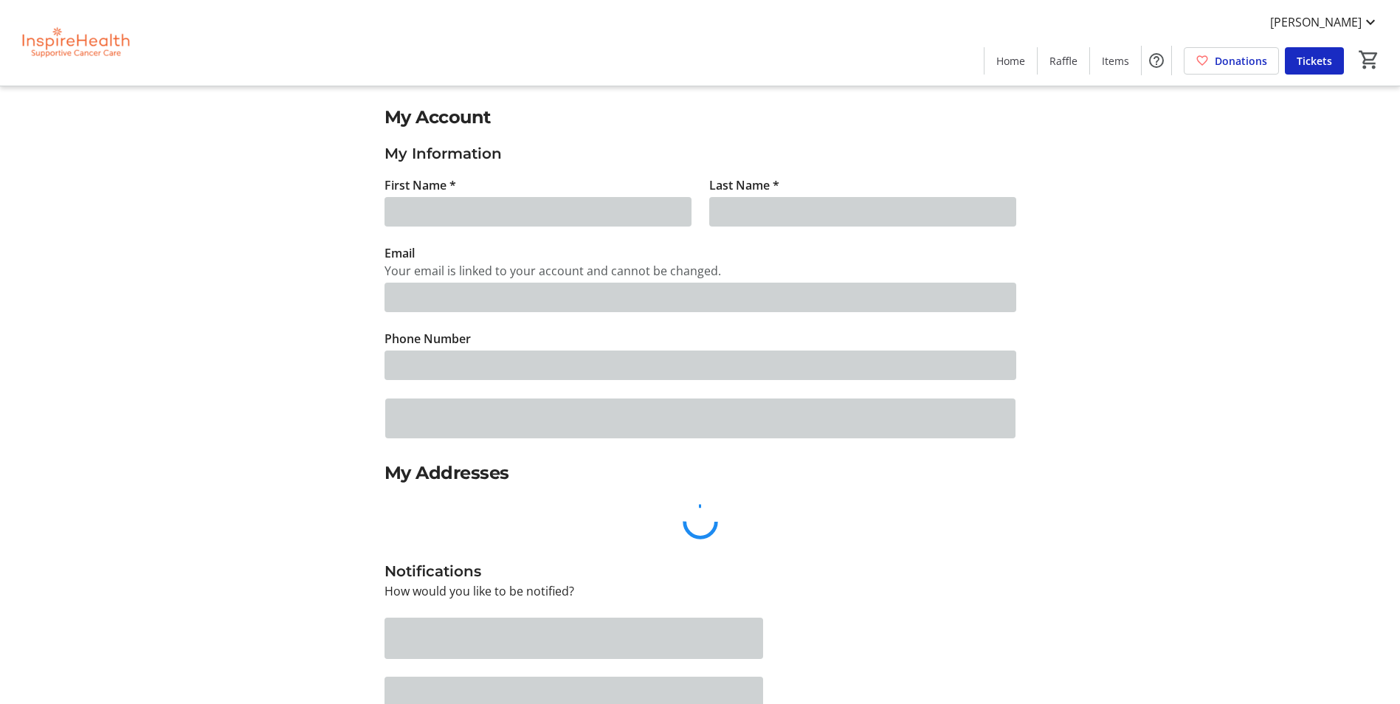
type input "[PERSON_NAME]"
type input "[EMAIL_ADDRESS][PERSON_NAME][DOMAIN_NAME]"
type input "[PHONE_NUMBER]"
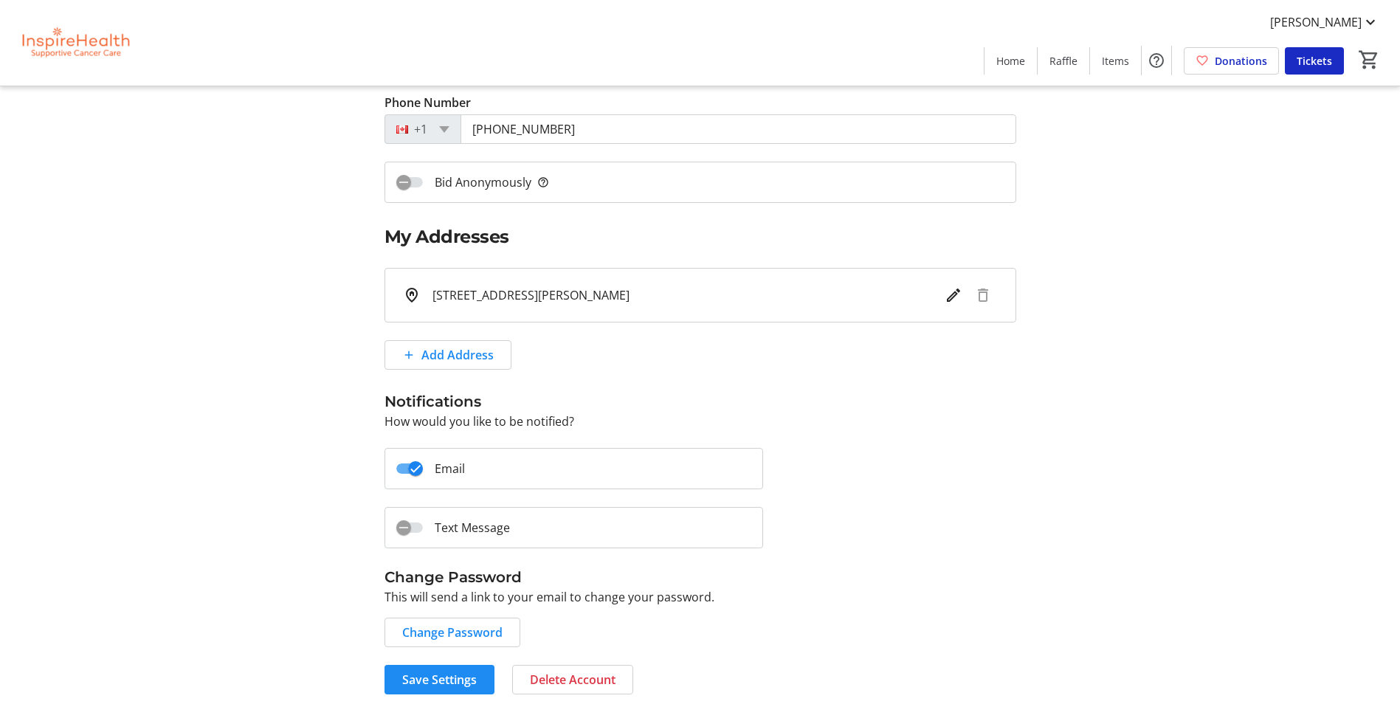
scroll to position [244, 0]
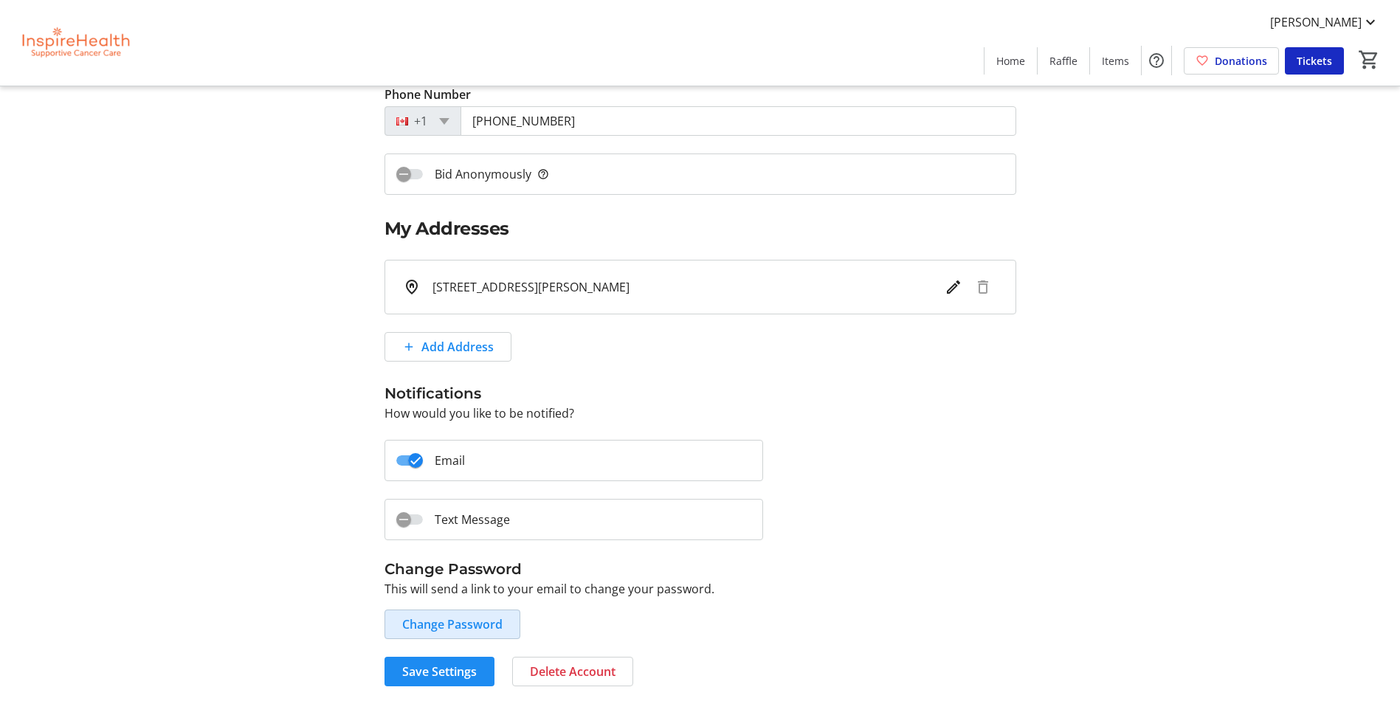
click at [496, 624] on span "Change Password" at bounding box center [452, 625] width 100 height 18
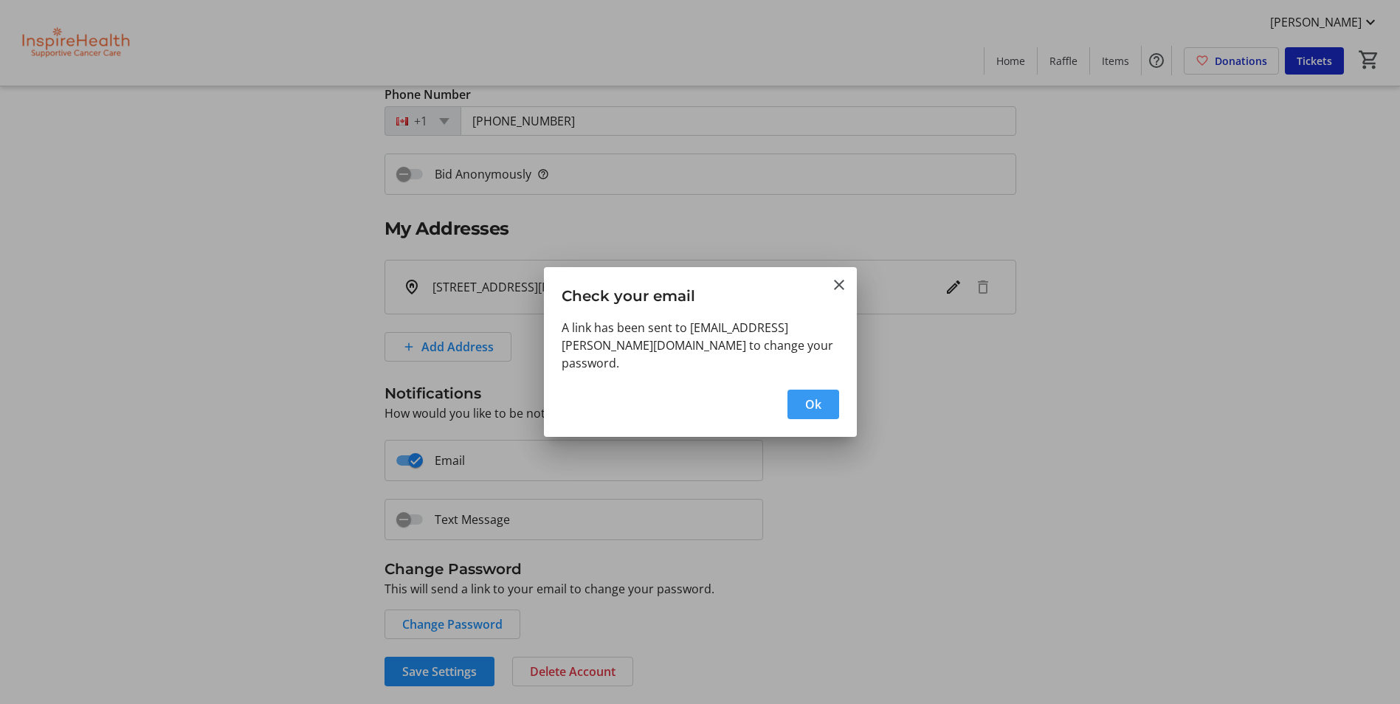
click at [808, 399] on span "Ok" at bounding box center [813, 405] width 16 height 18
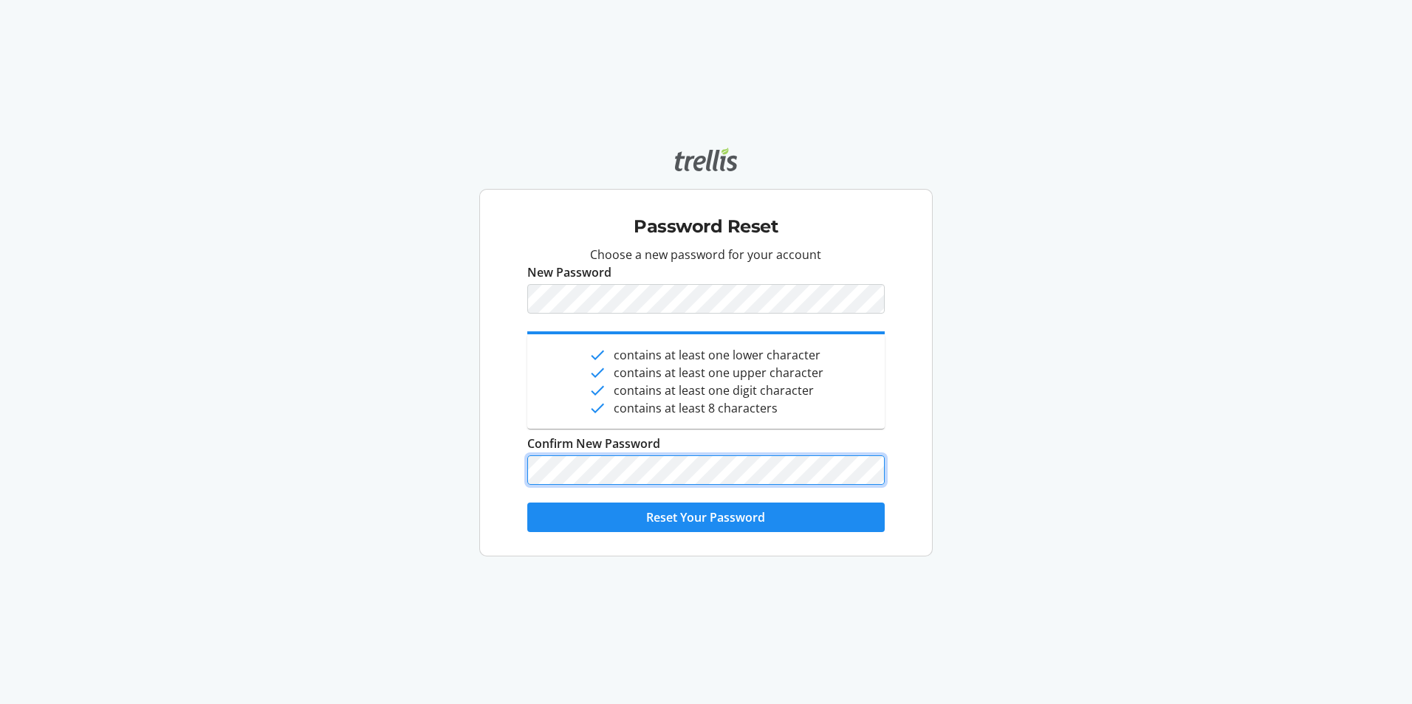
click at [527, 503] on button "Reset Your Password" at bounding box center [705, 518] width 357 height 30
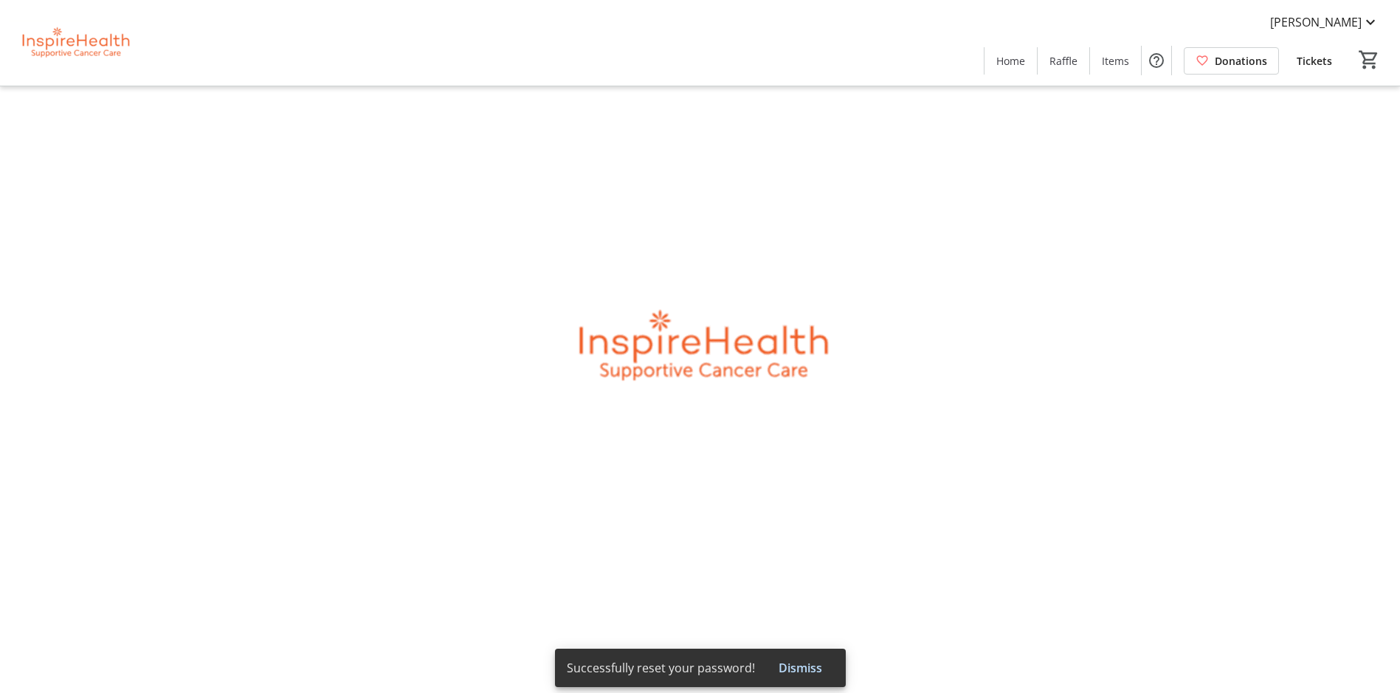
type input "[PERSON_NAME]"
type input "[EMAIL_ADDRESS][PERSON_NAME][DOMAIN_NAME]"
type input "[PHONE_NUMBER]"
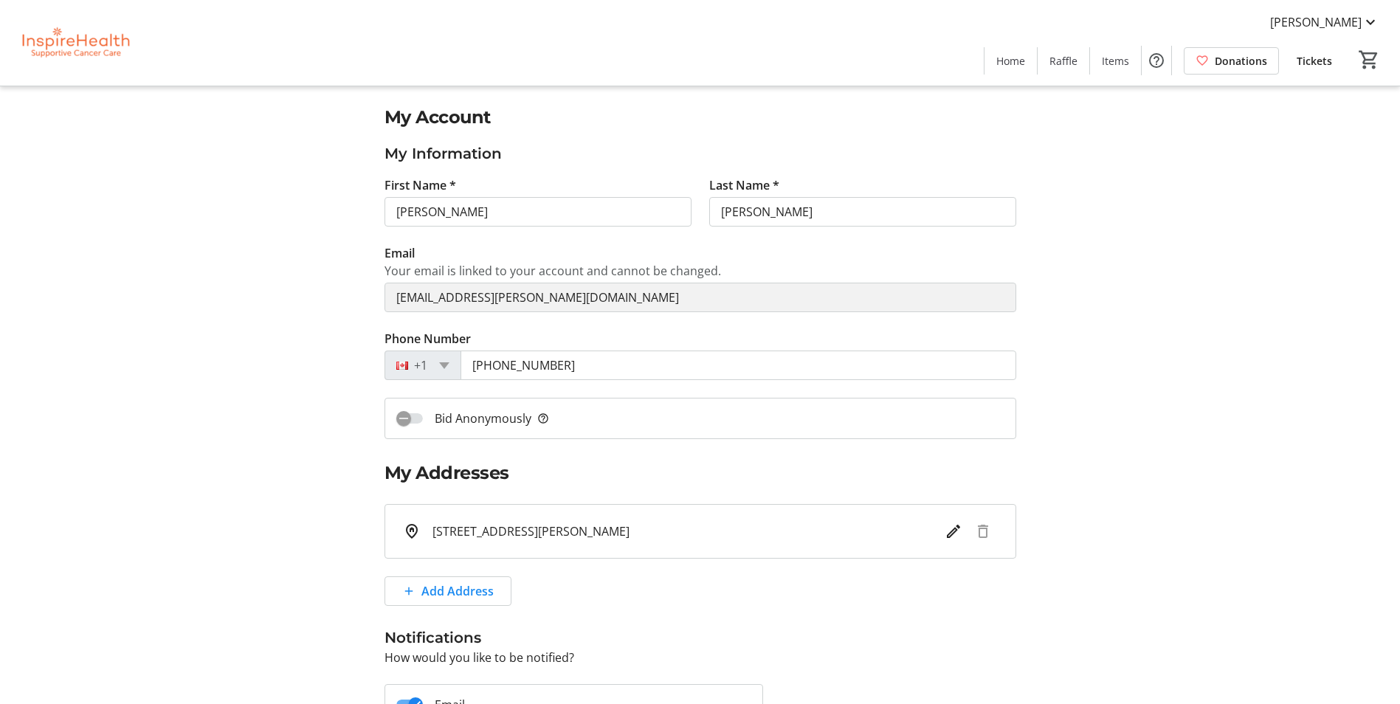
click at [1140, 331] on div "My Account My Information First Name * Han Last Name * Tran Email Your email is…" at bounding box center [700, 517] width 975 height 827
click at [97, 47] on img at bounding box center [74, 43] width 131 height 74
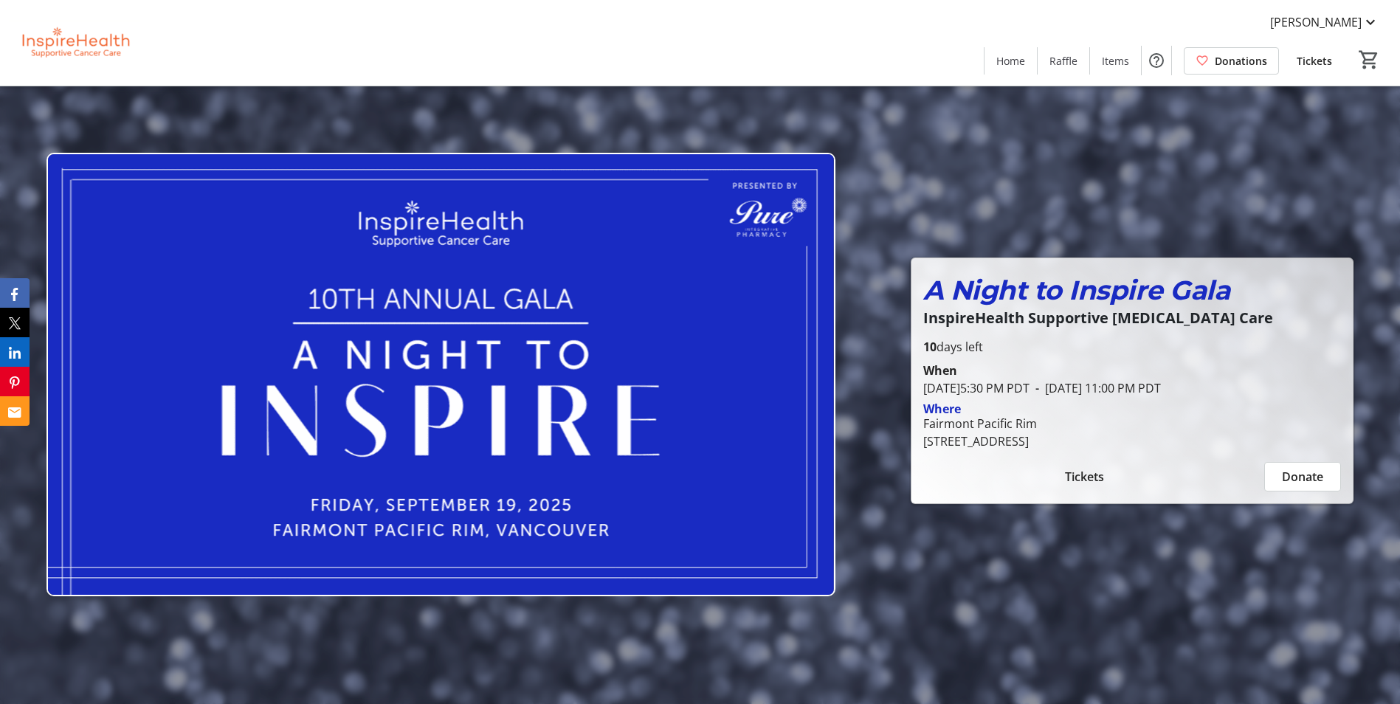
click at [1328, 55] on span "Tickets" at bounding box center [1314, 61] width 35 height 16
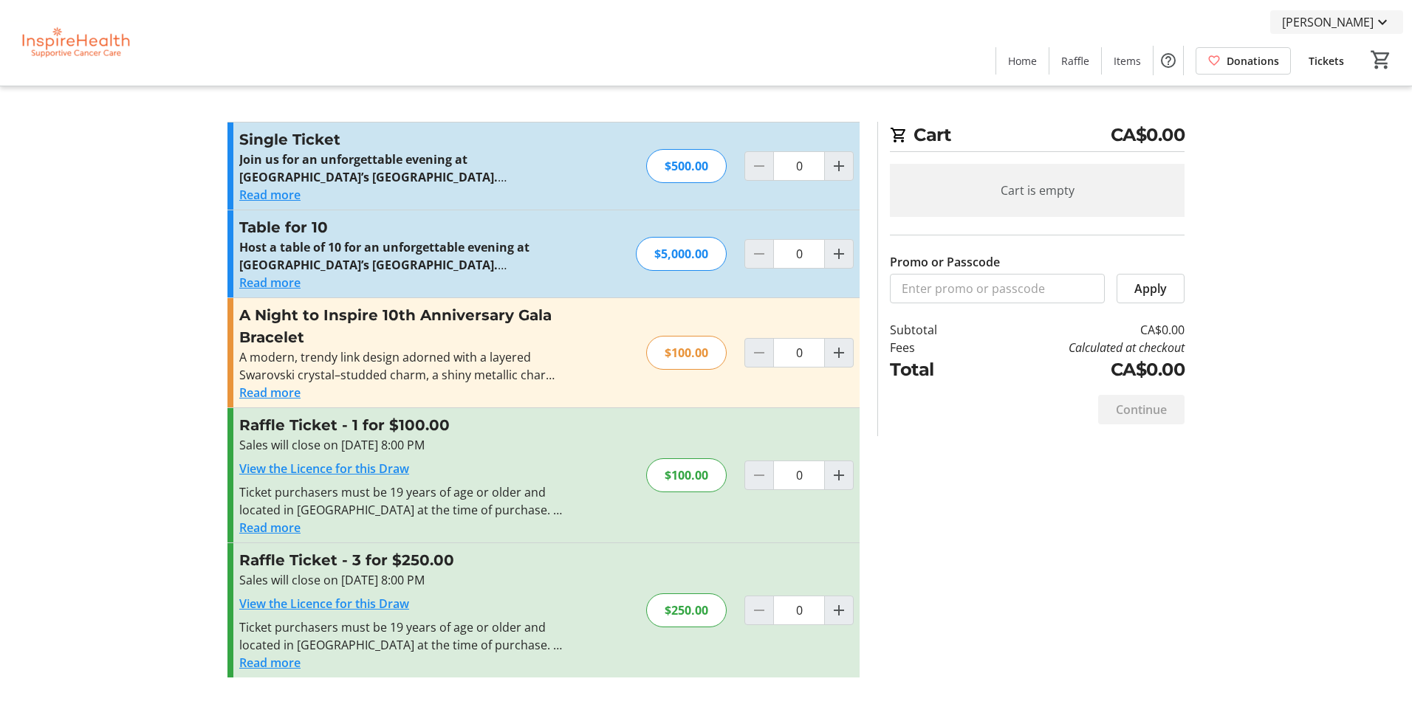
click at [1341, 21] on span "[PERSON_NAME]" at bounding box center [1328, 22] width 92 height 18
click at [1341, 62] on span "My Tickets" at bounding box center [1340, 58] width 102 height 18
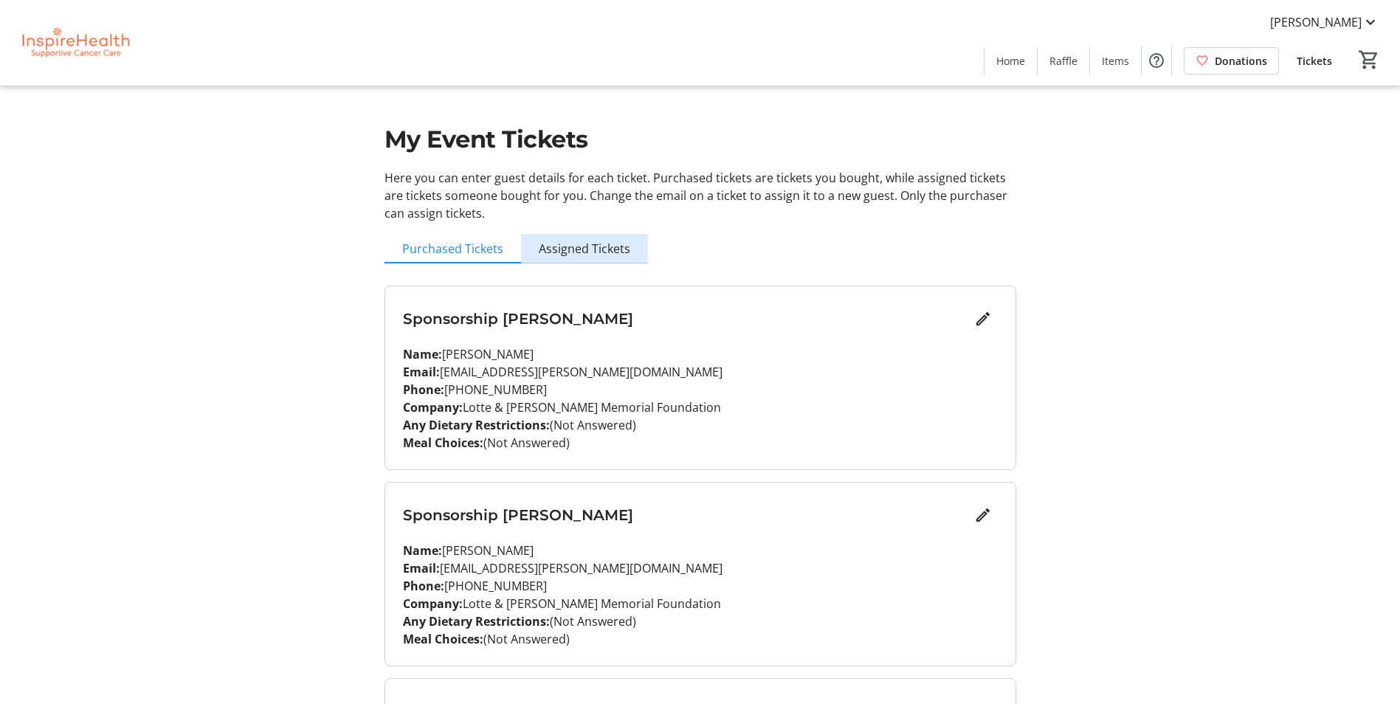
click at [574, 235] on span "Assigned Tickets" at bounding box center [585, 249] width 92 height 30
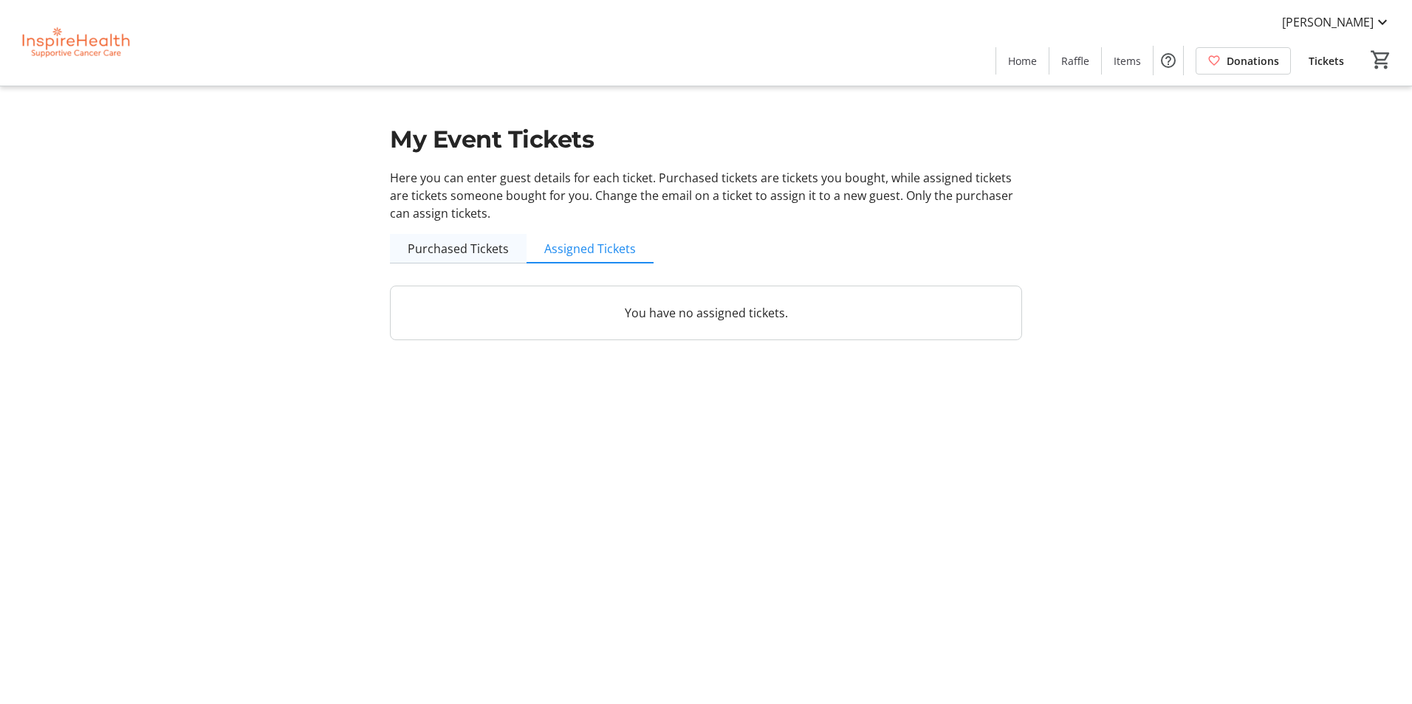
click at [476, 255] on span "Purchased Tickets" at bounding box center [458, 249] width 101 height 12
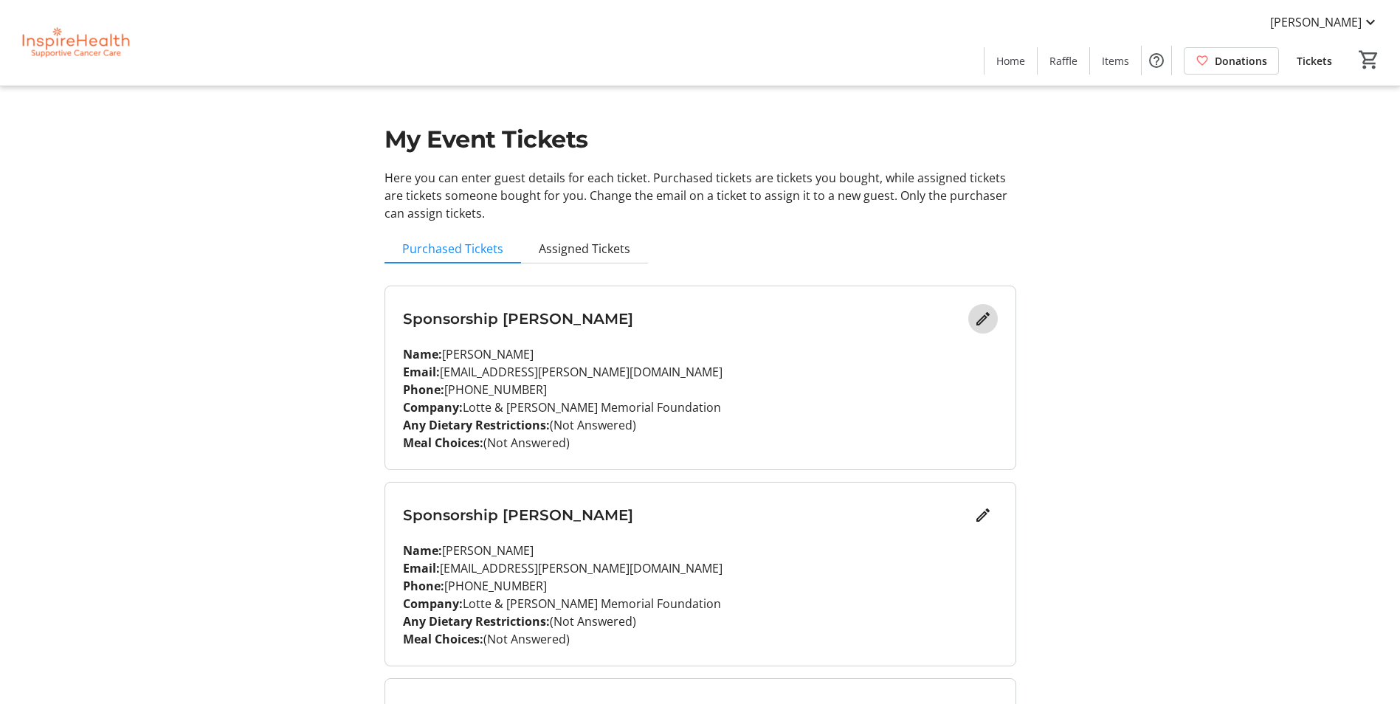
click at [991, 323] on mat-icon "Edit" at bounding box center [984, 319] width 18 height 18
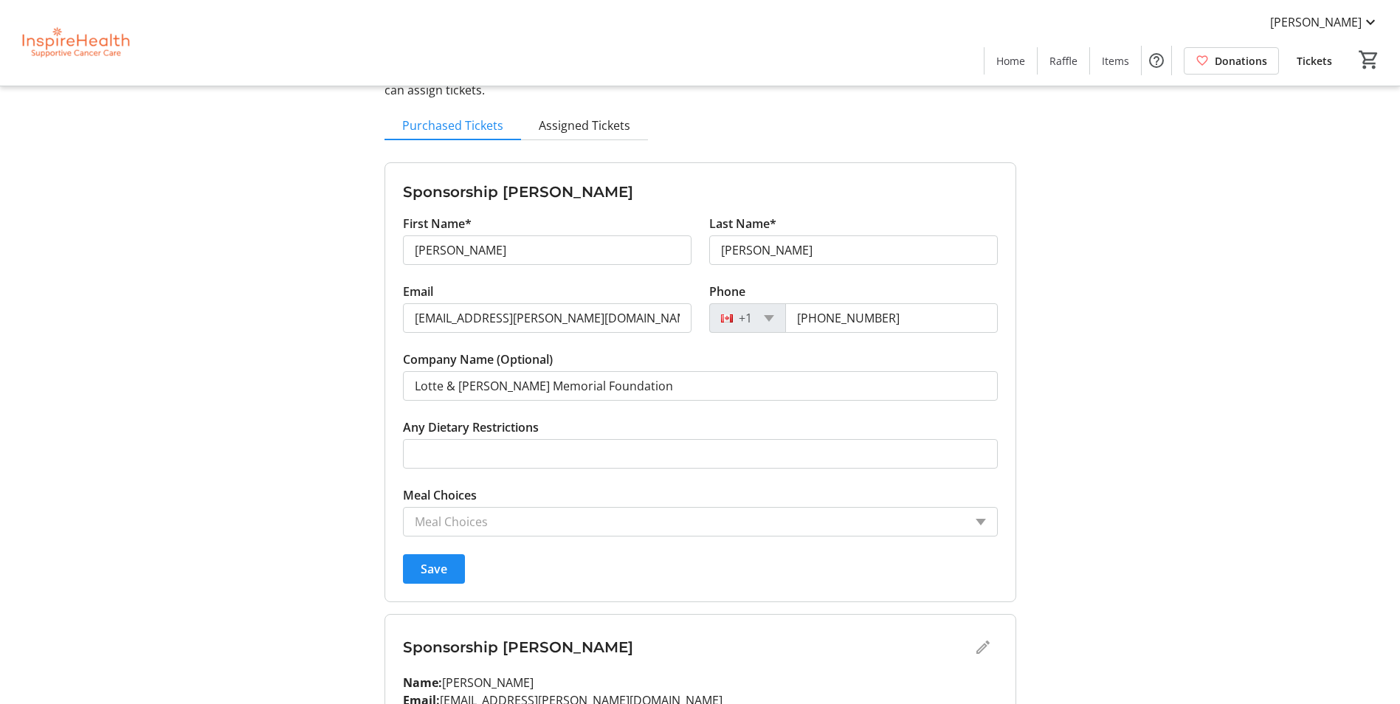
scroll to position [148, 0]
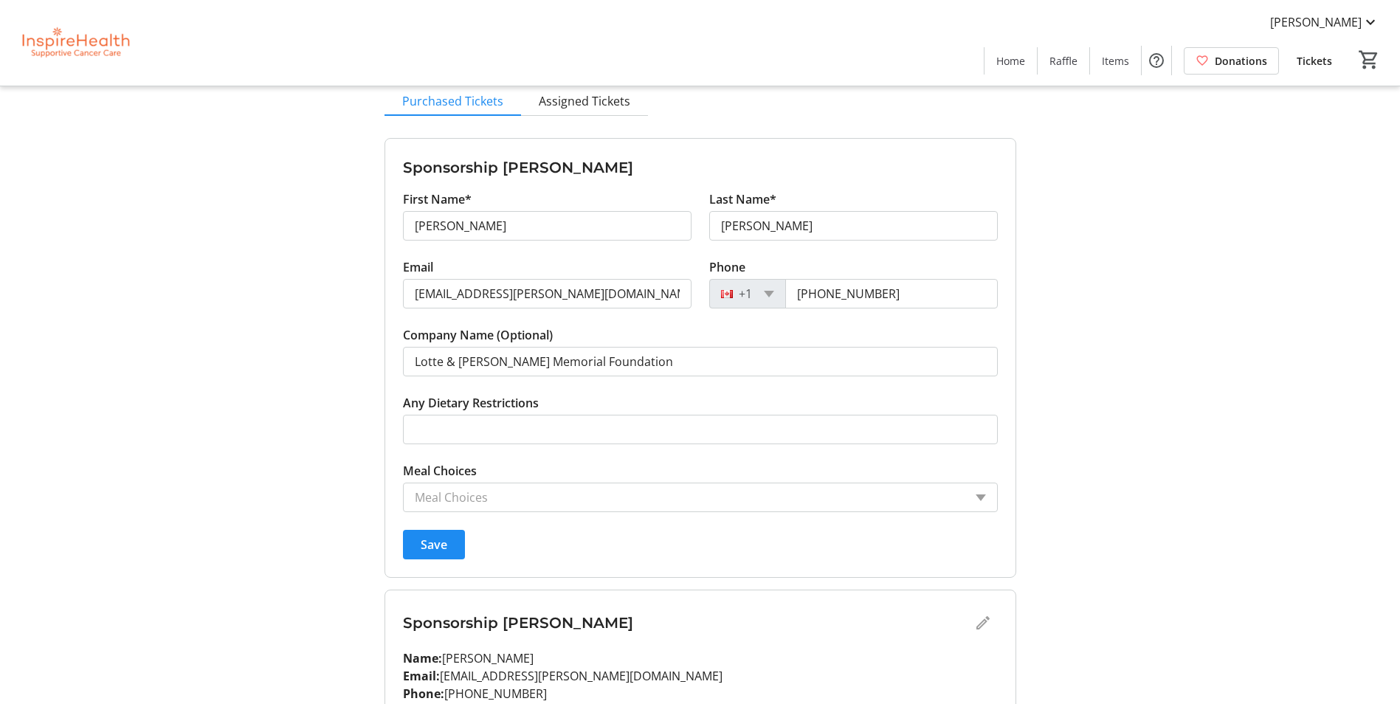
click at [619, 492] on input "Meal Choices" at bounding box center [689, 498] width 549 height 18
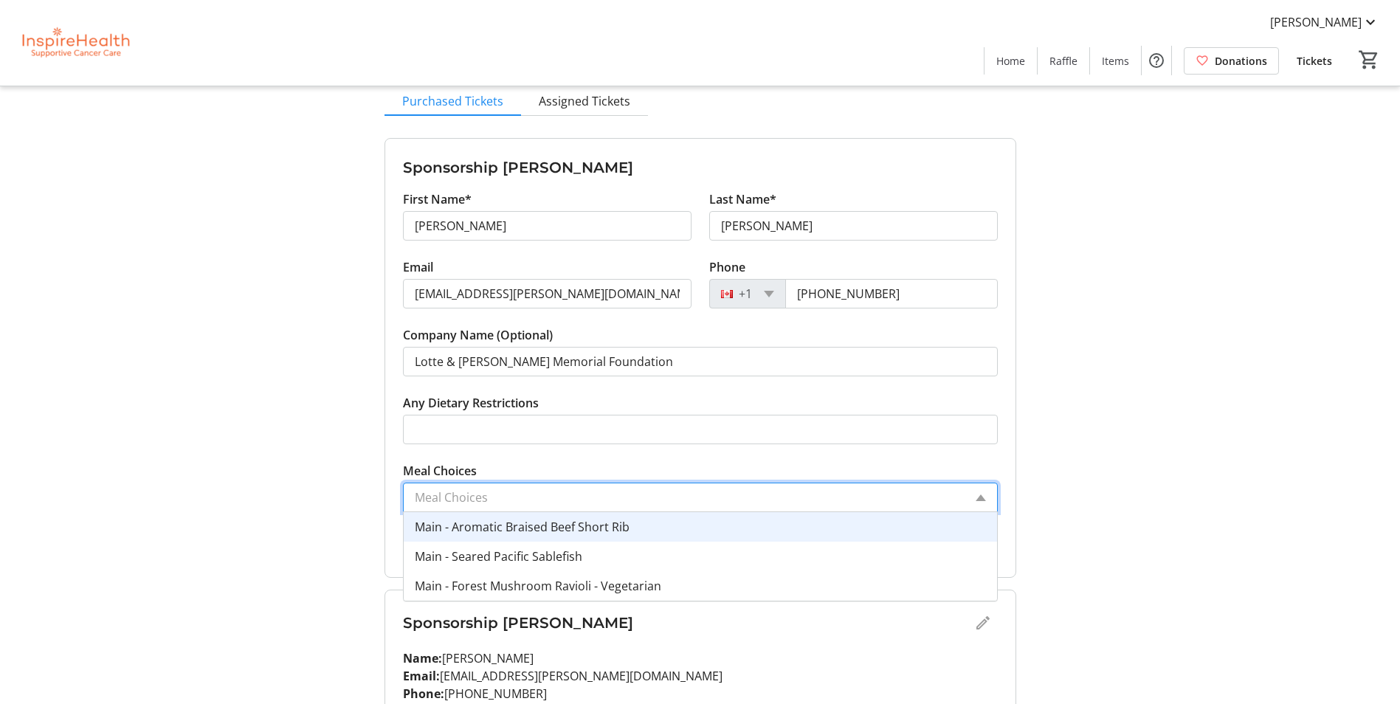
drag, startPoint x: 690, startPoint y: 519, endPoint x: 578, endPoint y: 527, distance: 112.5
click at [578, 527] on div "Main - Aromatic Braised Beef Short Rib" at bounding box center [701, 527] width 594 height 30
drag, startPoint x: 642, startPoint y: 494, endPoint x: 537, endPoint y: 492, distance: 105.6
click at [542, 492] on input "Meal Choices" at bounding box center [677, 498] width 525 height 18
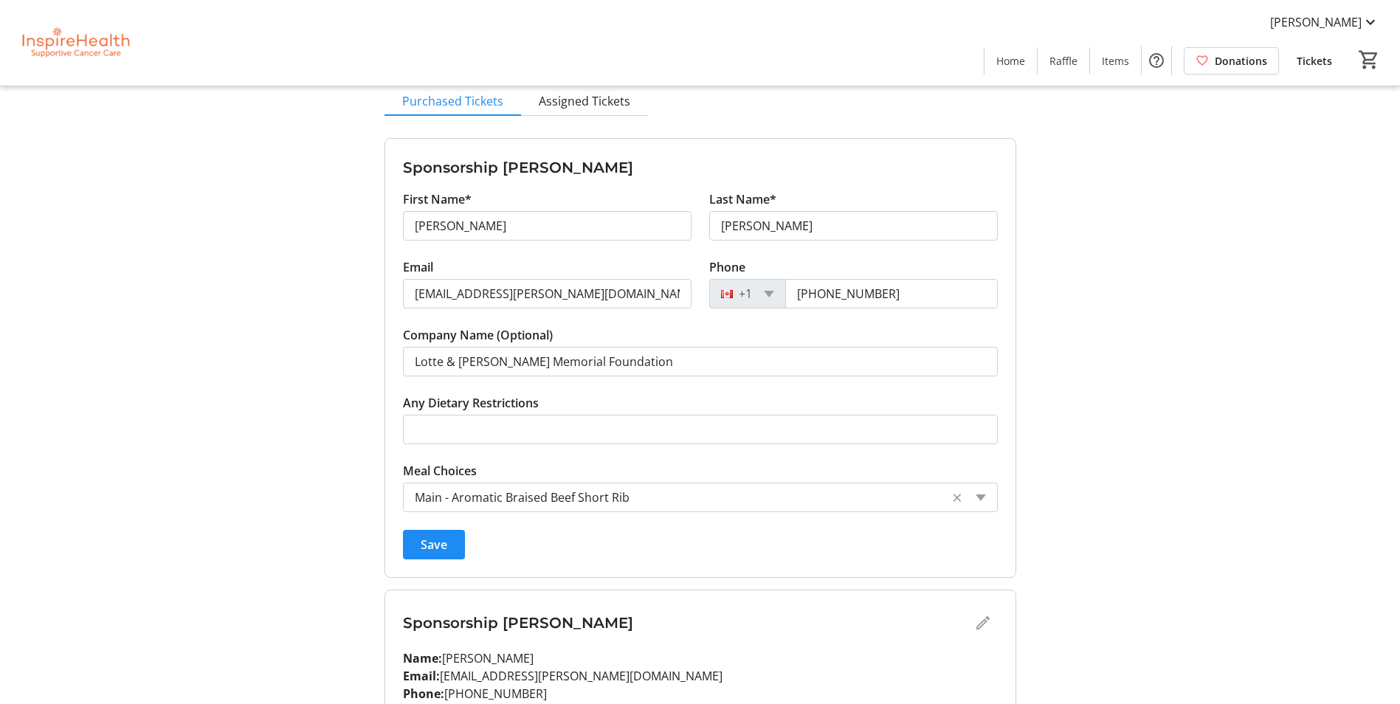
click at [887, 500] on input "Meal Choices" at bounding box center [677, 498] width 525 height 18
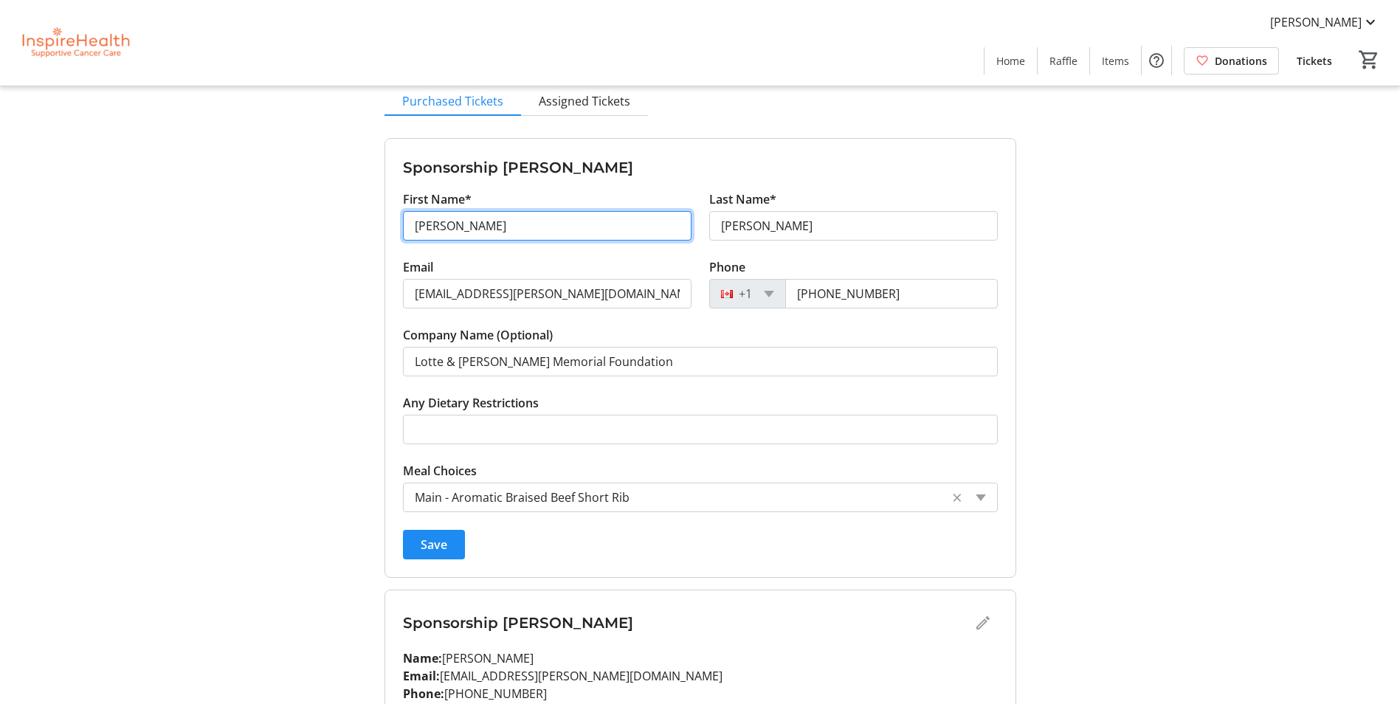
drag, startPoint x: 534, startPoint y: 223, endPoint x: 326, endPoint y: 223, distance: 207.5
type input "Alena"
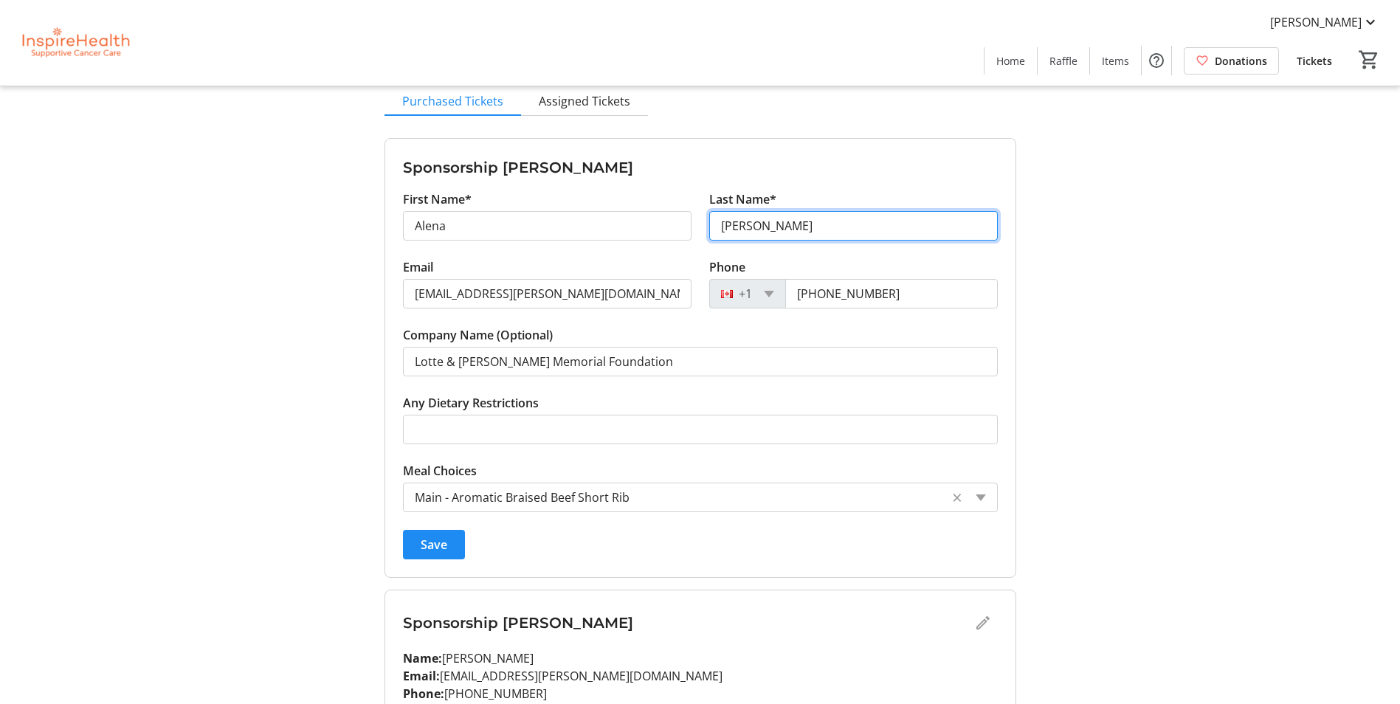
drag, startPoint x: 793, startPoint y: 230, endPoint x: 630, endPoint y: 204, distance: 164.3
click at [630, 204] on div "First Name* Alena Last Name* Tran" at bounding box center [700, 224] width 613 height 68
type input "Levitz"
click at [659, 336] on tr-form-field "Company Name (Optional) Lotte & John Hecht Memorial Foundation" at bounding box center [700, 360] width 595 height 68
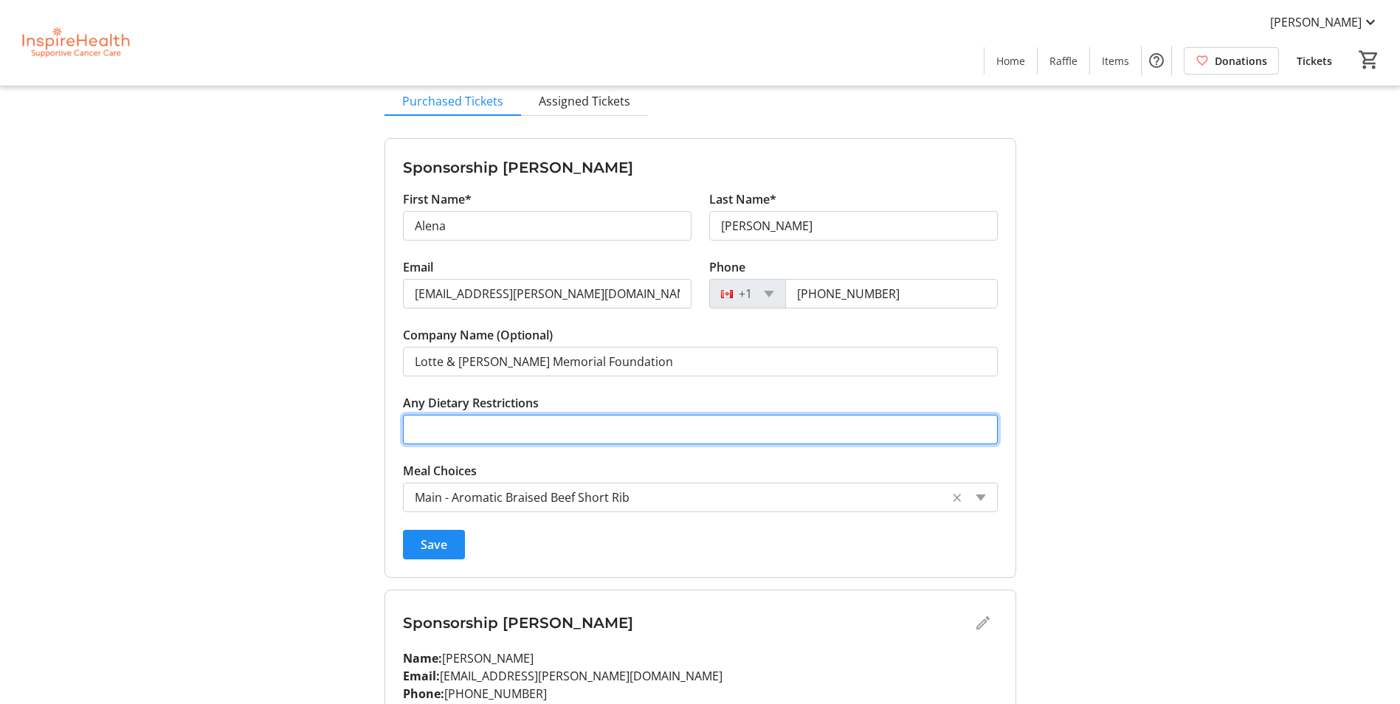
click at [623, 430] on input "Any Dietary Restrictions" at bounding box center [700, 430] width 595 height 30
click at [428, 436] on input "NO pork" at bounding box center [700, 430] width 595 height 30
type input "No pork"
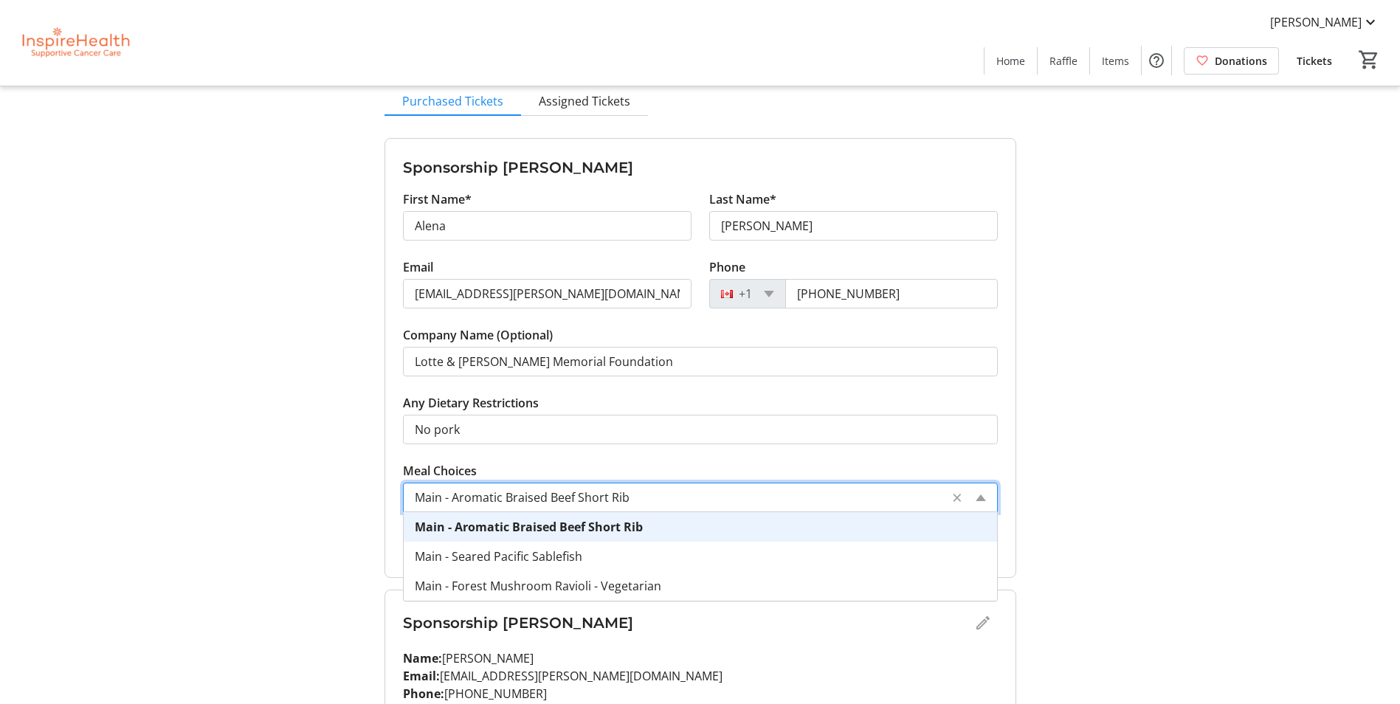
click at [599, 498] on input "Meal Choices" at bounding box center [677, 498] width 525 height 18
click at [643, 461] on tr-form-field "Any Dietary Restrictions No pork" at bounding box center [700, 428] width 595 height 68
click at [640, 493] on input "Meal Choices" at bounding box center [677, 498] width 525 height 18
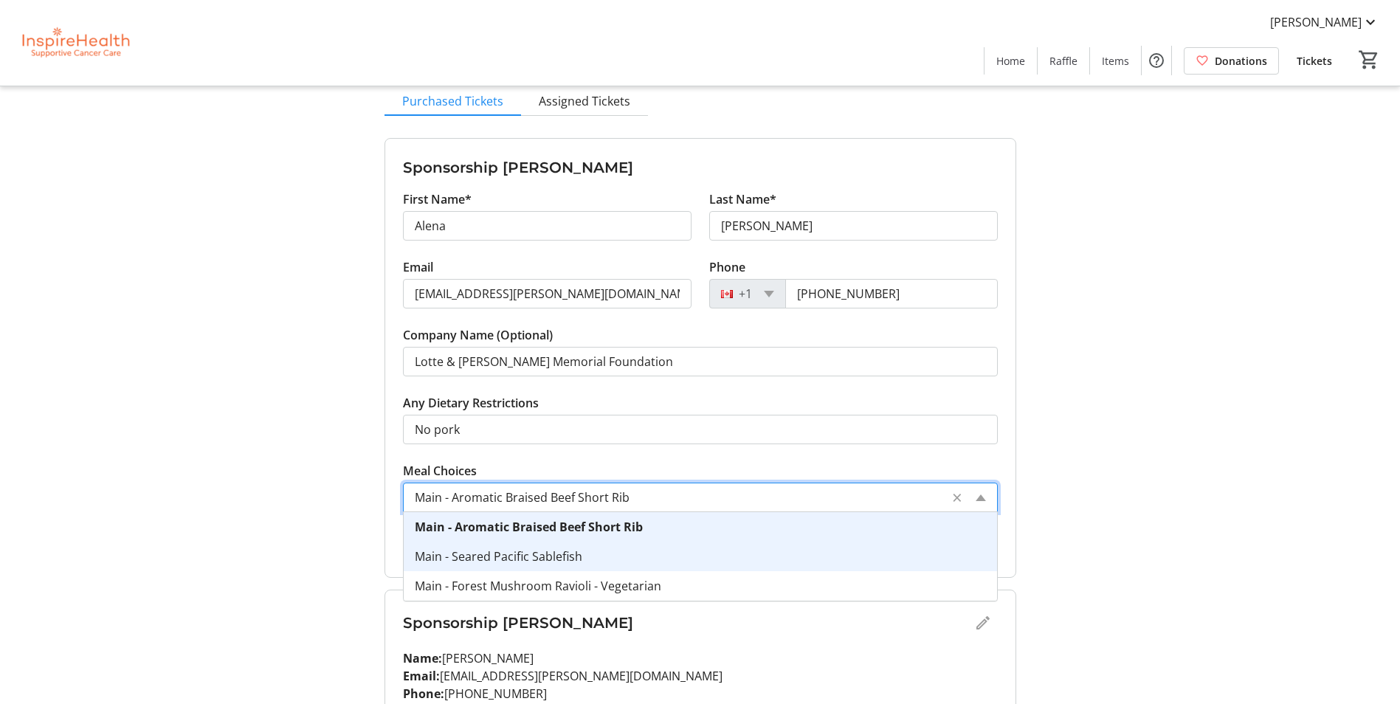
click at [656, 545] on div "Main - Seared Pacific Sablefish" at bounding box center [701, 557] width 594 height 30
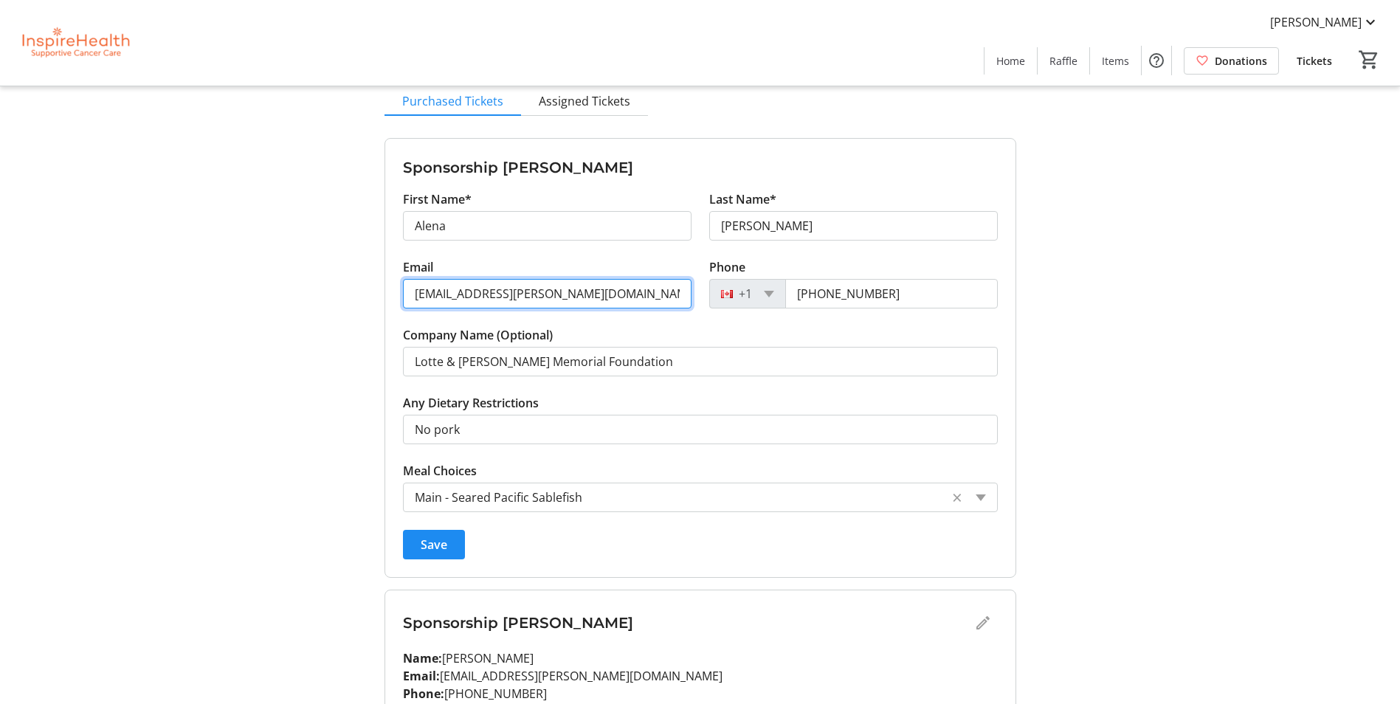
click at [593, 293] on input "[EMAIL_ADDRESS][PERSON_NAME][DOMAIN_NAME]" at bounding box center [547, 294] width 289 height 30
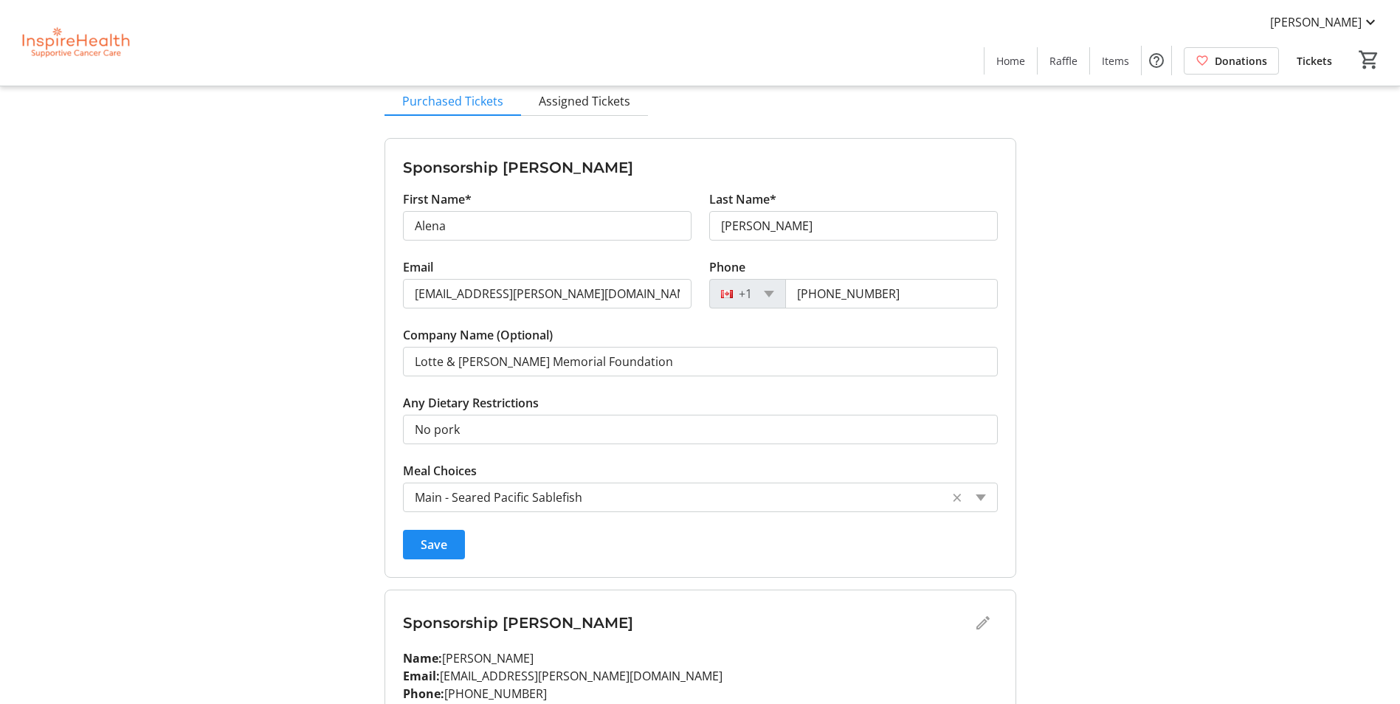
click at [464, 551] on span "submit" at bounding box center [434, 544] width 62 height 35
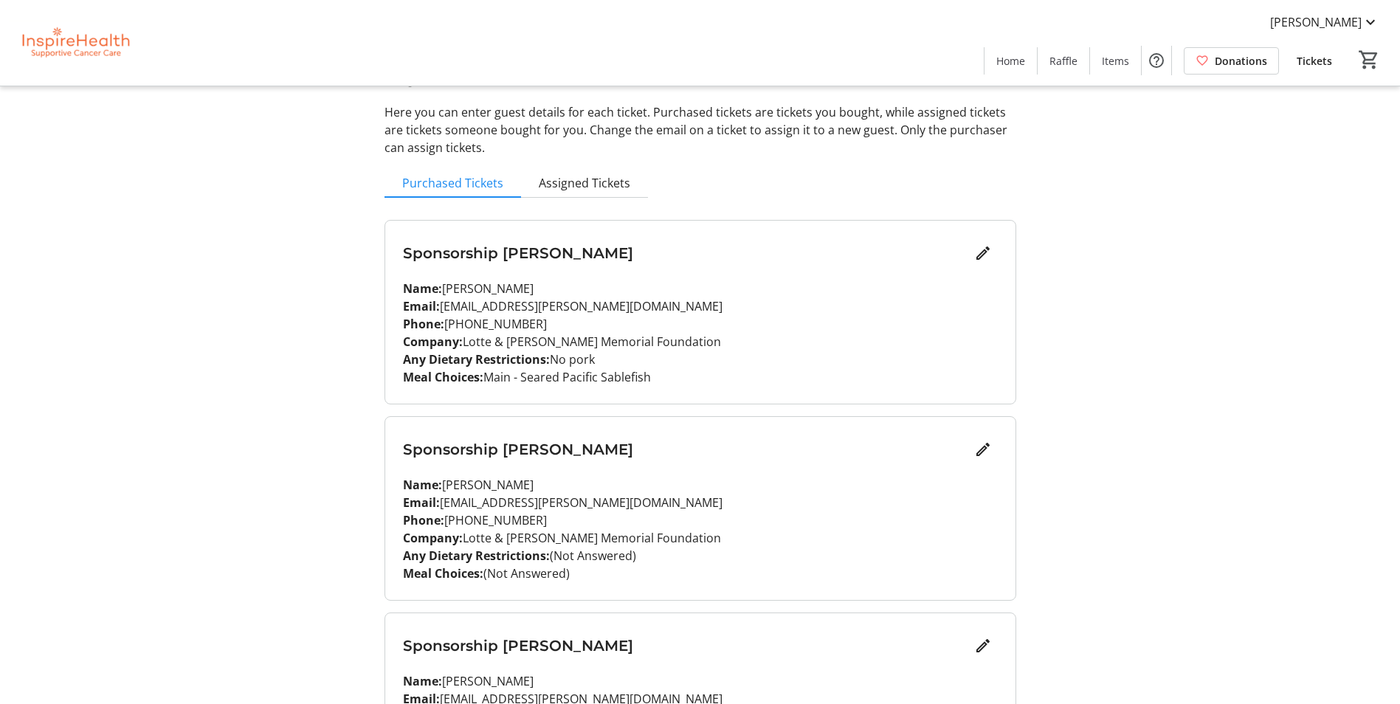
scroll to position [0, 0]
